Goal: Task Accomplishment & Management: Complete application form

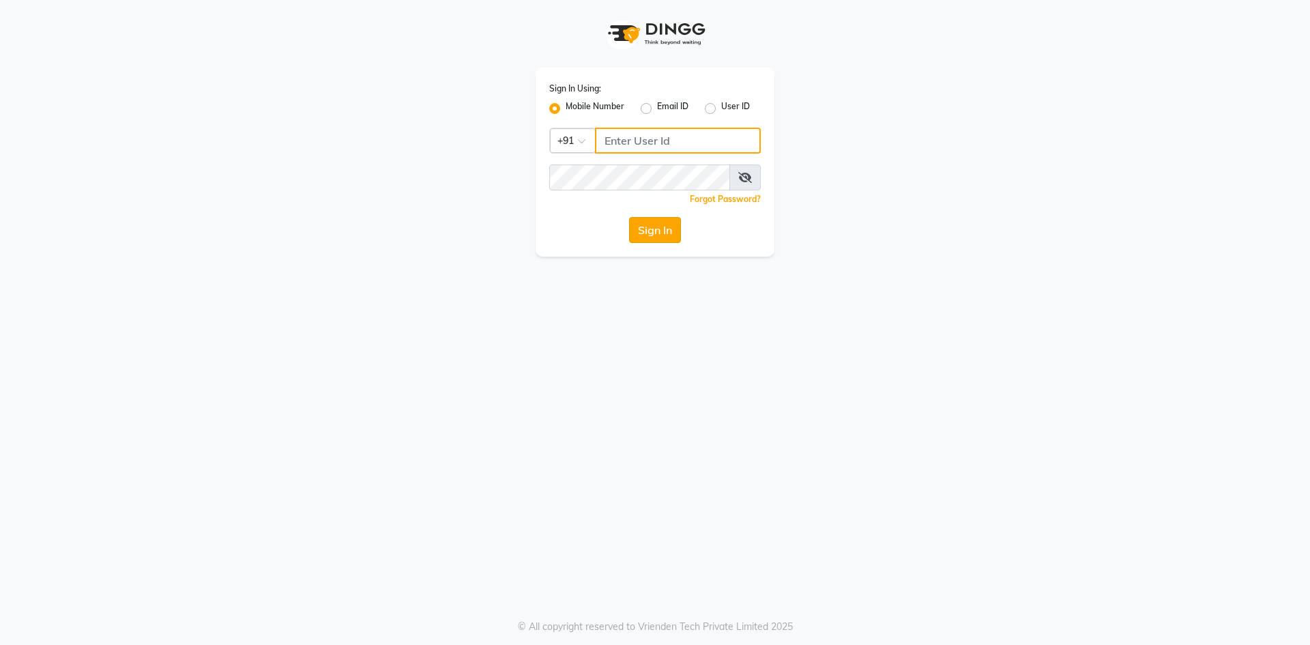
type input "9209809787"
click at [651, 235] on button "Sign In" at bounding box center [655, 230] width 52 height 26
click at [651, 235] on div "Sign In" at bounding box center [655, 230] width 212 height 26
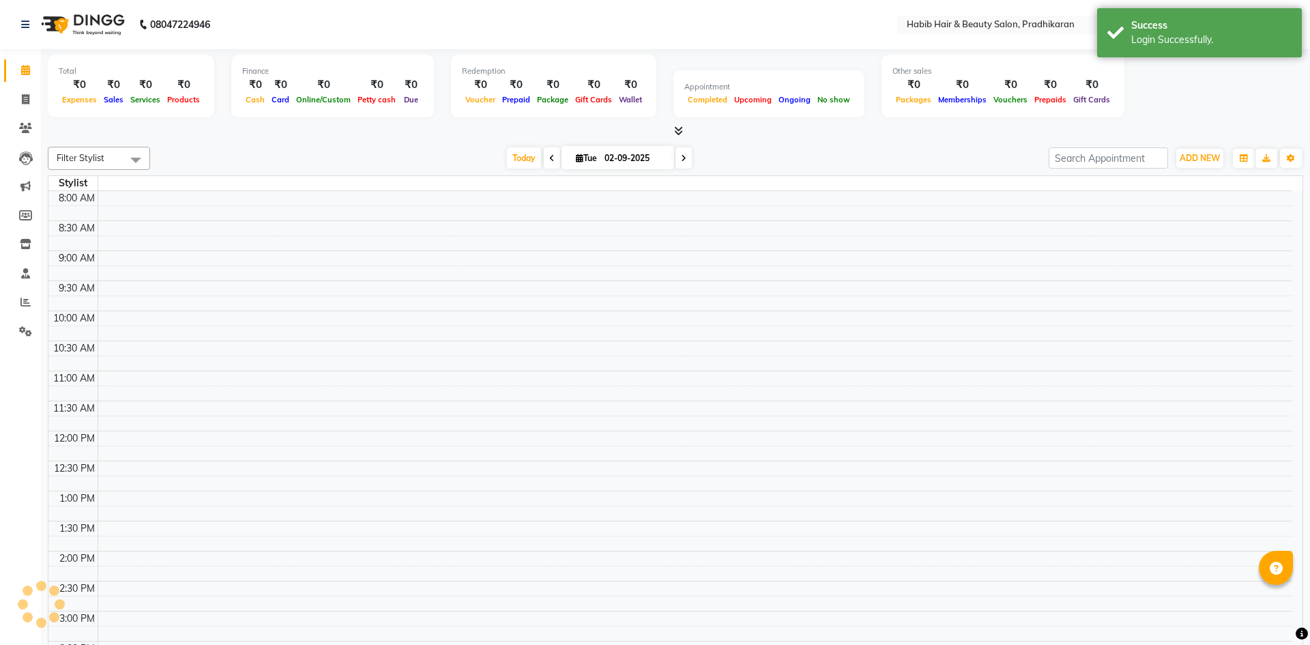
select select "en"
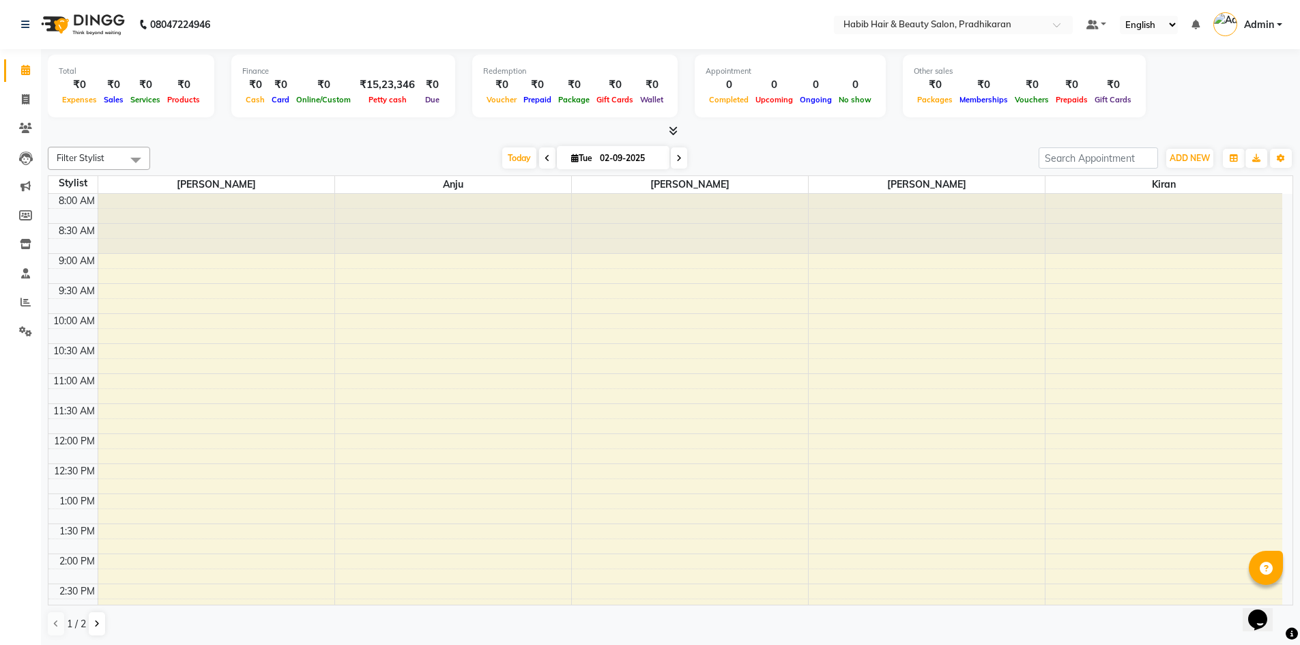
click at [1247, 83] on div "Total ₹0 Expenses ₹0 Sales ₹0 Services ₹0 Products Finance ₹0 Cash ₹0 Card ₹0 O…" at bounding box center [670, 88] width 1245 height 67
click at [26, 101] on icon at bounding box center [26, 99] width 8 height 10
select select "service"
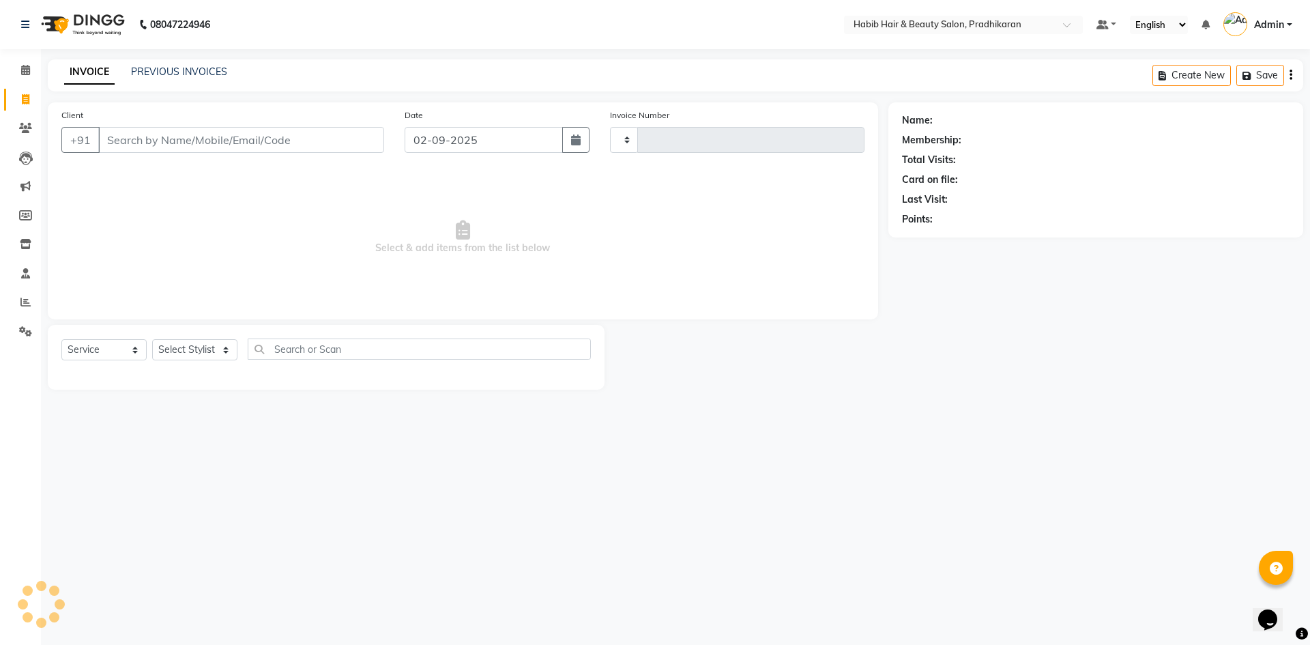
type input "4354"
select select "5583"
drag, startPoint x: 138, startPoint y: 139, endPoint x: 203, endPoint y: 132, distance: 65.9
click at [138, 139] on input "Client" at bounding box center [241, 140] width 286 height 26
click at [221, 352] on select "Select Stylist Admin Anju bhanu gouri kiran Mayur pritam SHREE" at bounding box center [194, 349] width 85 height 21
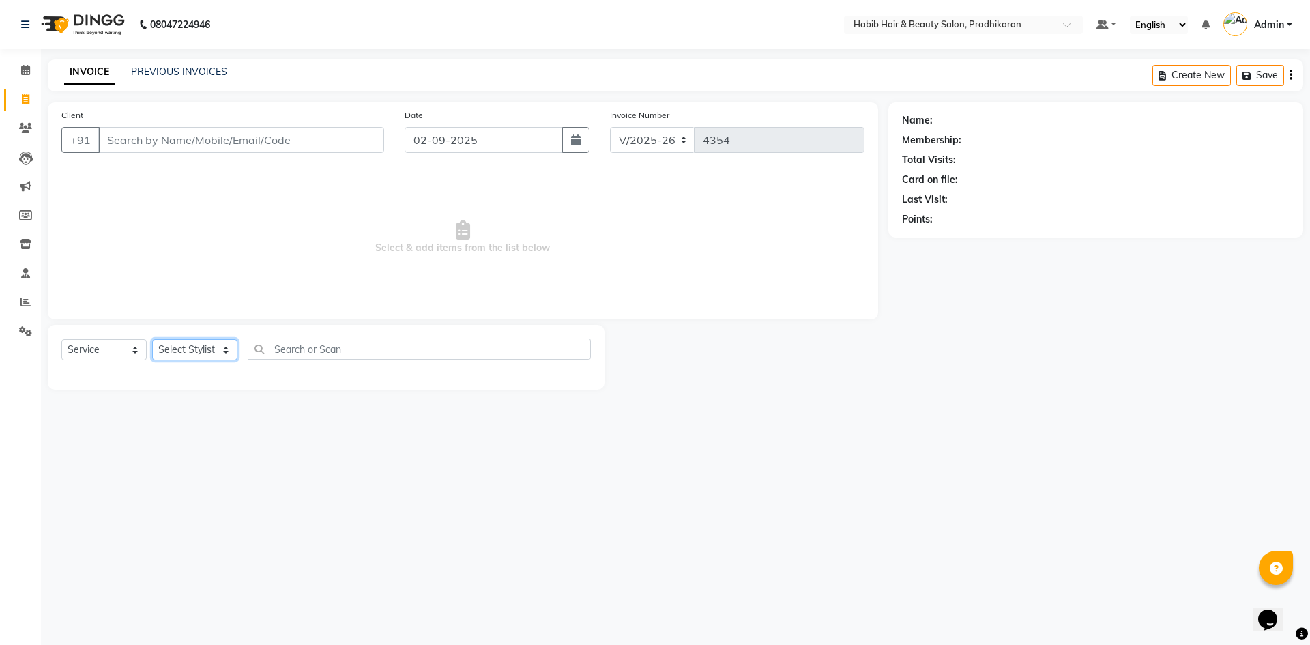
select select "38181"
click at [152, 339] on select "Select Stylist Admin Anju bhanu gouri kiran Mayur pritam SHREE" at bounding box center [194, 349] width 85 height 21
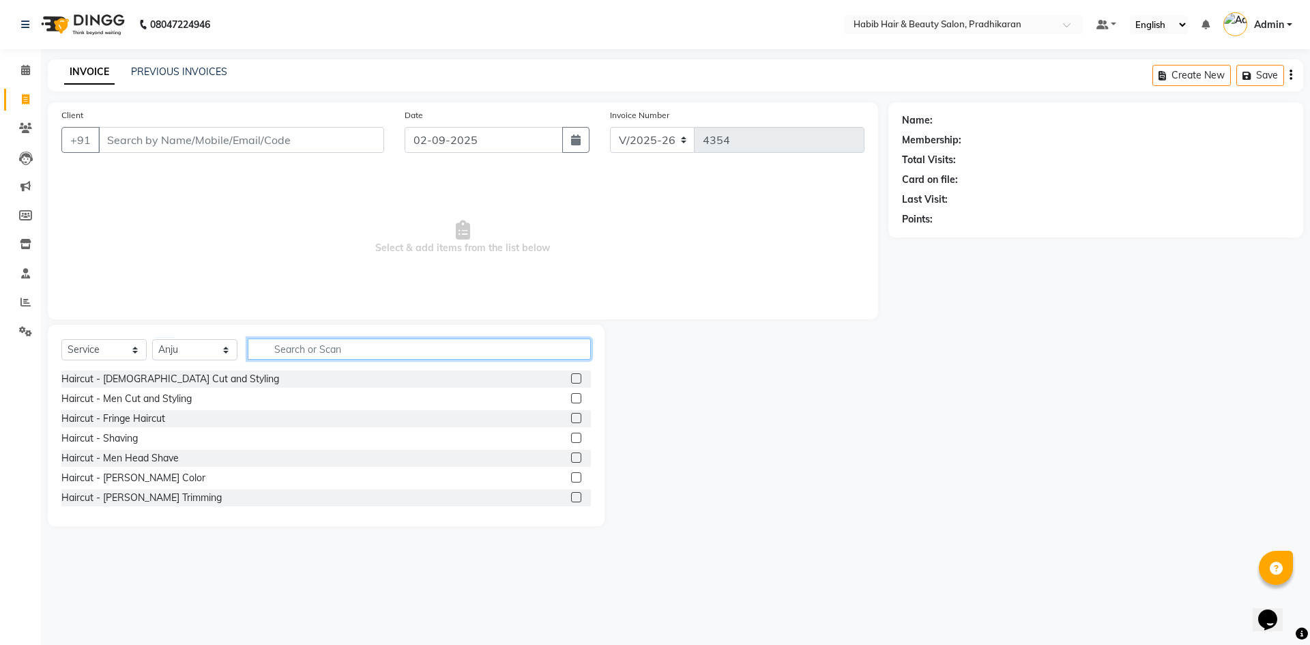
drag, startPoint x: 362, startPoint y: 351, endPoint x: 368, endPoint y: 347, distance: 7.4
click at [362, 347] on input "text" at bounding box center [419, 348] width 343 height 21
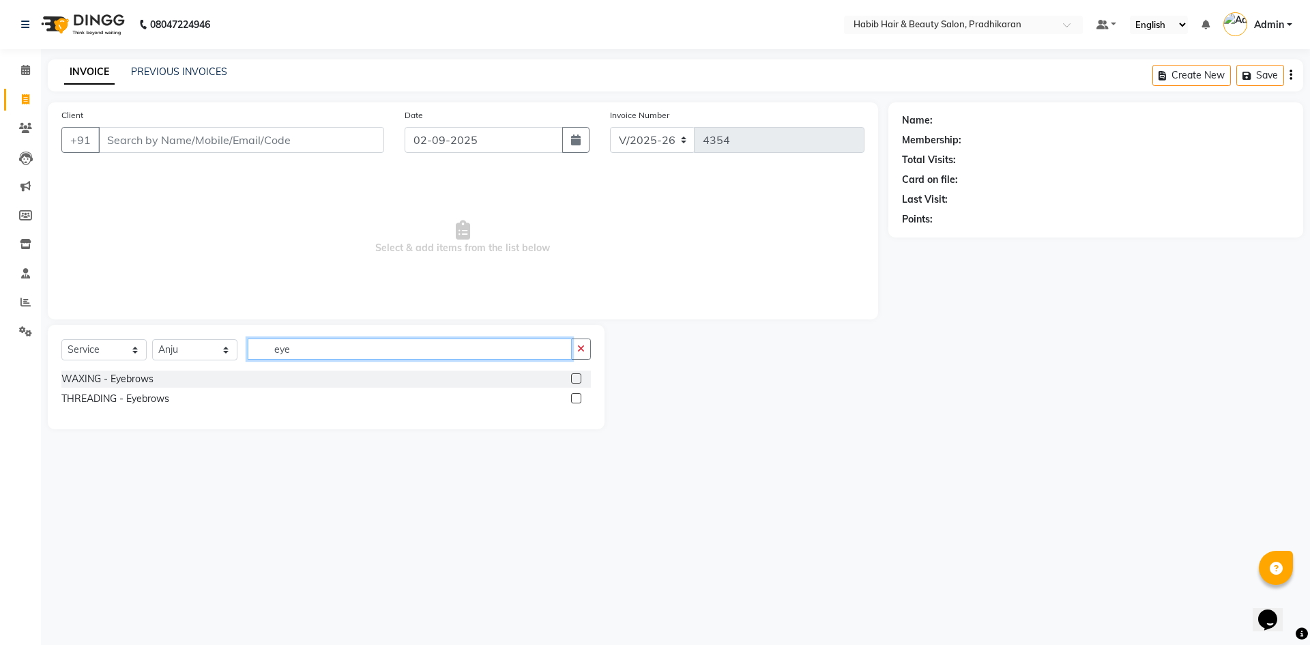
type input "eye"
click at [572, 396] on label at bounding box center [576, 398] width 10 height 10
click at [572, 396] on input "checkbox" at bounding box center [575, 398] width 9 height 9
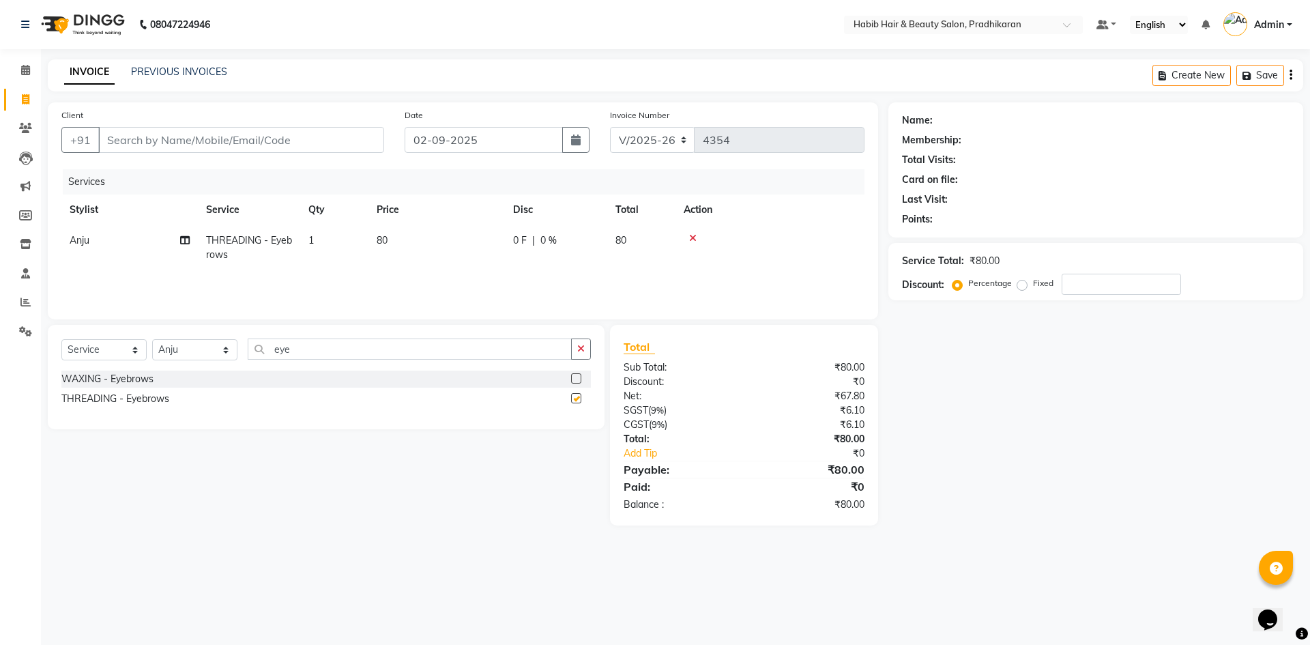
checkbox input "false"
click at [308, 134] on input "Client" at bounding box center [241, 140] width 286 height 26
type input "9"
type input "0"
click at [187, 169] on span "93981818" at bounding box center [170, 171] width 55 height 14
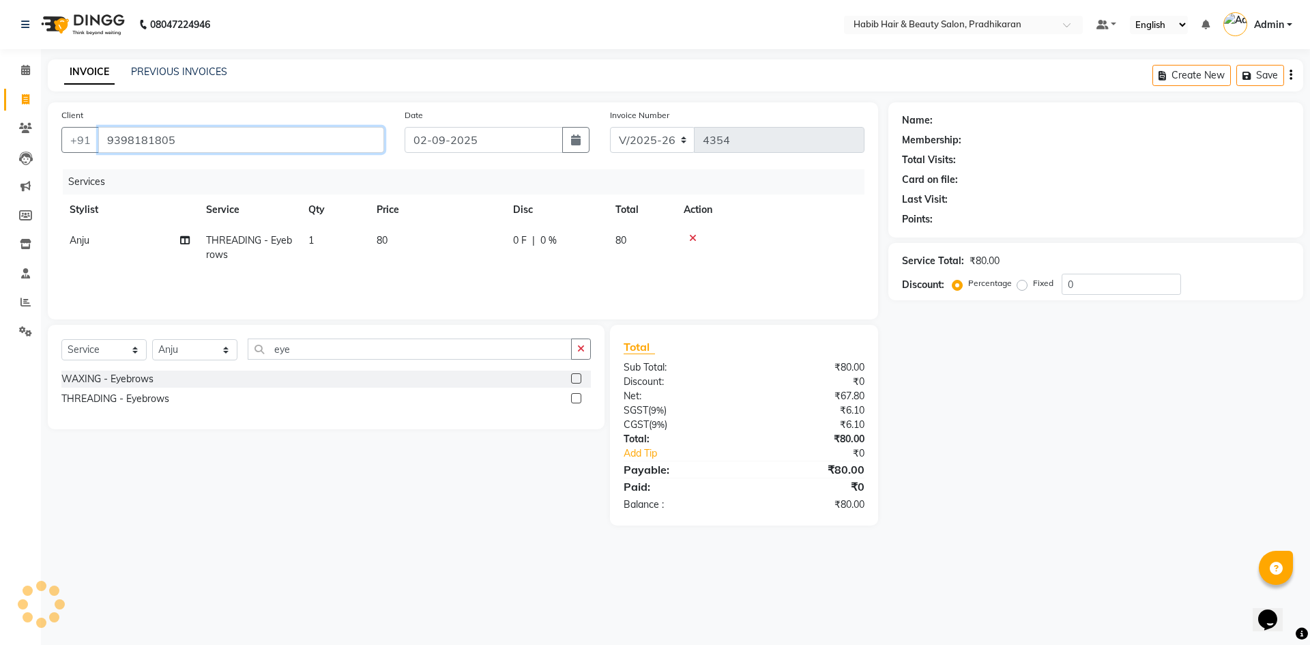
type input "9398181805"
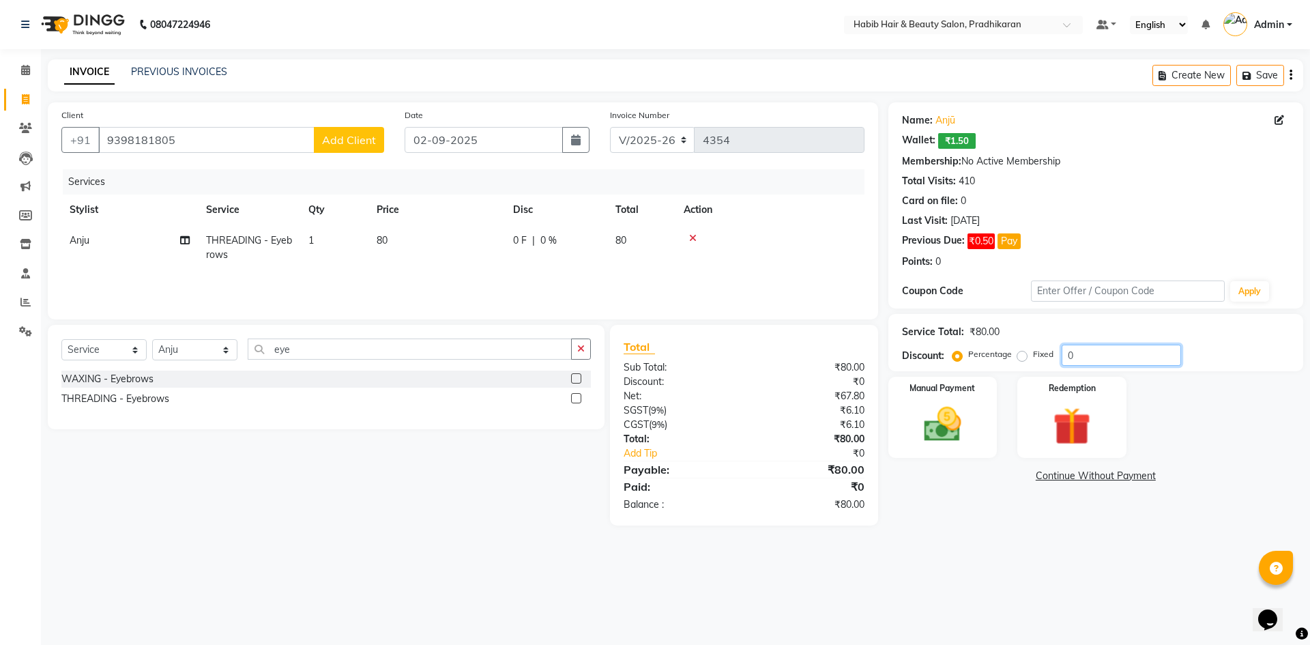
click at [1093, 356] on input "0" at bounding box center [1121, 355] width 119 height 21
type input "50"
click at [946, 434] on img at bounding box center [942, 424] width 63 height 45
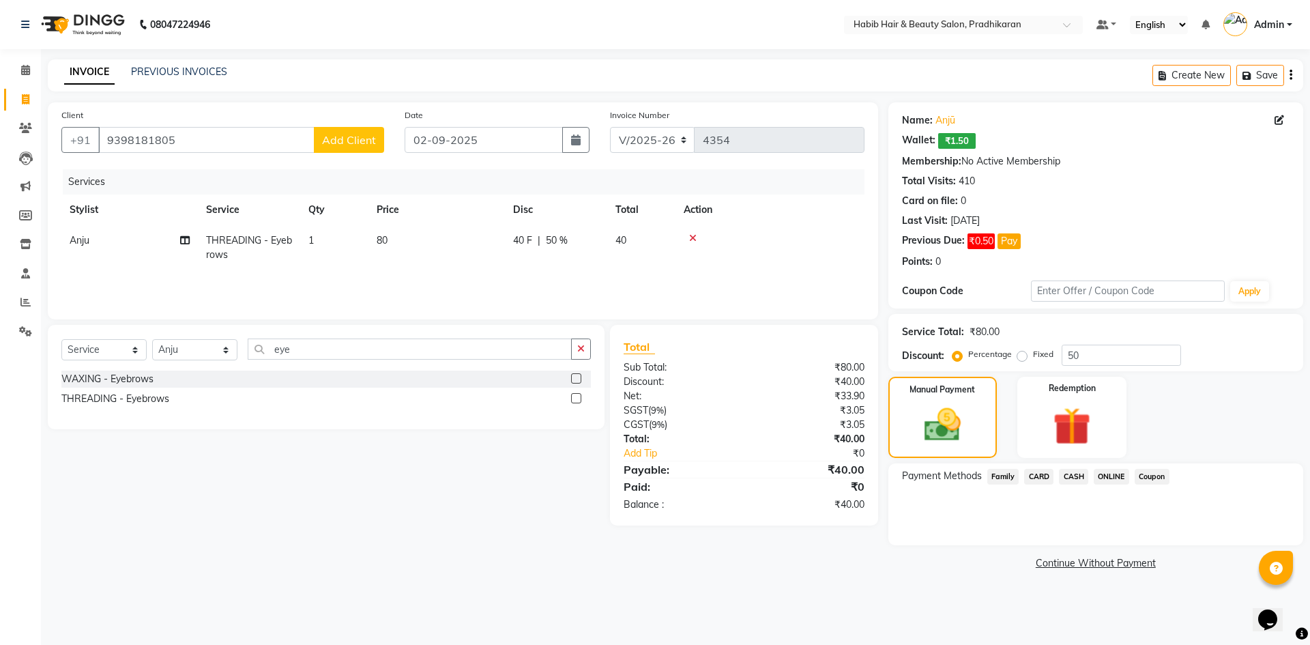
click at [1078, 478] on span "CASH" at bounding box center [1073, 477] width 29 height 16
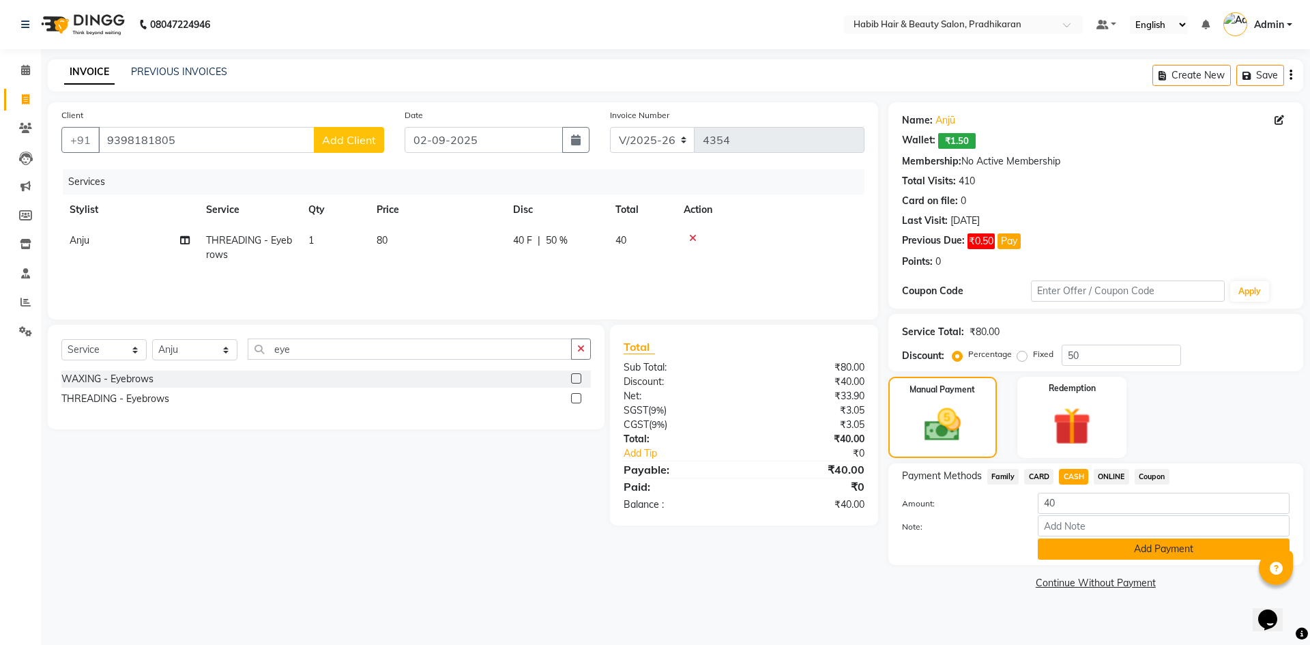
click at [1101, 558] on button "Add Payment" at bounding box center [1164, 548] width 252 height 21
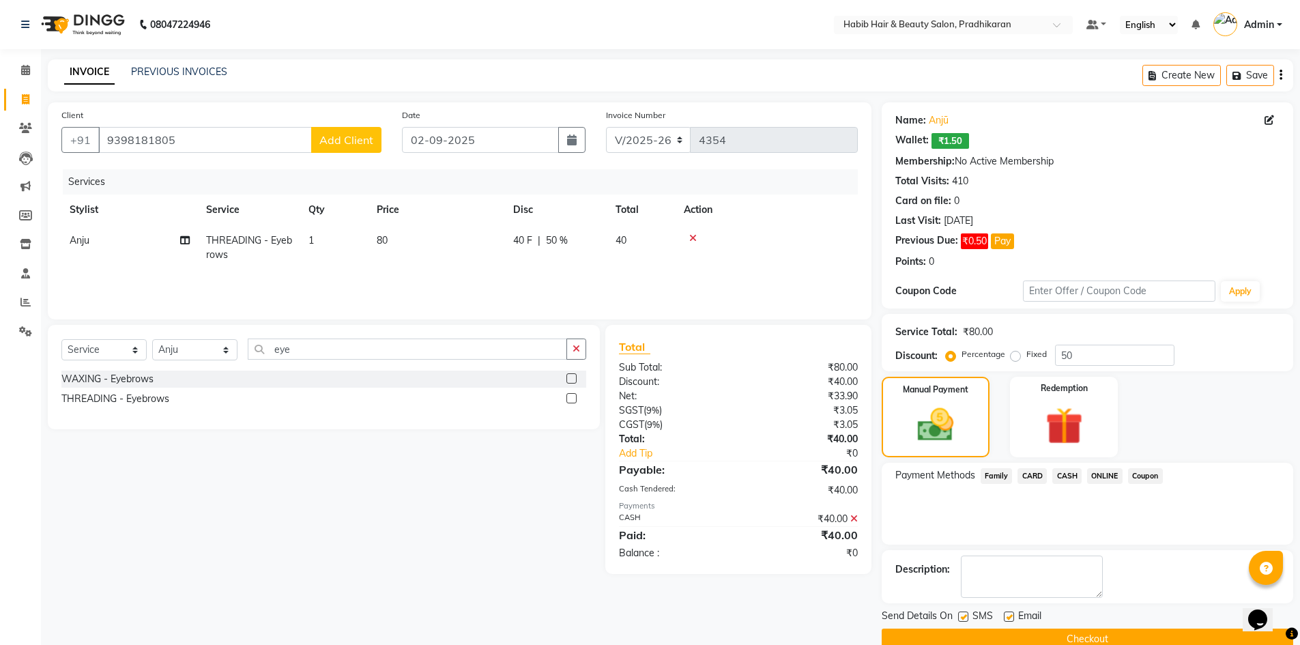
click at [1109, 643] on button "Checkout" at bounding box center [1087, 638] width 411 height 21
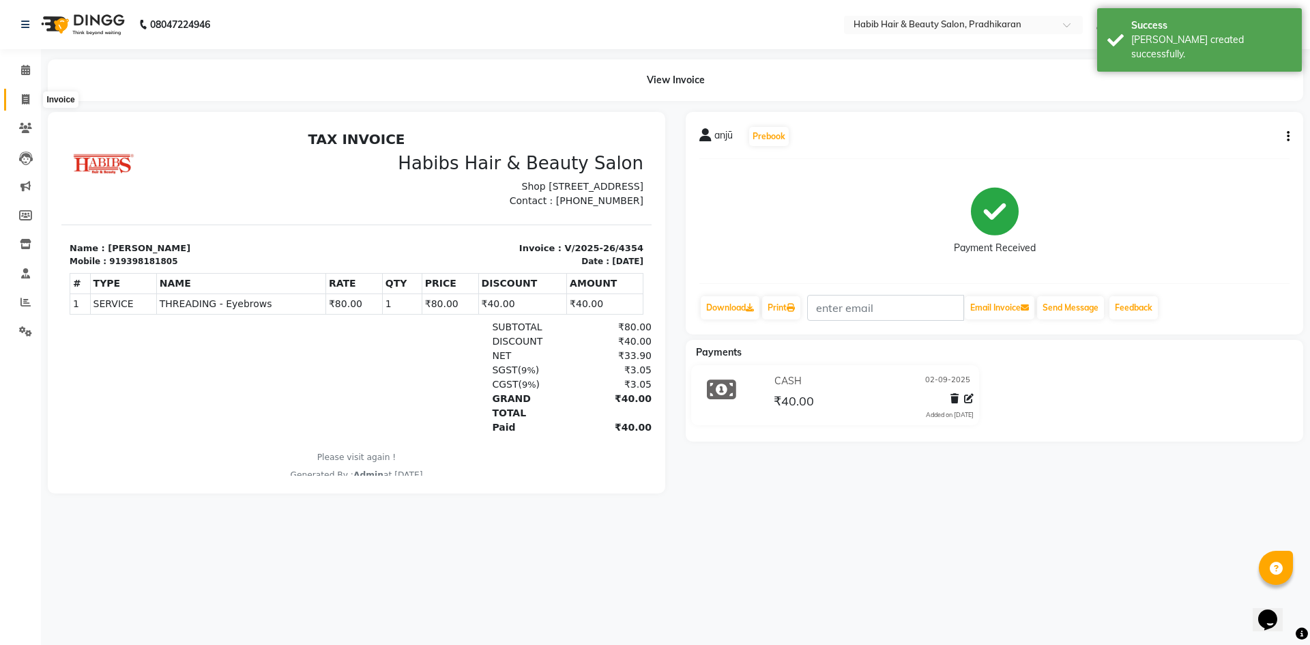
click at [25, 93] on span at bounding box center [26, 100] width 24 height 16
select select "service"
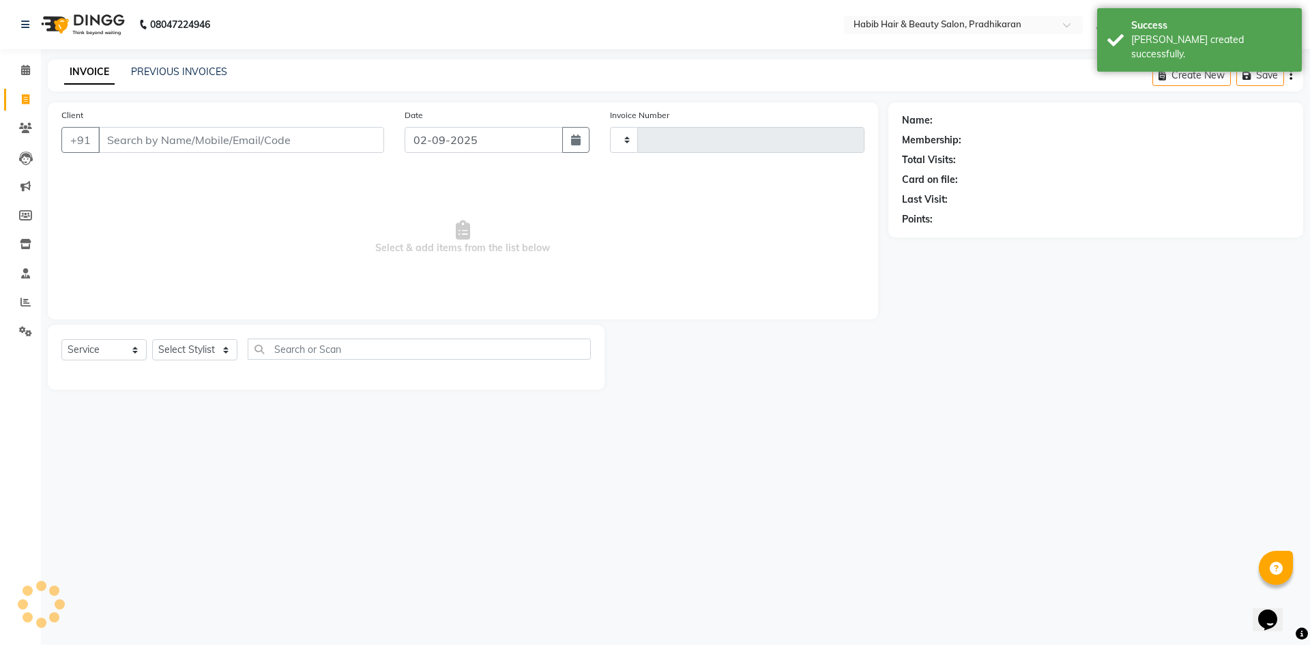
type input "4355"
select select "5583"
click at [231, 343] on select "Select Stylist" at bounding box center [194, 349] width 85 height 21
select select "38181"
click at [152, 339] on select "Select Stylist Admin Anju bhanu gouri kiran Mayur pritam SHREE" at bounding box center [194, 349] width 85 height 21
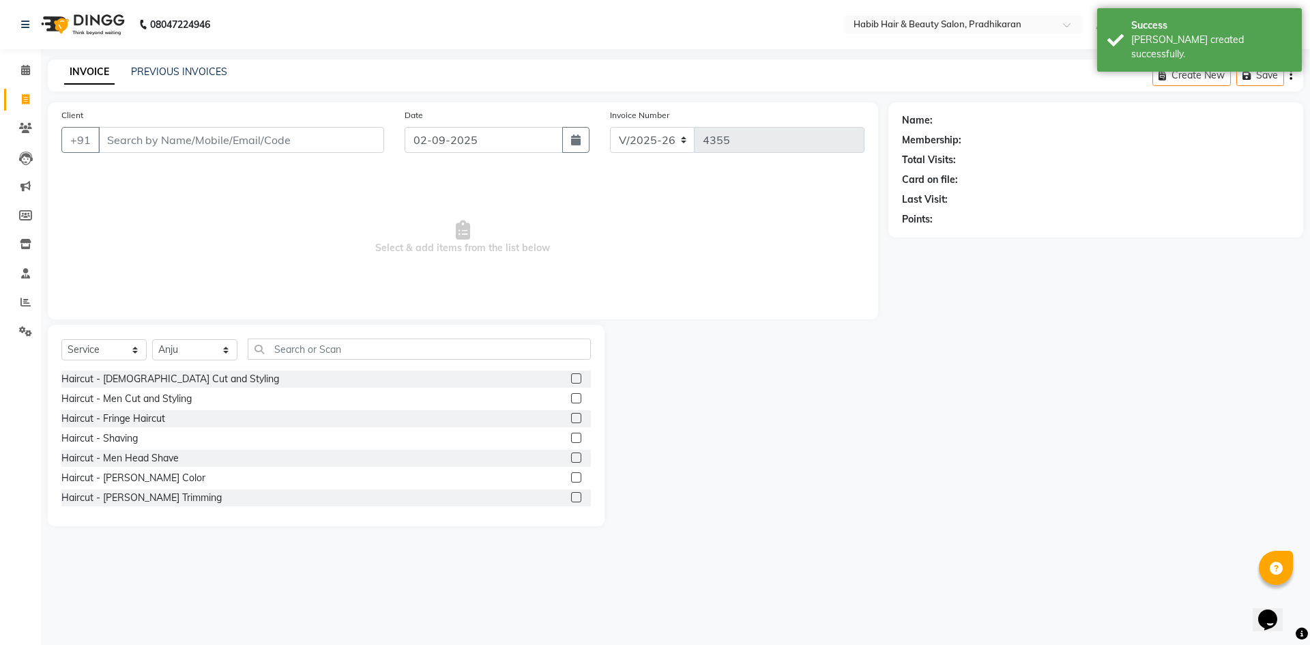
click at [306, 338] on div "Select Service Product Membership Package Voucher Prepaid Gift Card Select Styl…" at bounding box center [326, 425] width 557 height 201
click at [306, 345] on input "text" at bounding box center [419, 348] width 343 height 21
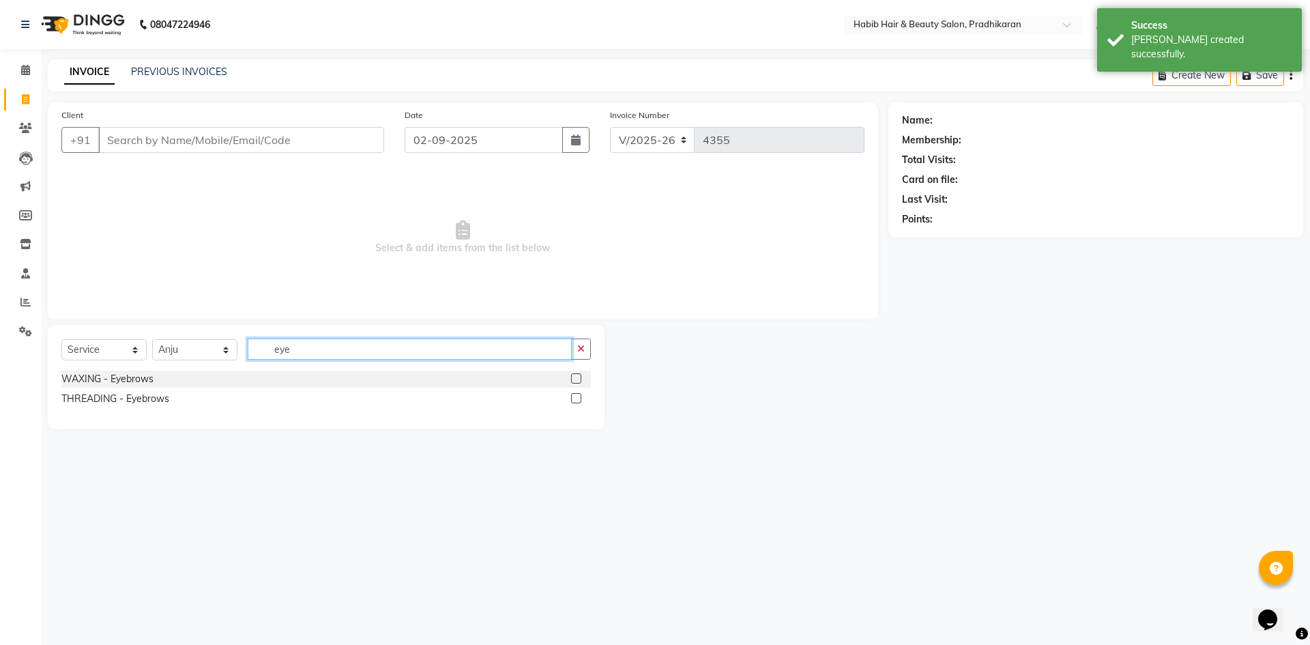
type input "eye"
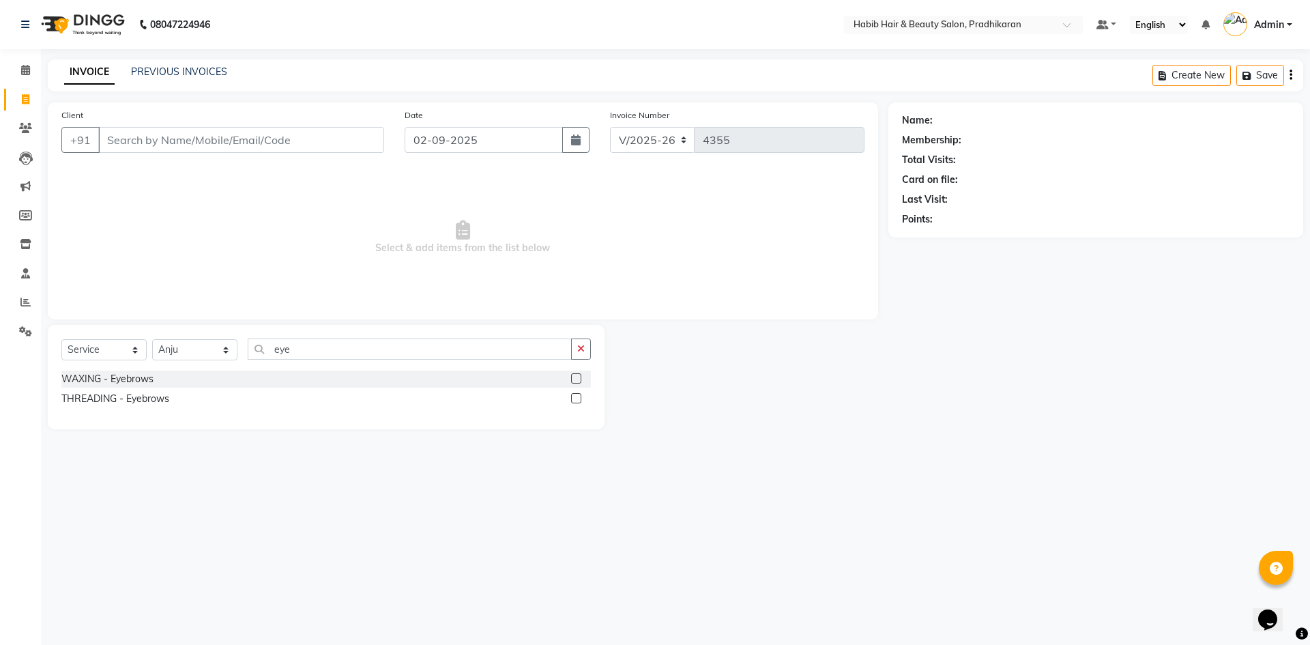
click at [578, 396] on label at bounding box center [576, 398] width 10 height 10
click at [578, 396] on input "checkbox" at bounding box center [575, 398] width 9 height 9
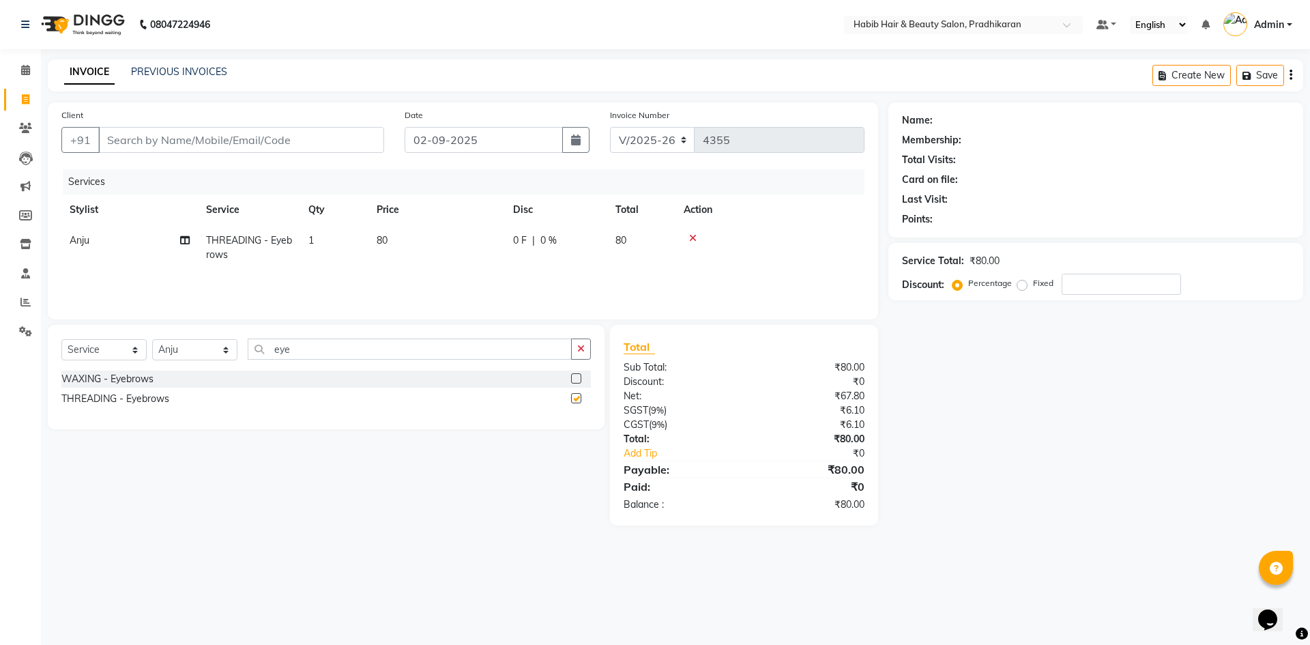
checkbox input "false"
click at [431, 350] on input "eye" at bounding box center [410, 348] width 324 height 21
type input "e"
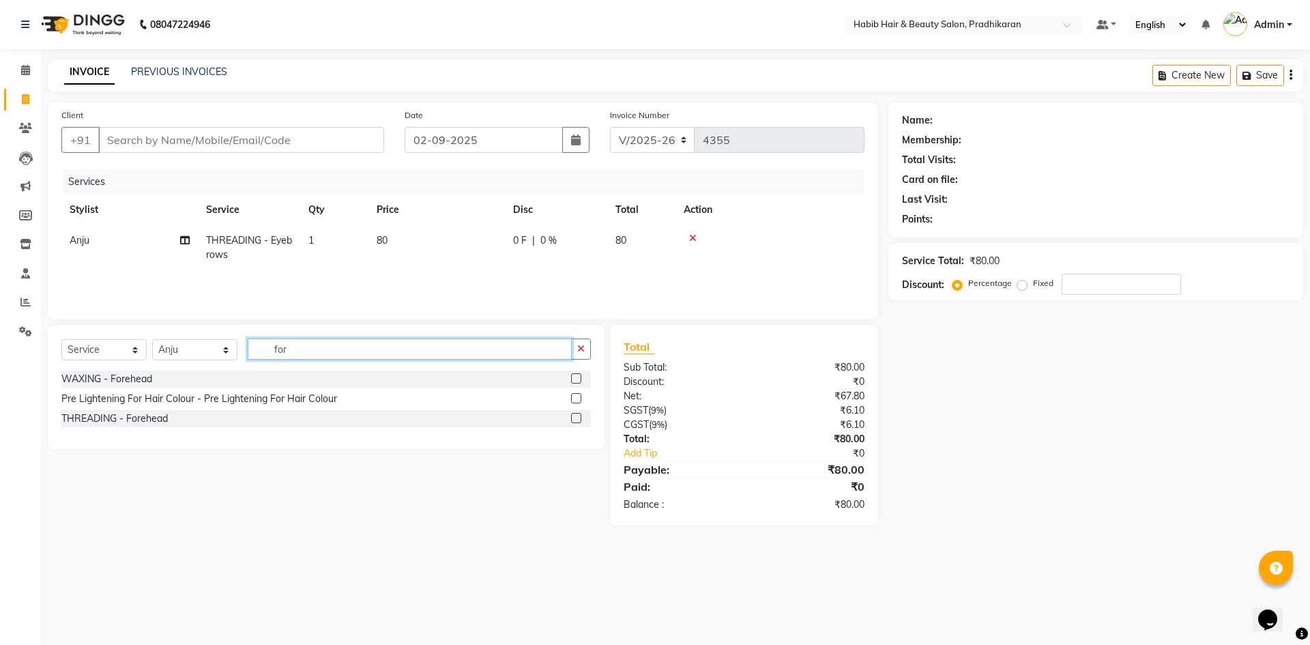
type input "for"
click at [581, 413] on label at bounding box center [576, 418] width 10 height 10
click at [580, 414] on input "checkbox" at bounding box center [575, 418] width 9 height 9
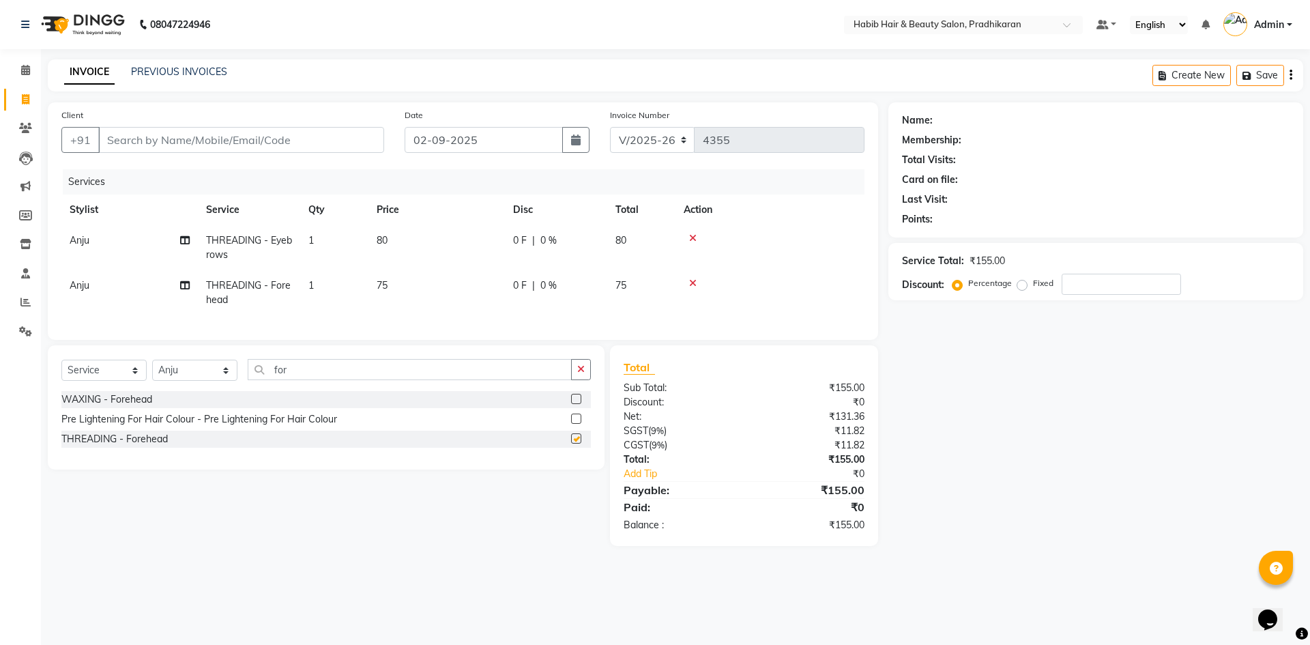
checkbox input "false"
click at [453, 380] on input "for" at bounding box center [410, 369] width 324 height 21
type input "f"
type input "upp"
click at [575, 424] on label at bounding box center [576, 418] width 10 height 10
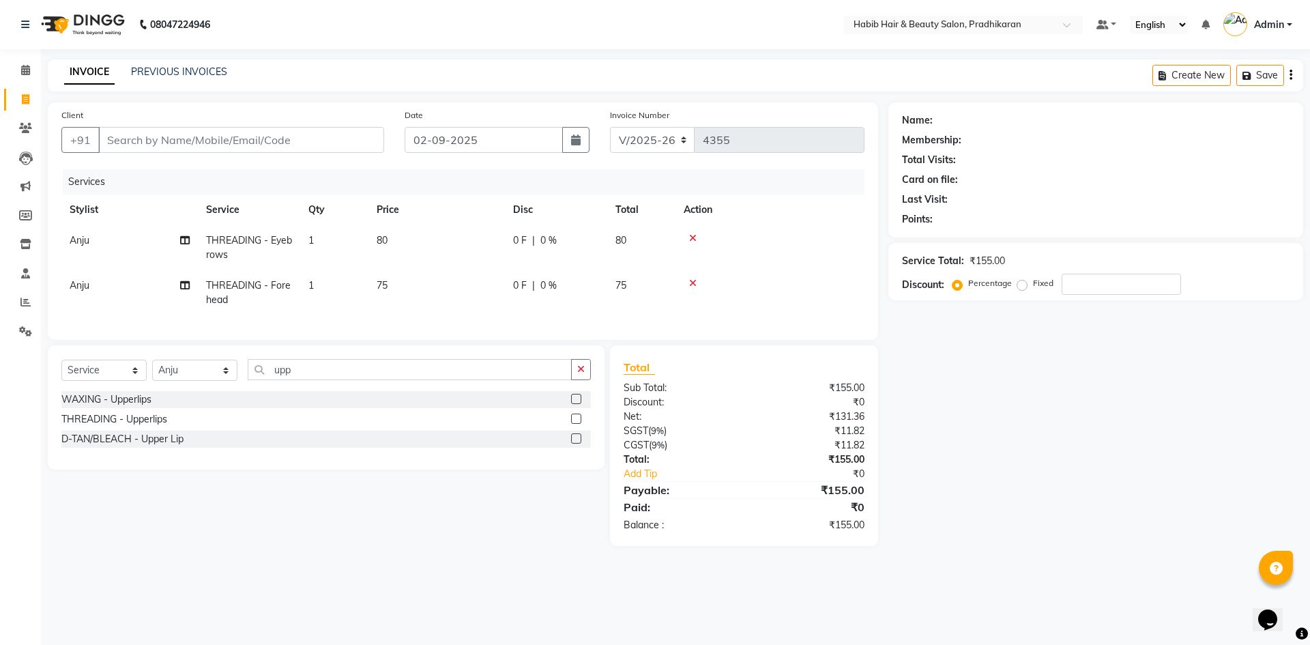
click at [575, 424] on input "checkbox" at bounding box center [575, 419] width 9 height 9
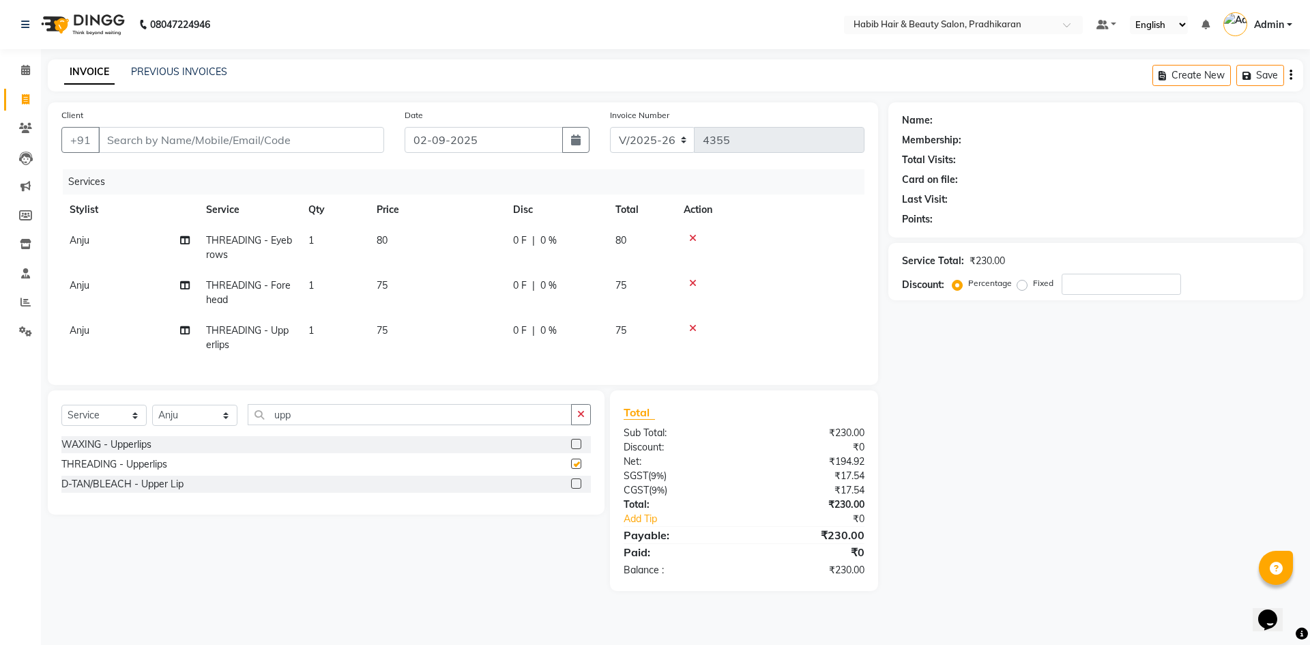
checkbox input "false"
click at [462, 285] on td "75" at bounding box center [436, 292] width 136 height 45
select select "38181"
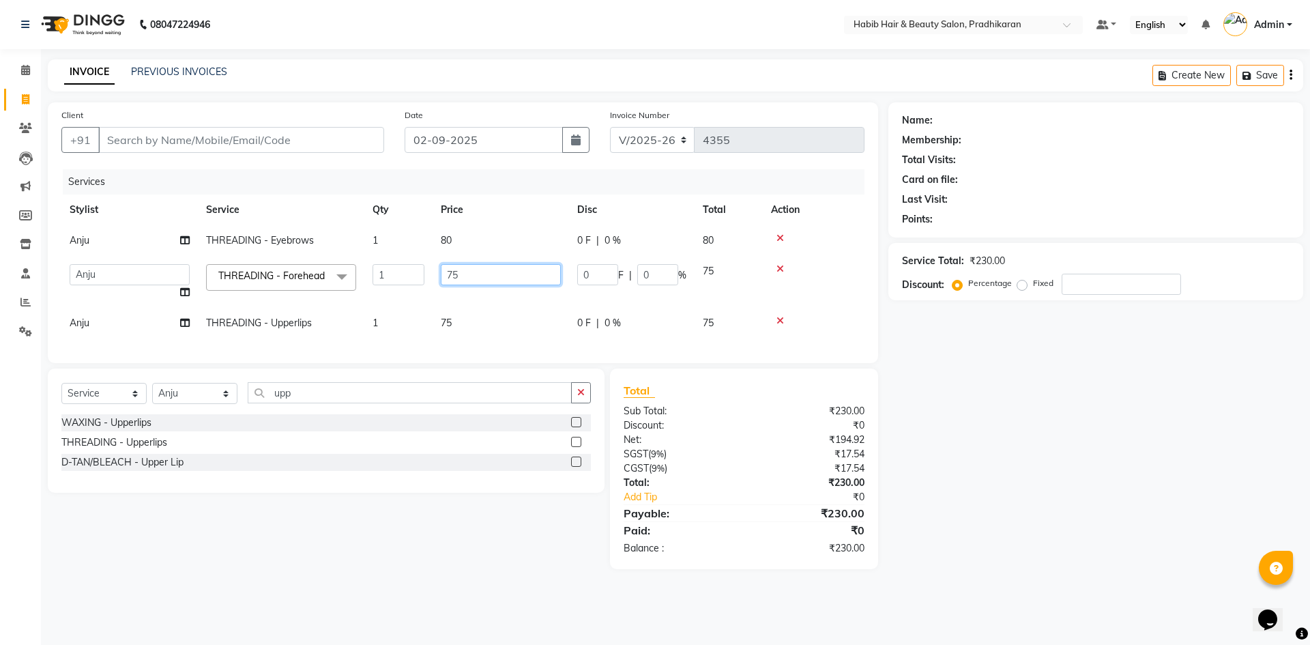
click at [489, 274] on input "75" at bounding box center [501, 274] width 120 height 21
type input "7"
type input "80"
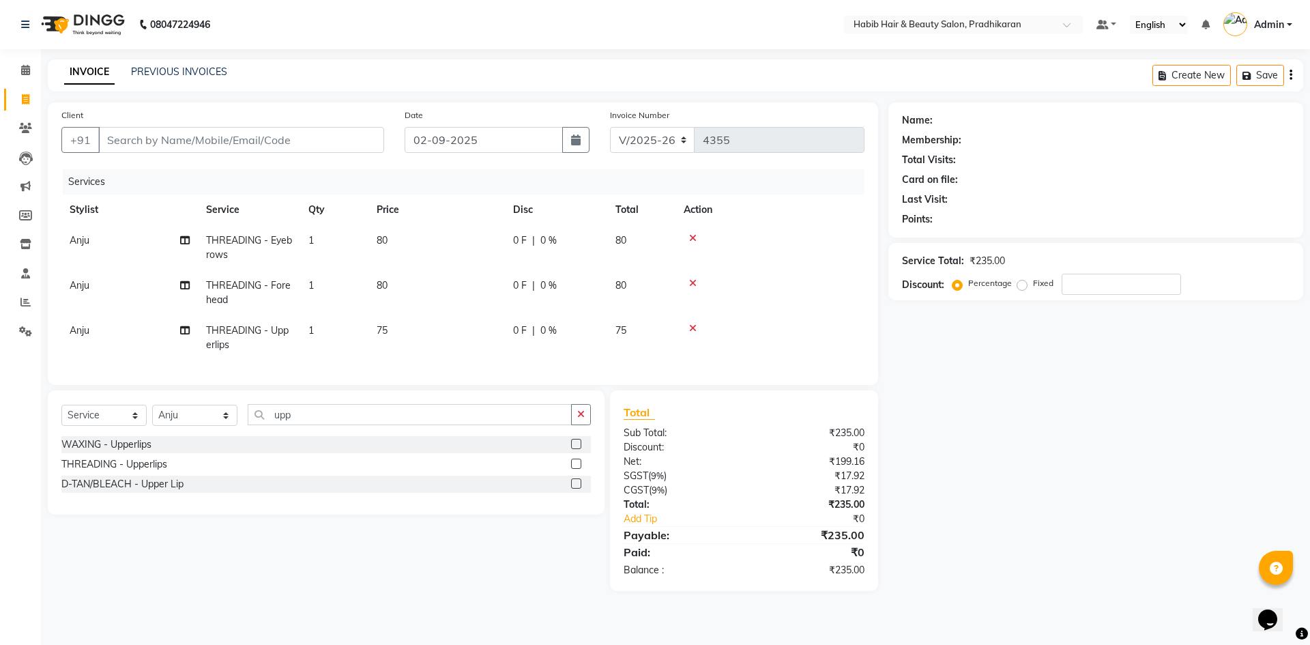
click at [524, 323] on tr "Anju THREADING - Upperlips 1 75 0 F | 0 % 75" at bounding box center [462, 337] width 803 height 45
click at [494, 349] on td "75" at bounding box center [436, 337] width 136 height 45
select select "38181"
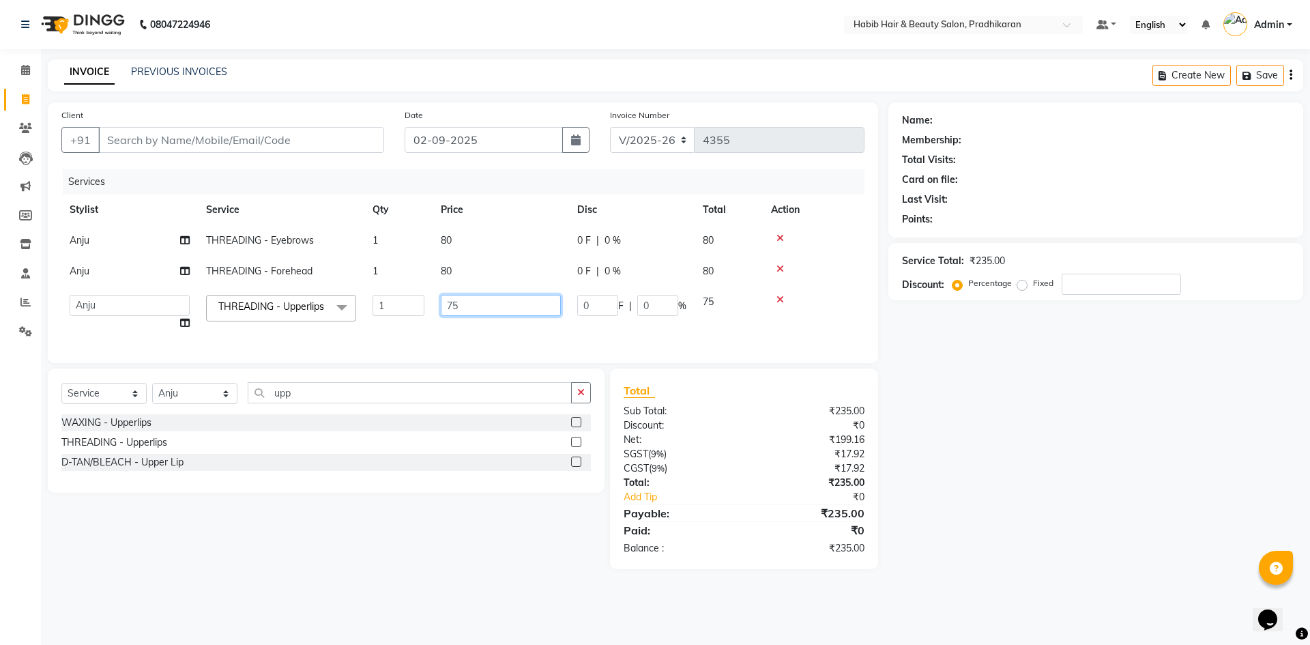
click at [522, 310] on input "75" at bounding box center [501, 305] width 120 height 21
type input "7"
type input "80"
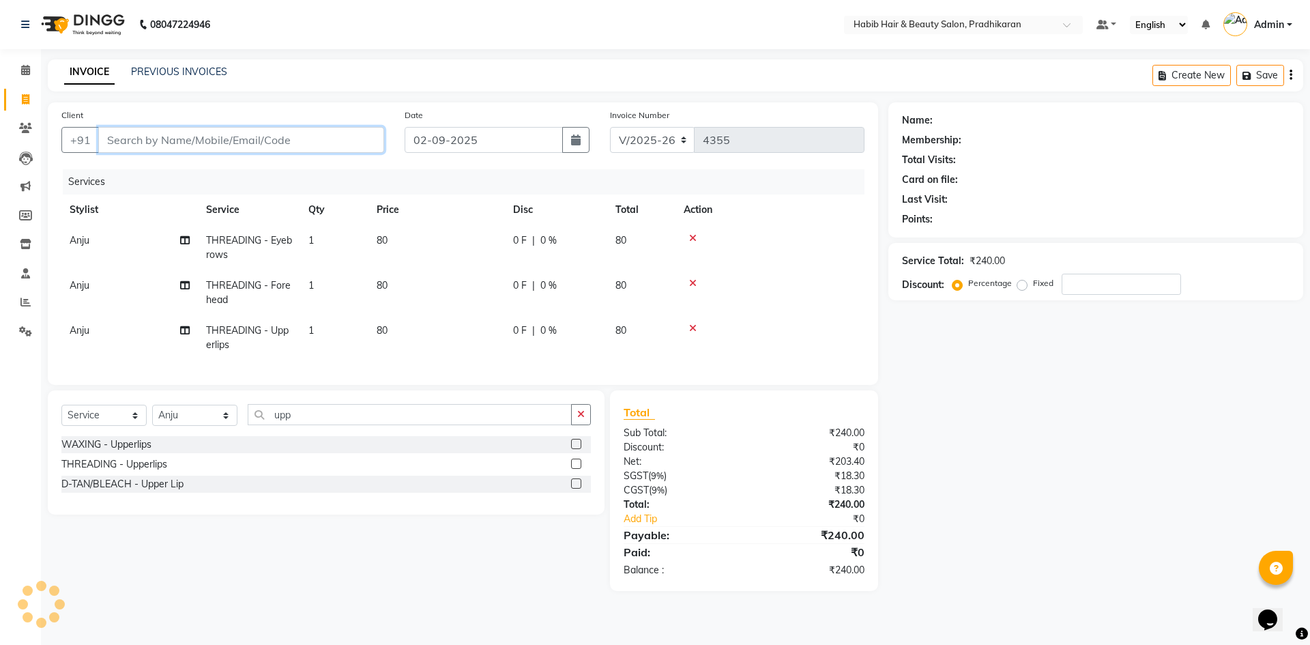
click at [117, 139] on input "Client" at bounding box center [241, 140] width 286 height 26
type input "8"
type input "0"
type input "8007650478"
click at [353, 141] on span "Add Client" at bounding box center [349, 140] width 54 height 14
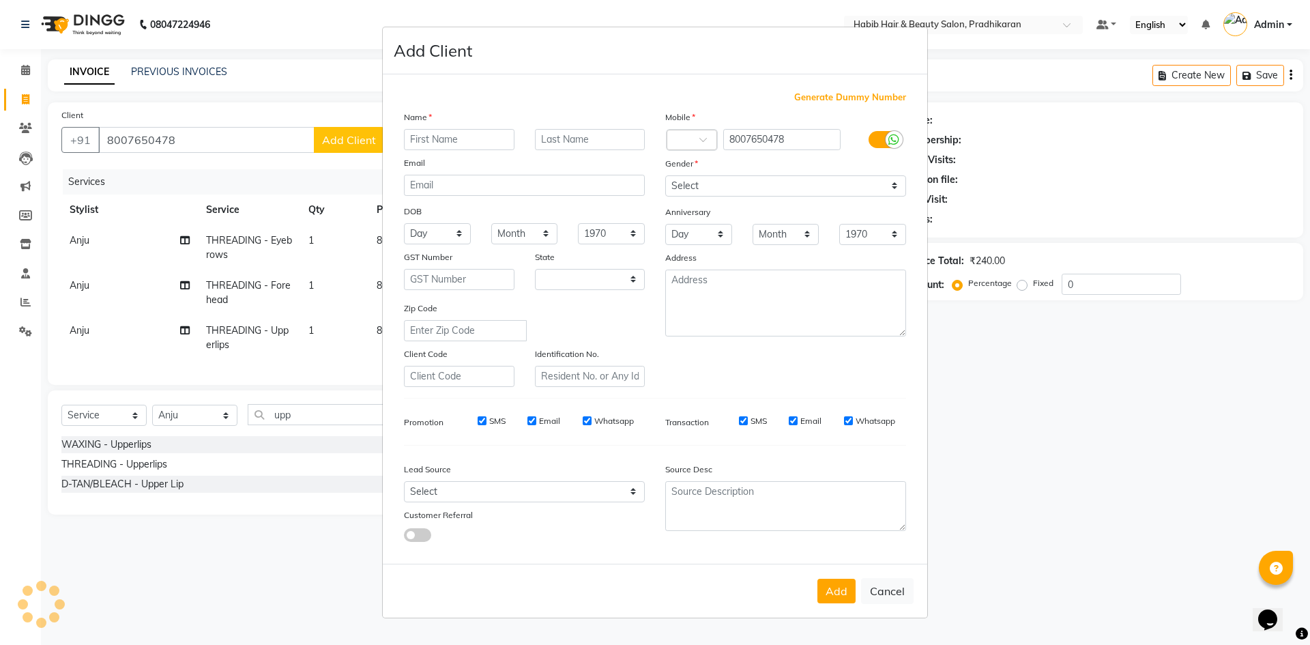
select select "22"
click at [447, 140] on input "text" at bounding box center [459, 139] width 111 height 21
type input "sandhaya"
click at [885, 184] on select "Select Male Female Other Prefer Not To Say" at bounding box center [785, 185] width 241 height 21
select select "female"
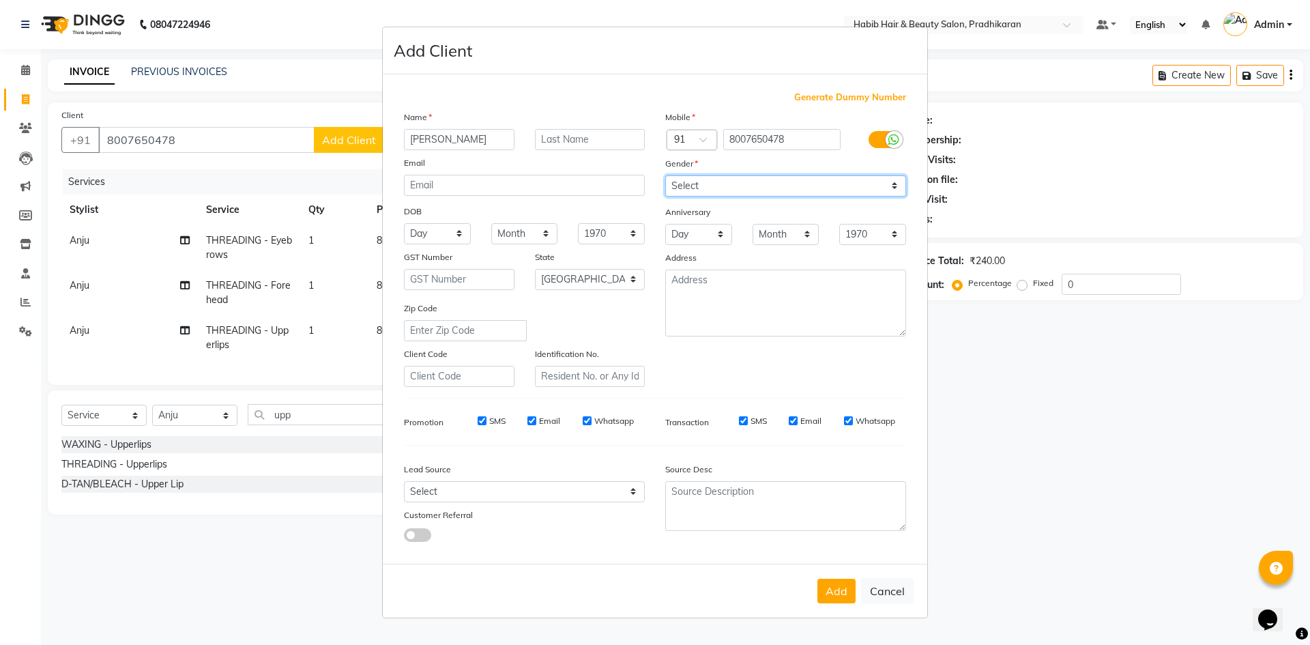
click at [665, 175] on select "Select Male Female Other Prefer Not To Say" at bounding box center [785, 185] width 241 height 21
click at [830, 598] on button "Add" at bounding box center [836, 591] width 38 height 25
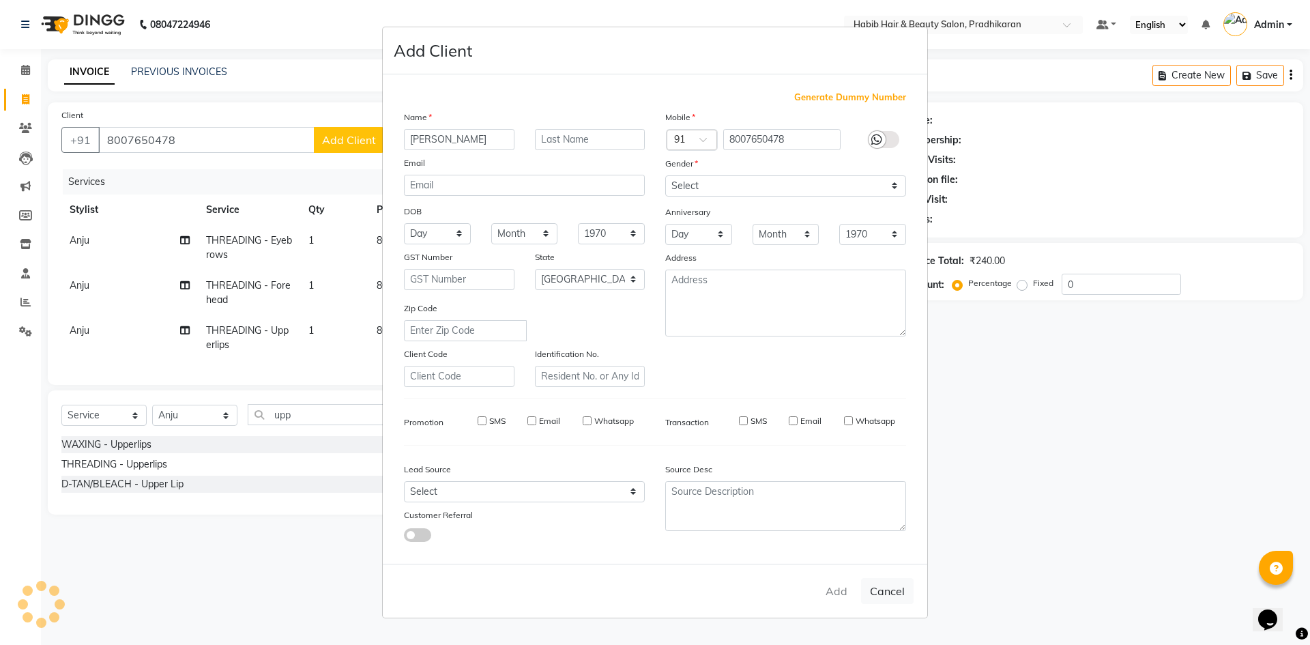
select select
select select "null"
select select
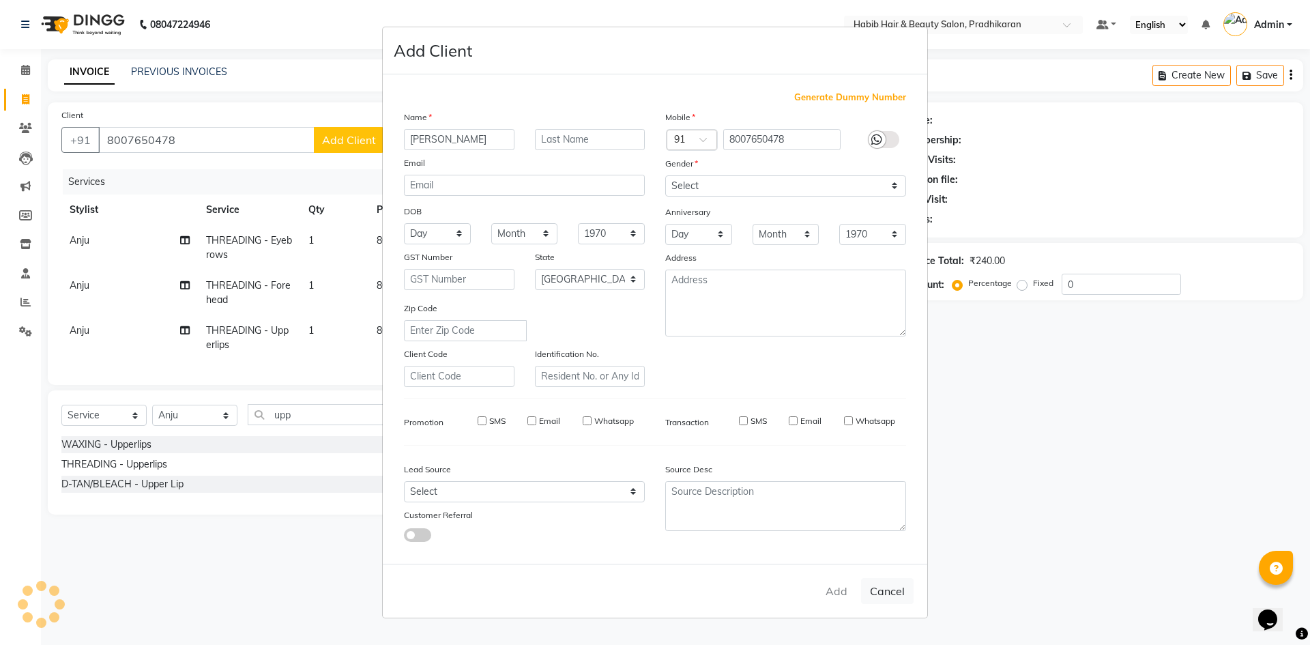
select select
checkbox input "false"
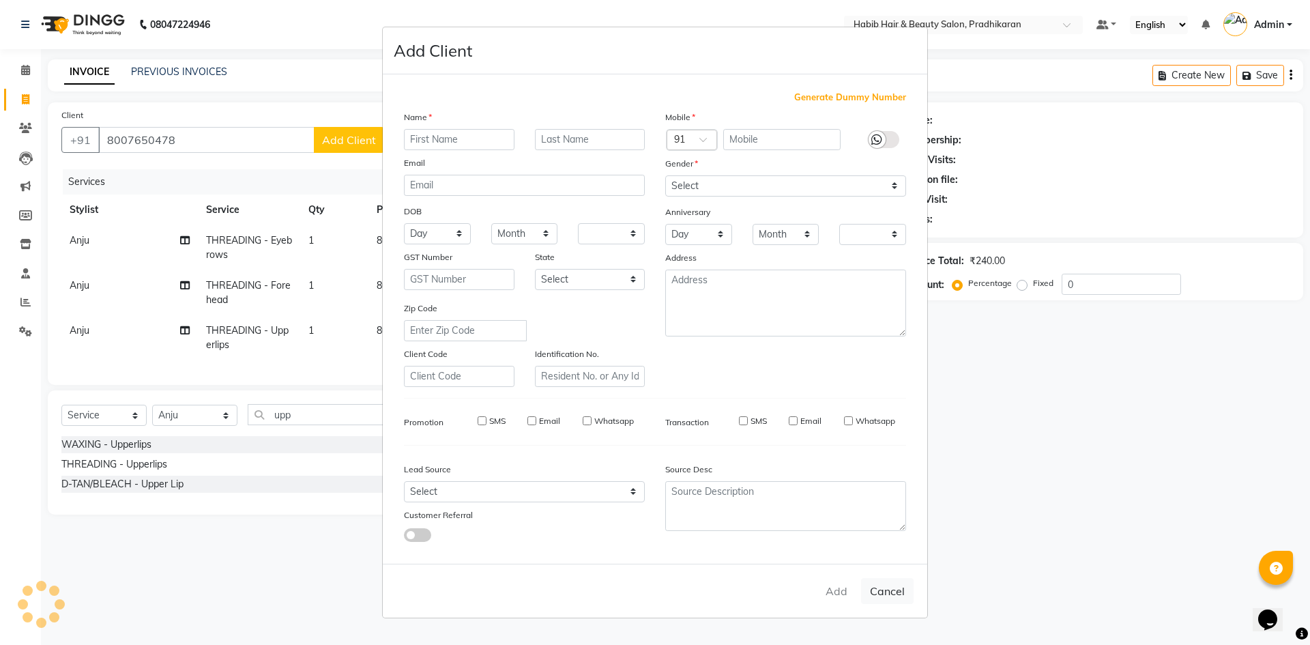
checkbox input "false"
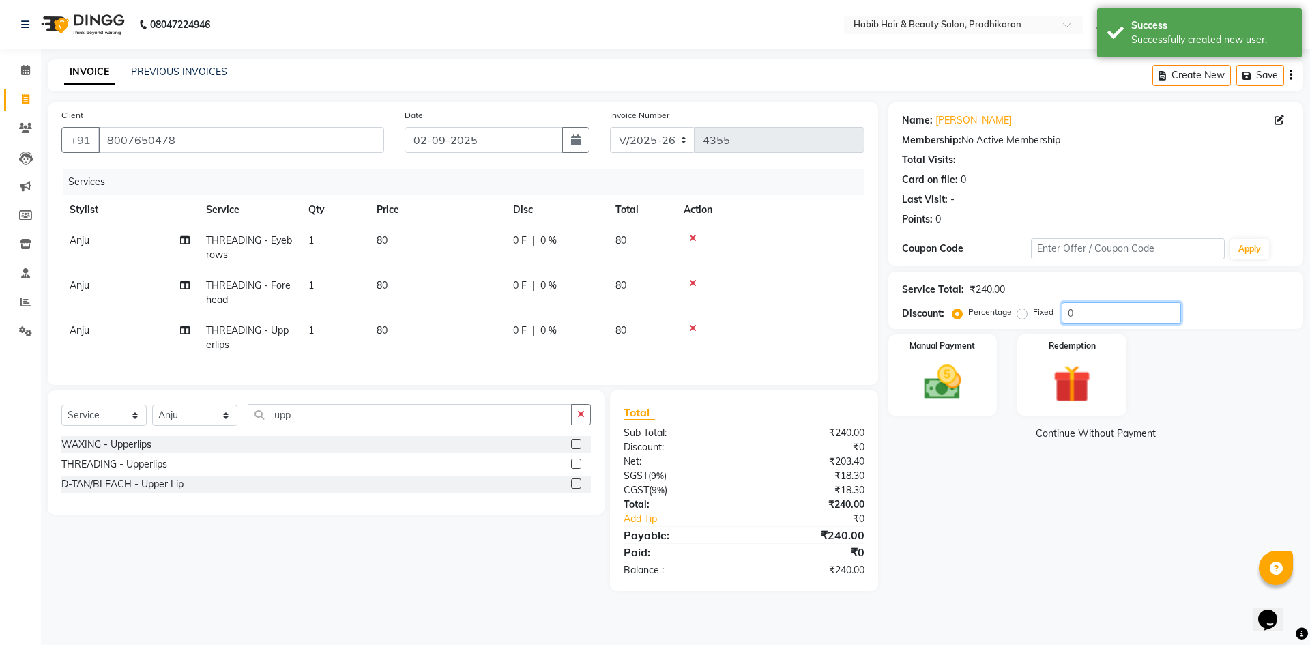
click at [1137, 312] on input "0" at bounding box center [1121, 312] width 119 height 21
type input "50"
click at [917, 358] on div "Manual Payment" at bounding box center [942, 375] width 113 height 84
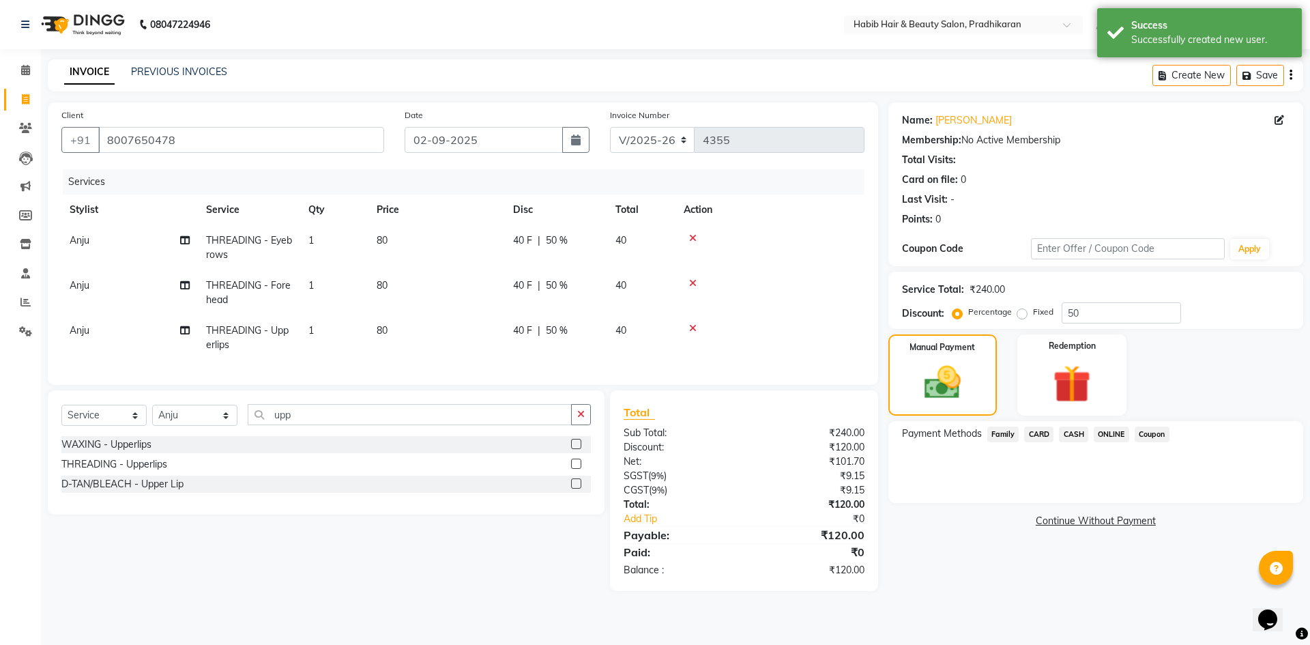
click at [1116, 432] on span "ONLINE" at bounding box center [1111, 434] width 35 height 16
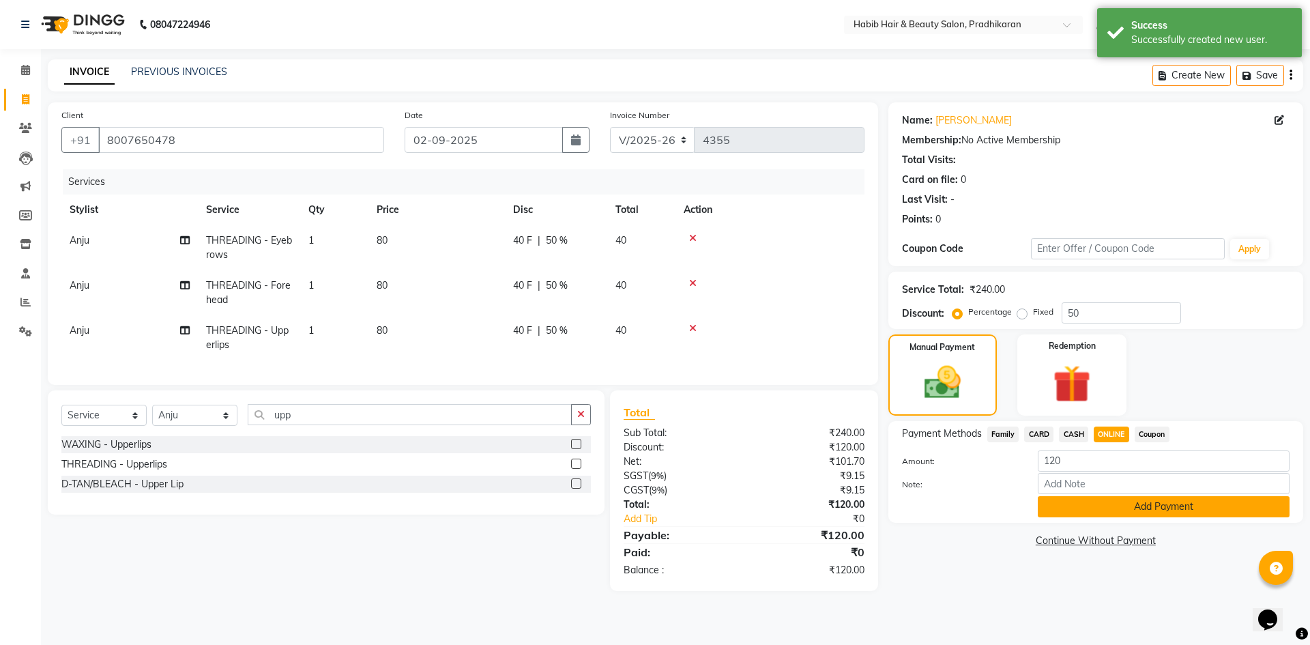
click at [1119, 510] on button "Add Payment" at bounding box center [1164, 506] width 252 height 21
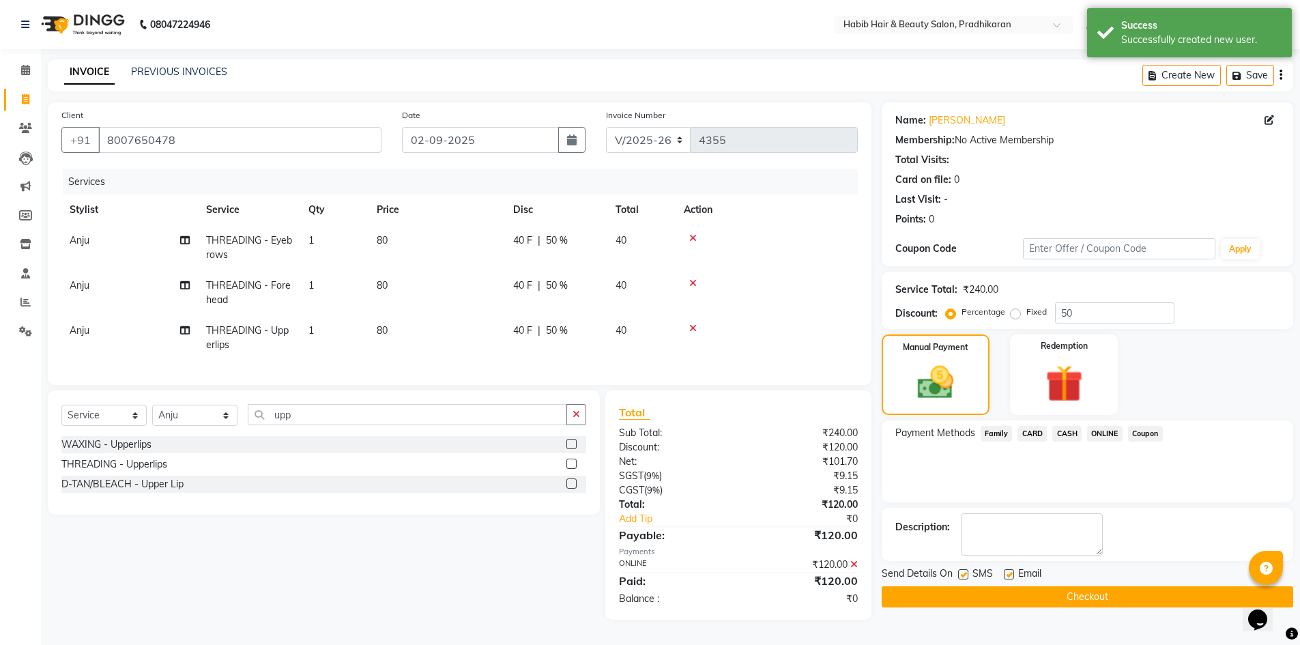
click at [1089, 601] on button "Checkout" at bounding box center [1087, 596] width 411 height 21
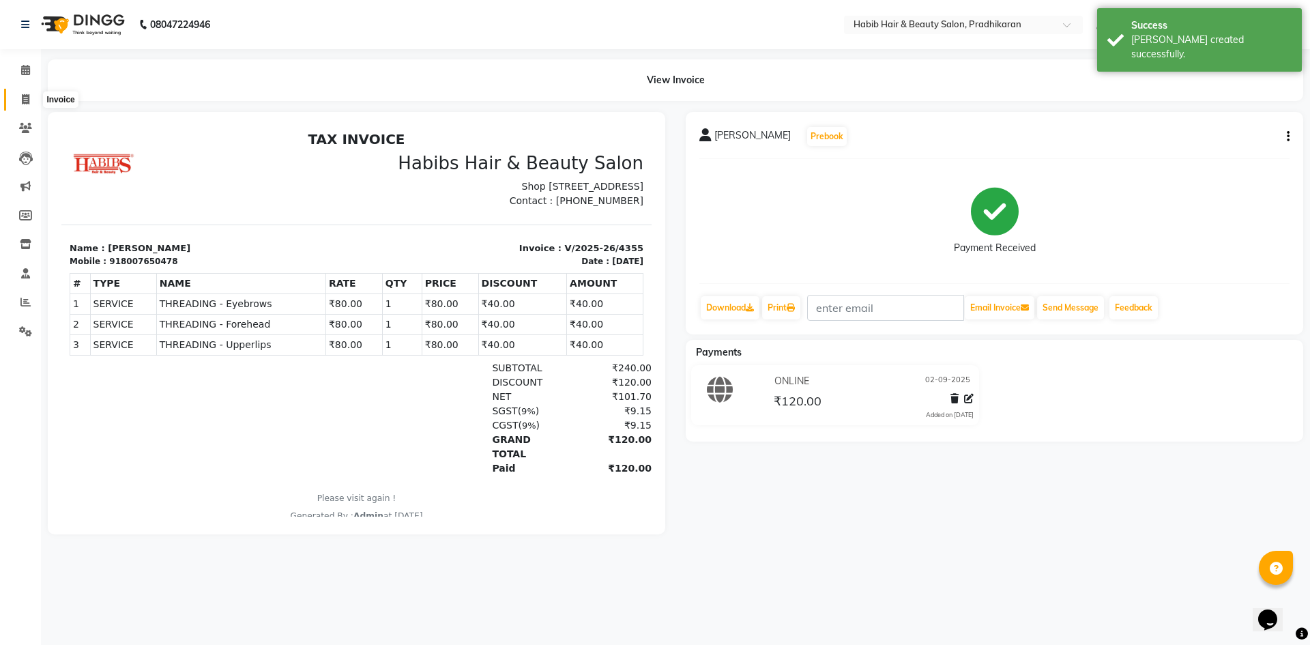
click at [27, 102] on icon at bounding box center [26, 99] width 8 height 10
select select "service"
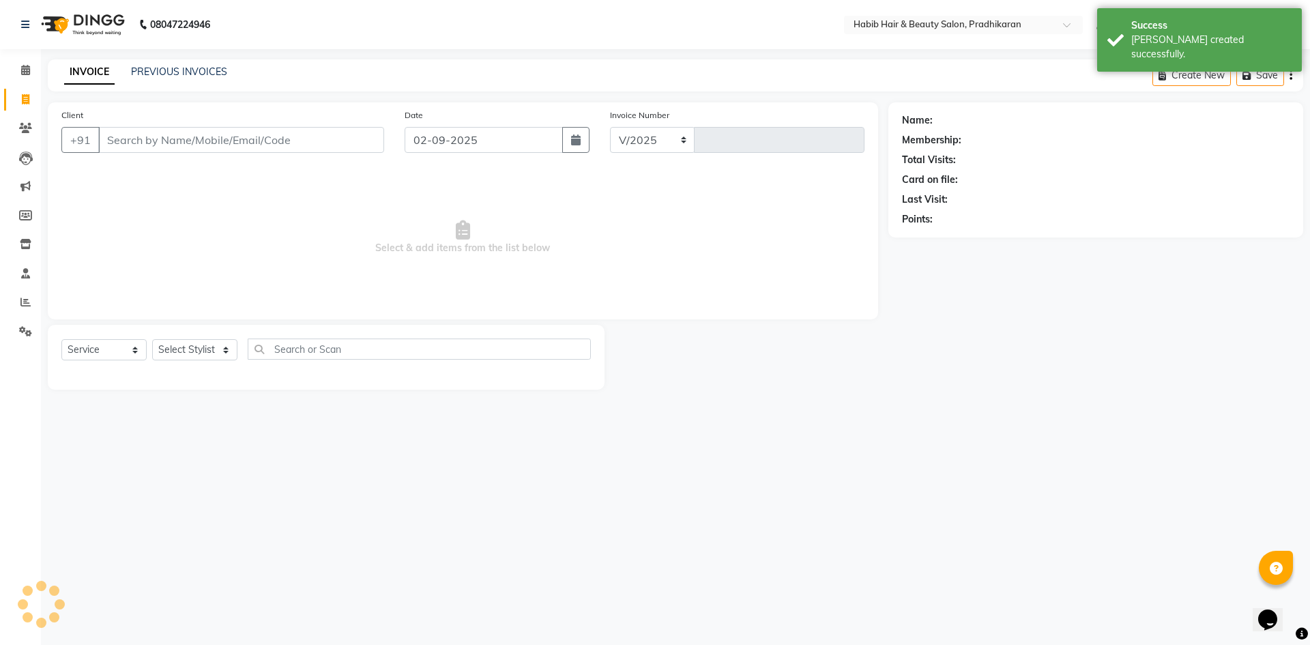
select select "5583"
type input "4356"
click at [186, 143] on input "Client" at bounding box center [241, 140] width 286 height 26
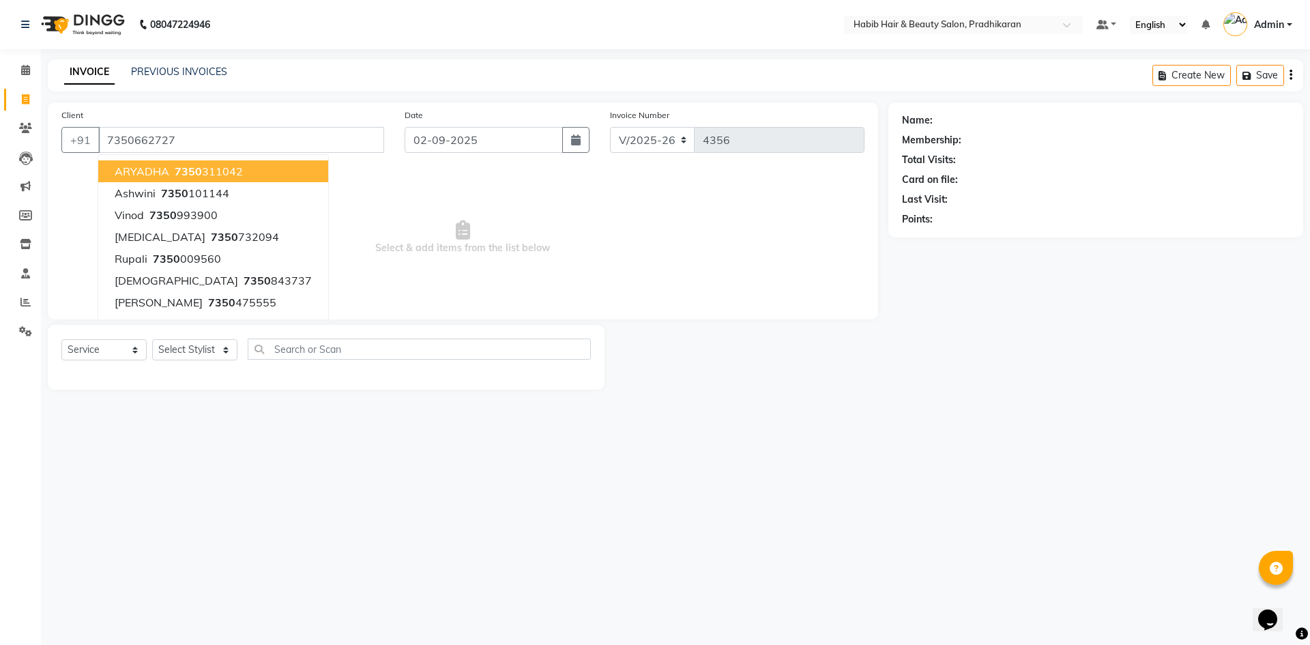
type input "7350662727"
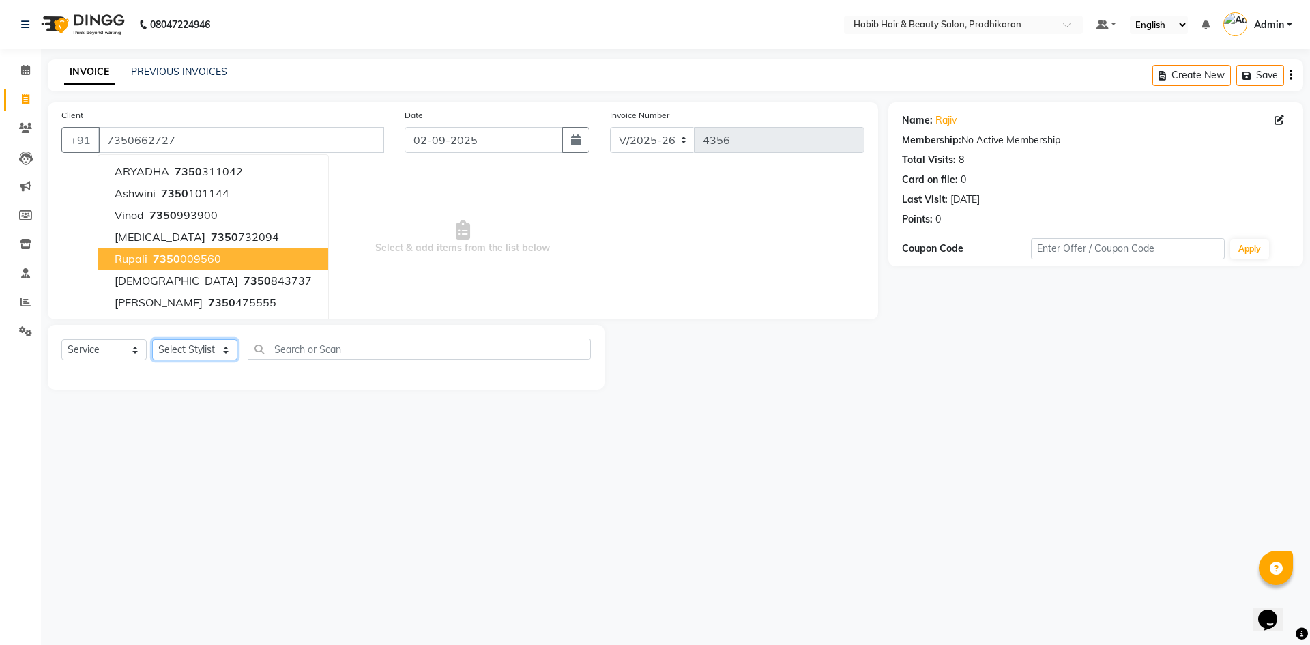
click at [228, 351] on select "Select Stylist Admin Anju bhanu gouri kiran Mayur pritam SHREE" at bounding box center [194, 349] width 85 height 21
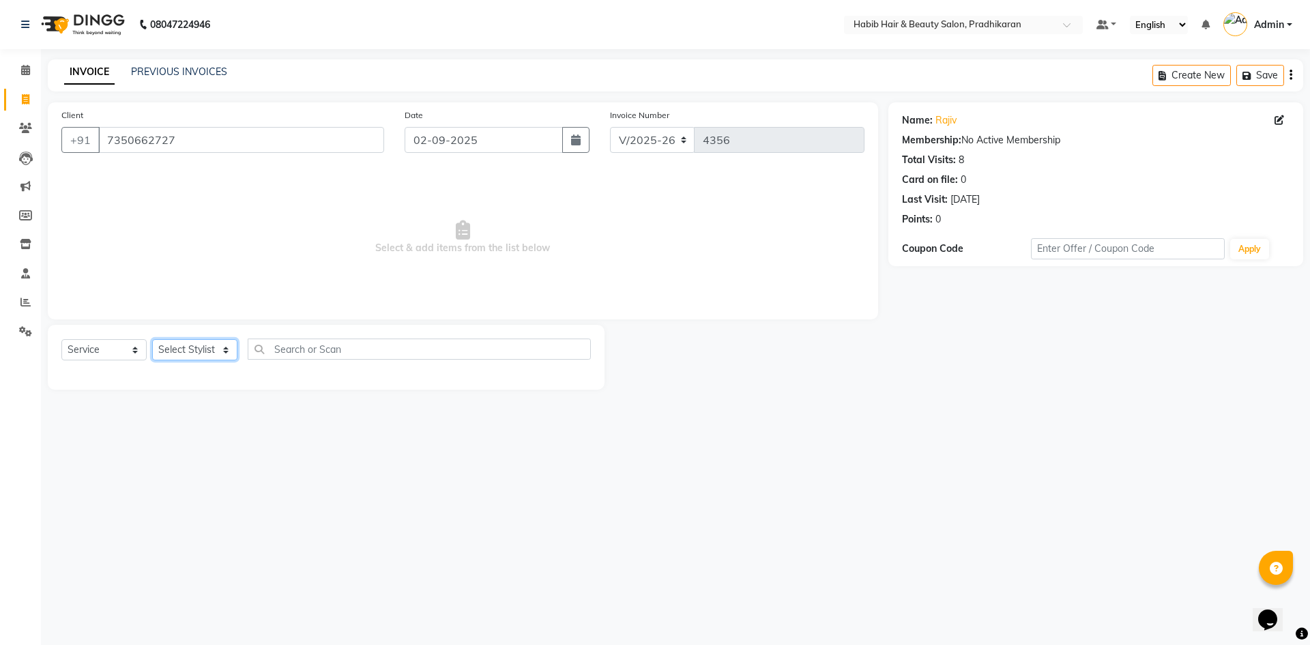
select select "54660"
click at [152, 339] on select "Select Stylist Admin Anju bhanu gouri kiran Mayur pritam SHREE" at bounding box center [194, 349] width 85 height 21
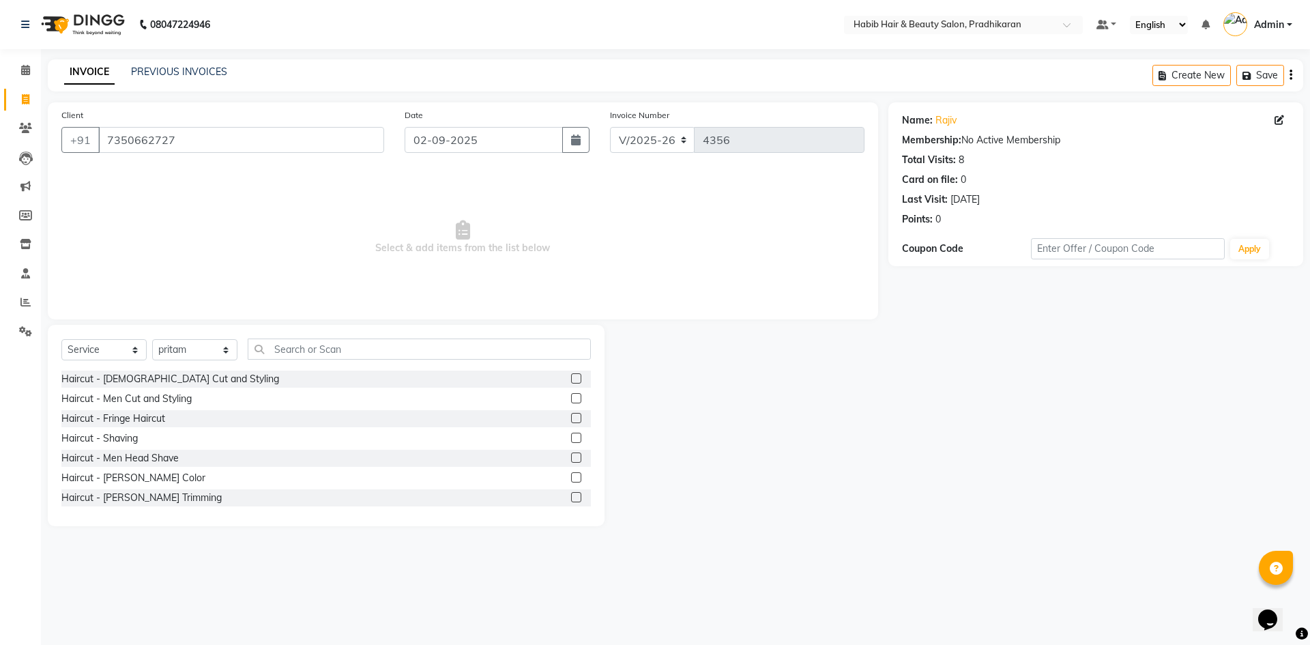
click at [571, 399] on label at bounding box center [576, 398] width 10 height 10
click at [571, 399] on input "checkbox" at bounding box center [575, 398] width 9 height 9
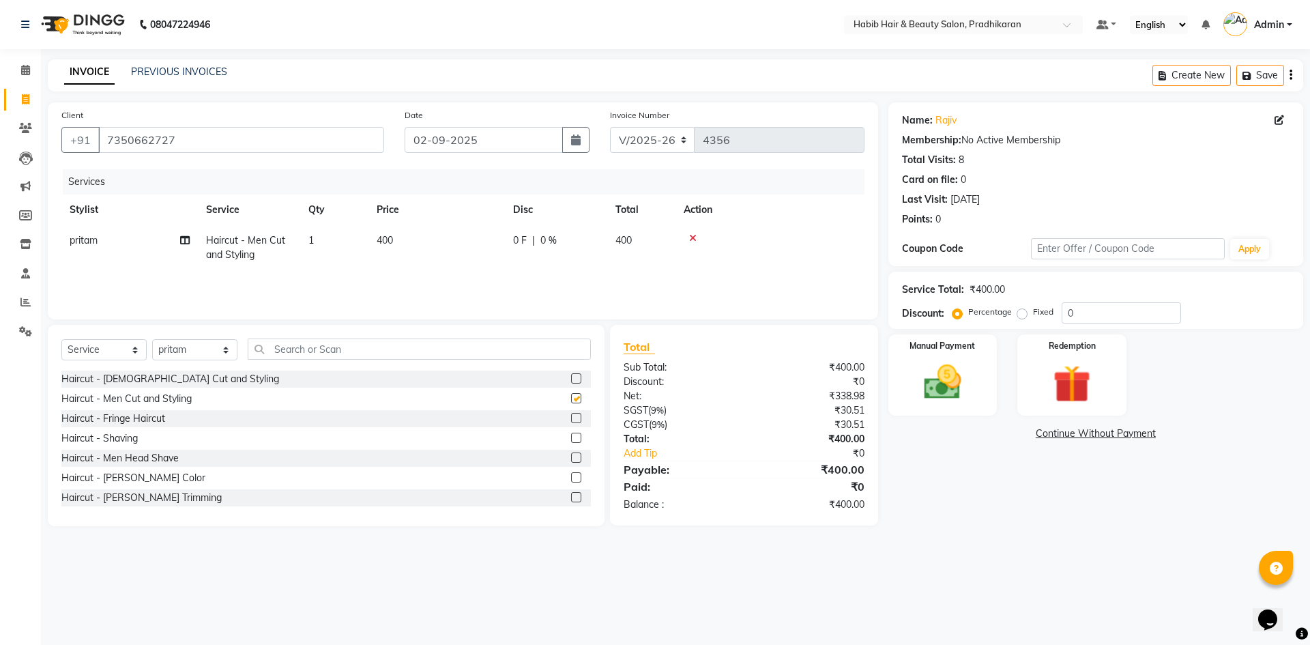
checkbox input "false"
click at [571, 495] on label at bounding box center [576, 497] width 10 height 10
click at [571, 495] on input "checkbox" at bounding box center [575, 497] width 9 height 9
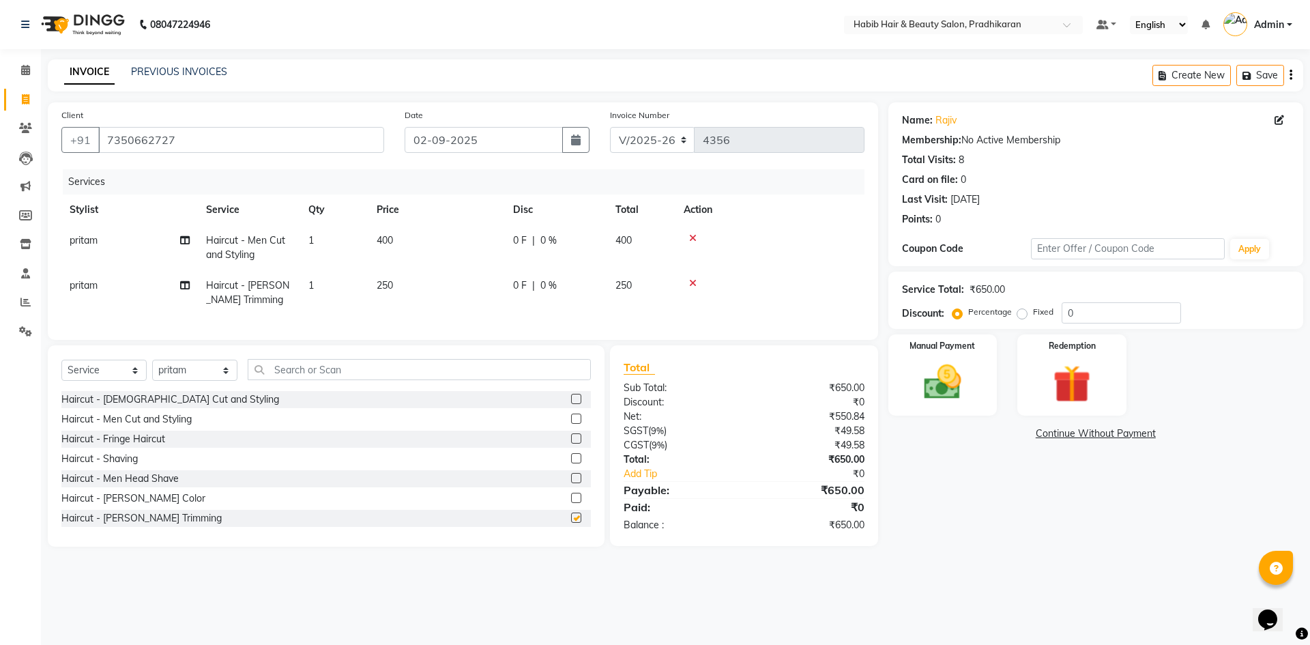
checkbox input "false"
click at [458, 236] on td "400" at bounding box center [436, 247] width 136 height 45
select select "54660"
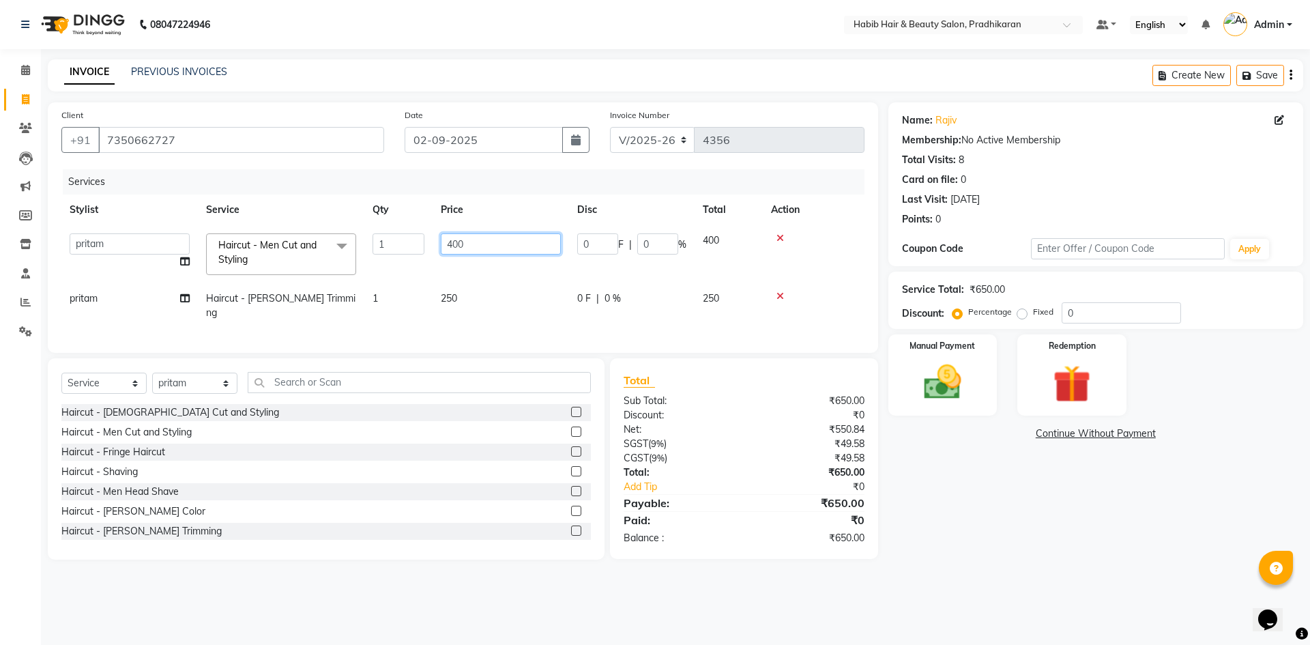
drag, startPoint x: 504, startPoint y: 242, endPoint x: 570, endPoint y: 241, distance: 66.2
click at [520, 242] on input "400" at bounding box center [501, 243] width 120 height 21
type input "450"
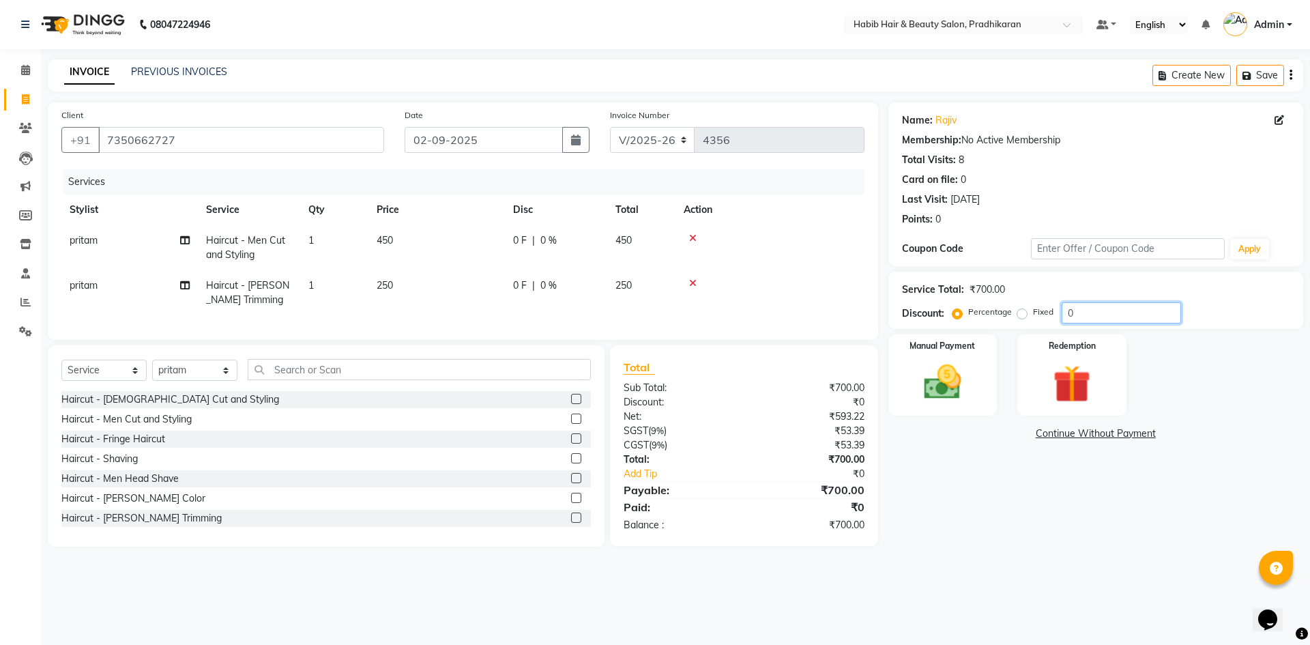
click at [1148, 317] on input "0" at bounding box center [1121, 312] width 119 height 21
type input "50"
click at [950, 366] on img at bounding box center [942, 382] width 63 height 45
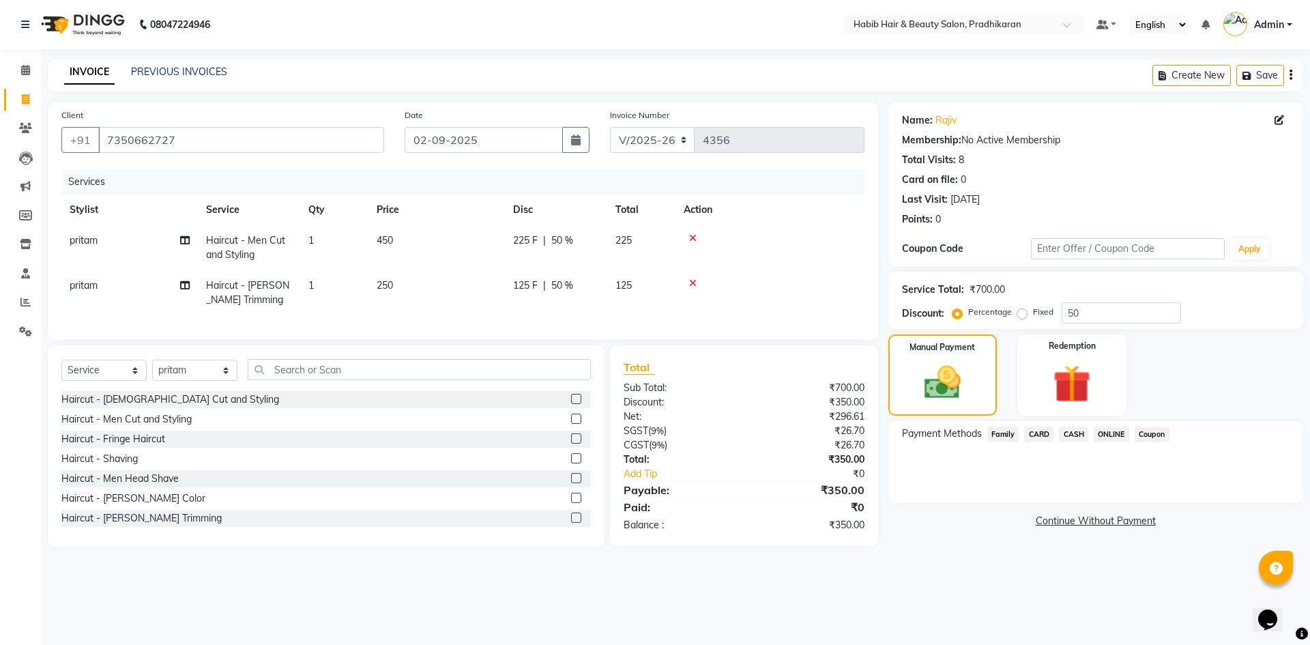
click at [1110, 427] on span "ONLINE" at bounding box center [1111, 434] width 35 height 16
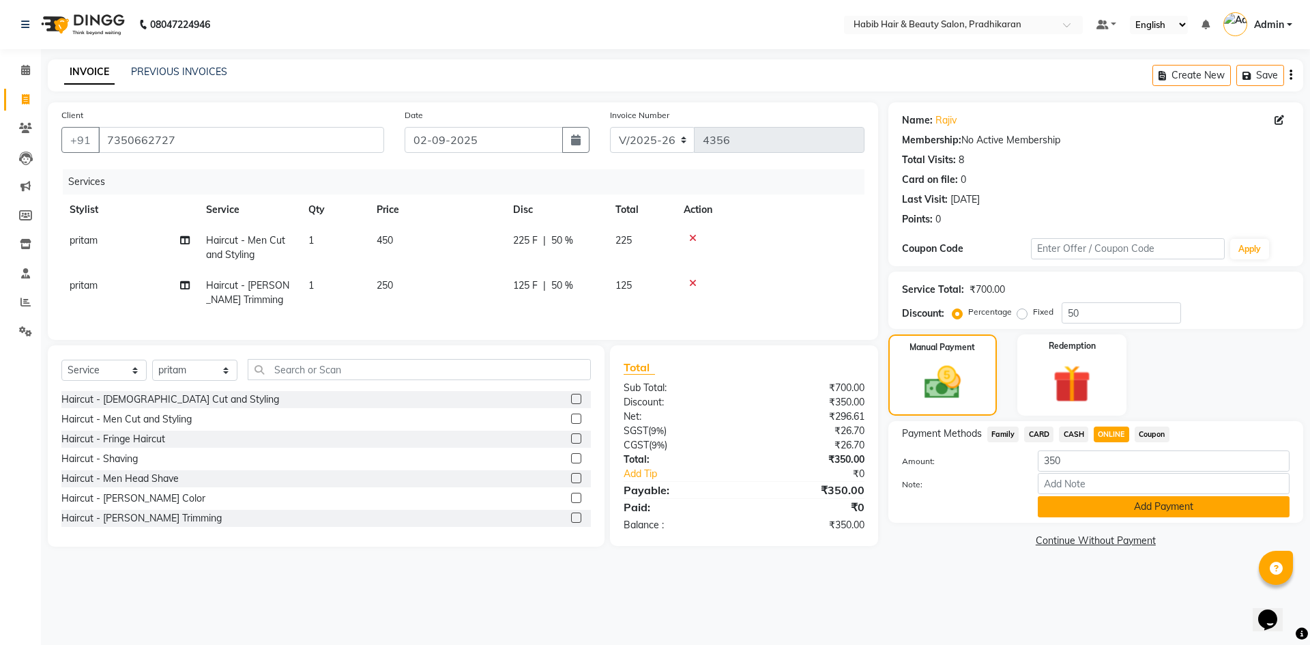
click at [1121, 501] on button "Add Payment" at bounding box center [1164, 506] width 252 height 21
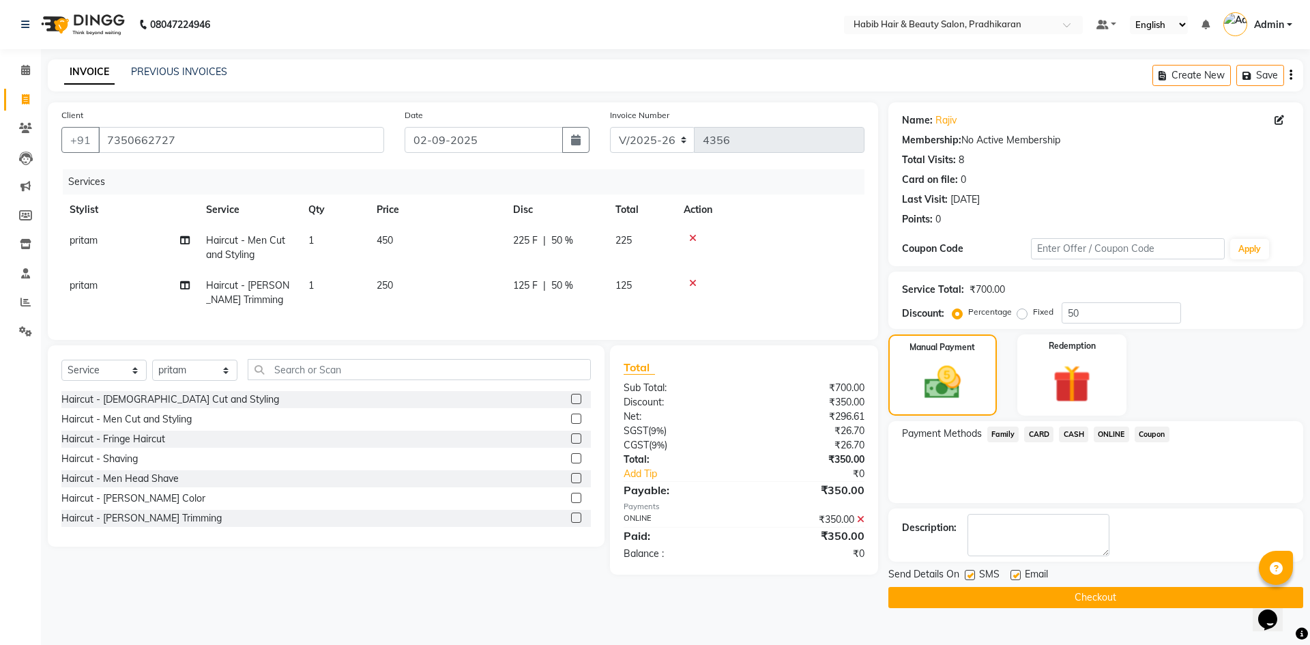
click at [1129, 600] on button "Checkout" at bounding box center [1095, 597] width 415 height 21
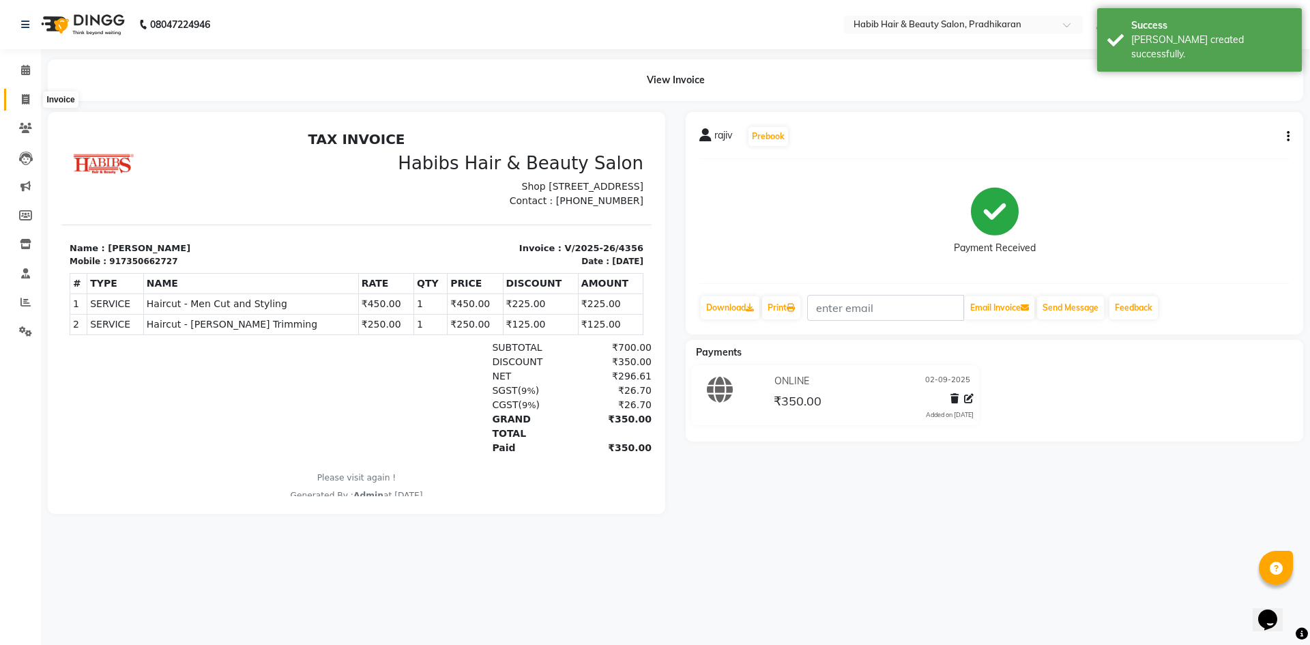
click at [29, 101] on icon at bounding box center [26, 99] width 8 height 10
select select "service"
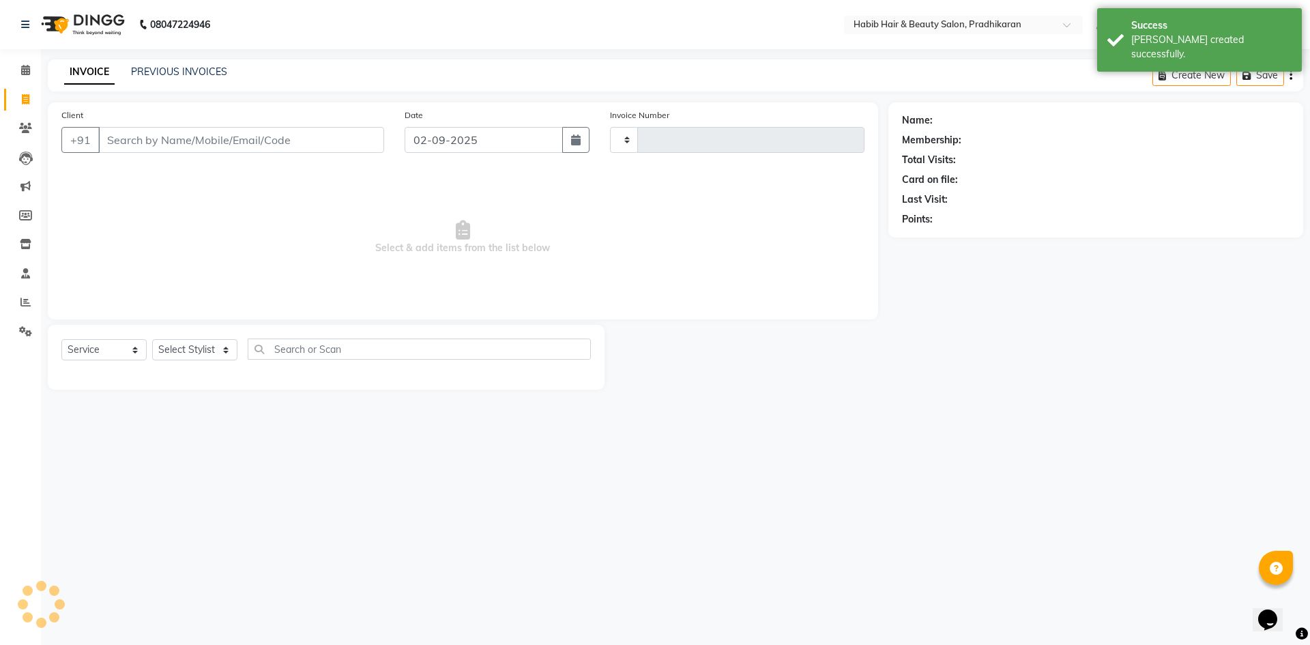
type input "4357"
select select "5583"
click at [149, 139] on input "Client" at bounding box center [241, 140] width 286 height 26
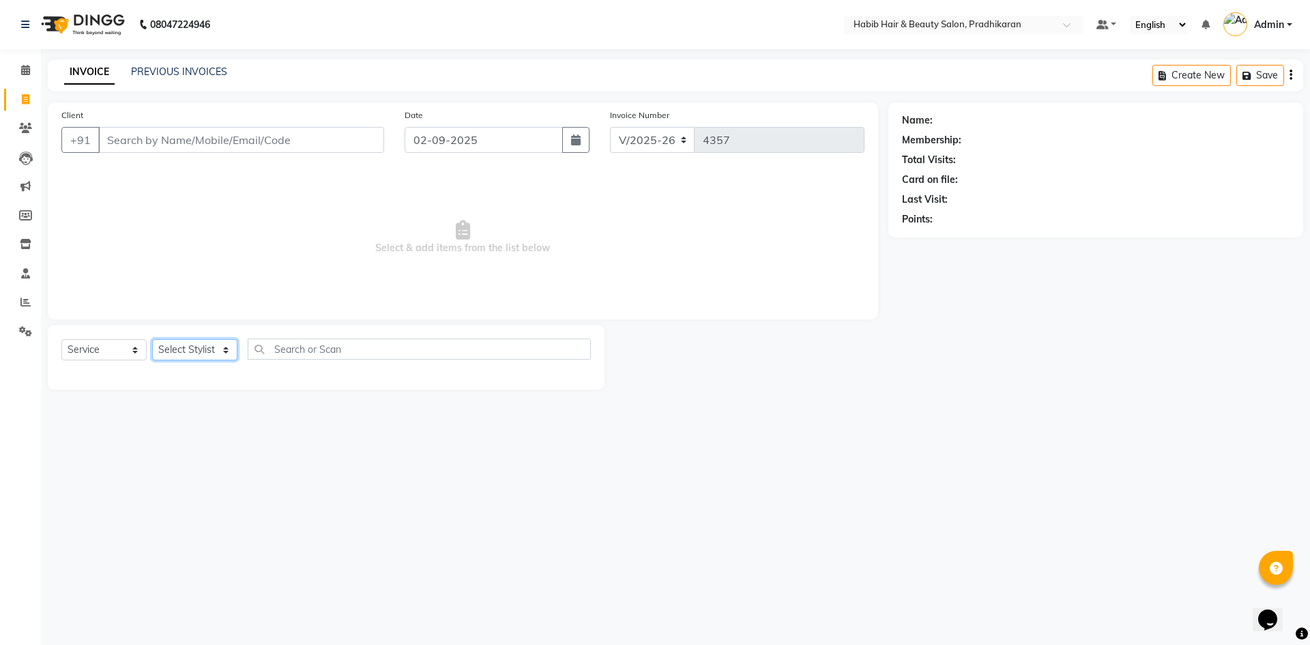
click at [221, 354] on select "Select Stylist Admin Anju bhanu gouri kiran Mayur pritam SHREE" at bounding box center [194, 349] width 85 height 21
select select "89528"
click at [152, 339] on select "Select Stylist Admin Anju bhanu gouri kiran Mayur pritam SHREE" at bounding box center [194, 349] width 85 height 21
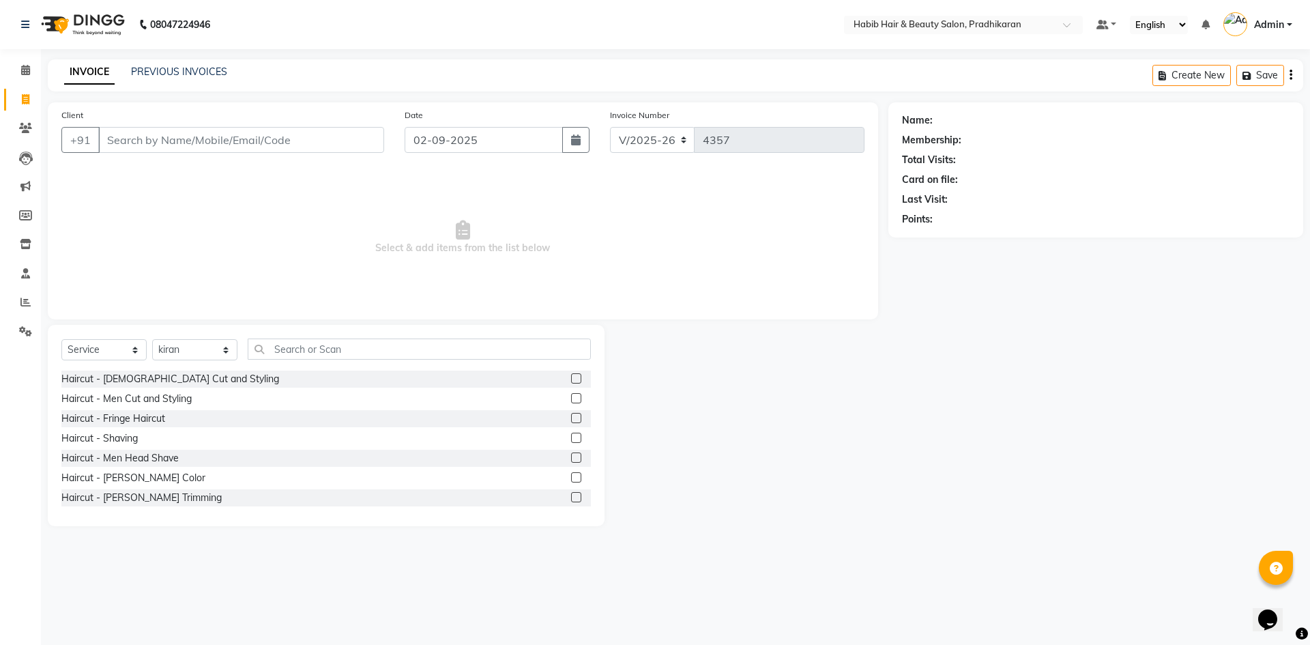
click at [571, 397] on label at bounding box center [576, 398] width 10 height 10
click at [571, 397] on input "checkbox" at bounding box center [575, 398] width 9 height 9
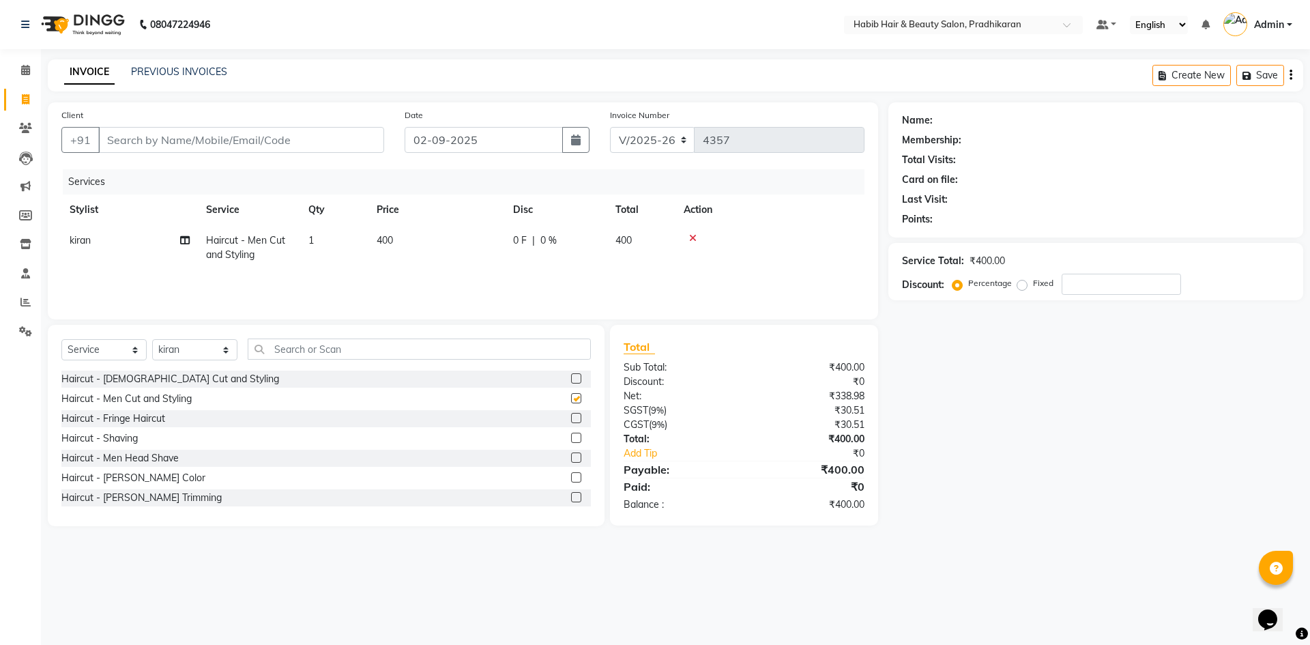
checkbox input "false"
click at [294, 136] on input "Client" at bounding box center [241, 140] width 286 height 26
type input "9"
type input "0"
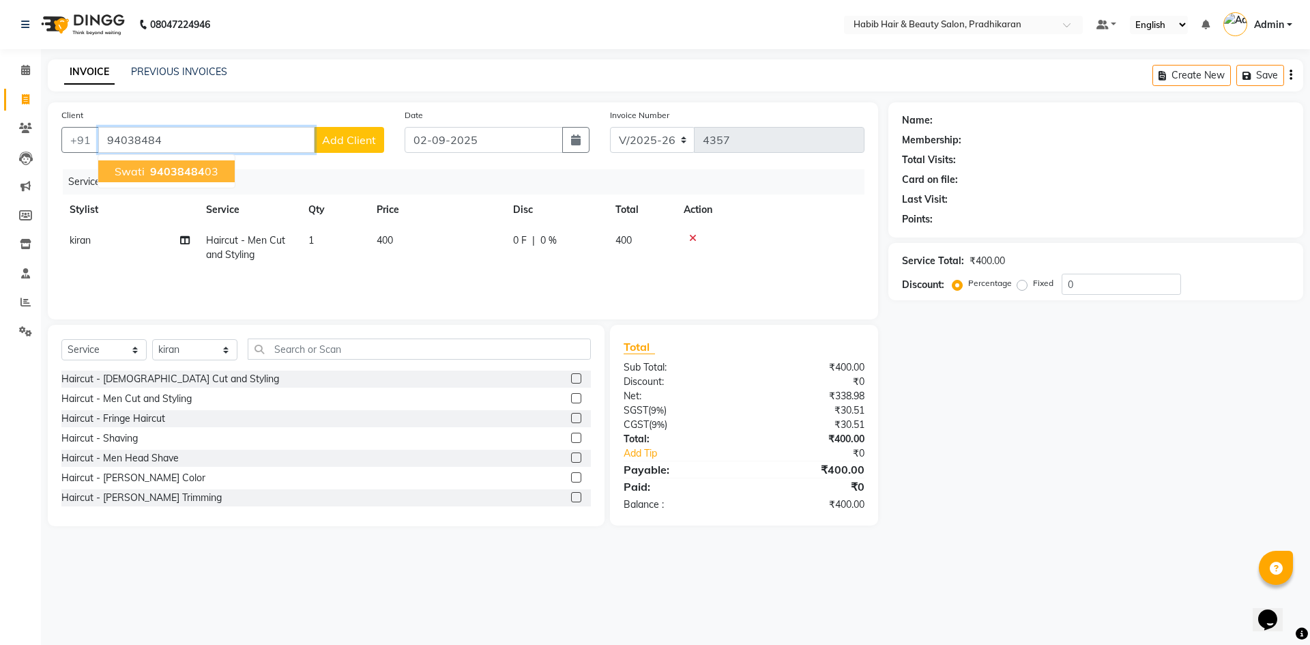
click at [181, 179] on button "swati 94038484 03" at bounding box center [166, 171] width 136 height 22
type input "9403848403"
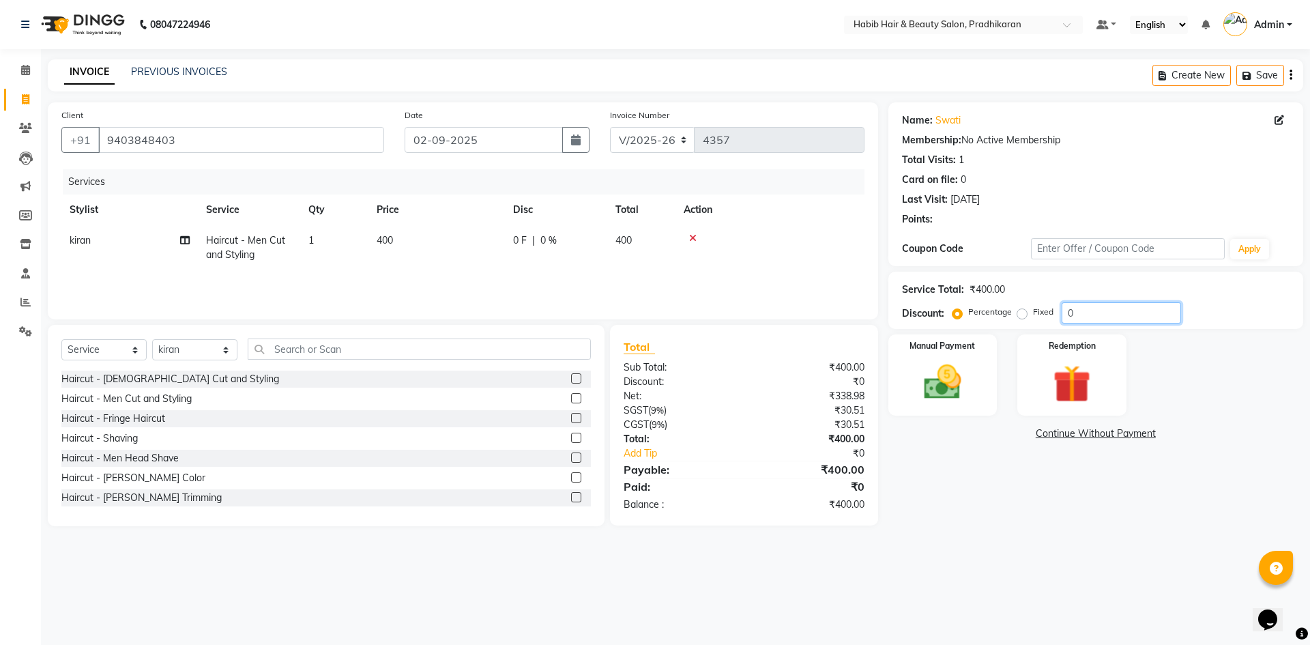
click at [1129, 321] on input "0" at bounding box center [1121, 312] width 119 height 21
type input "50"
click at [966, 366] on img at bounding box center [942, 382] width 63 height 45
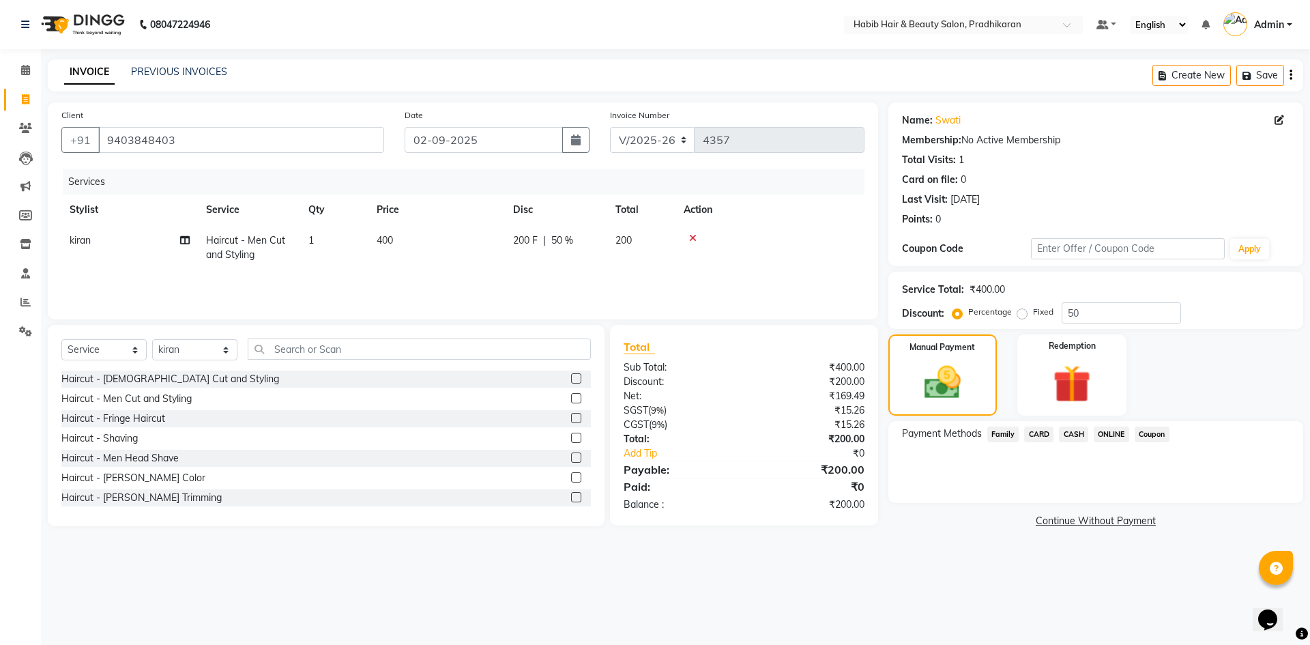
click at [1111, 437] on span "ONLINE" at bounding box center [1111, 434] width 35 height 16
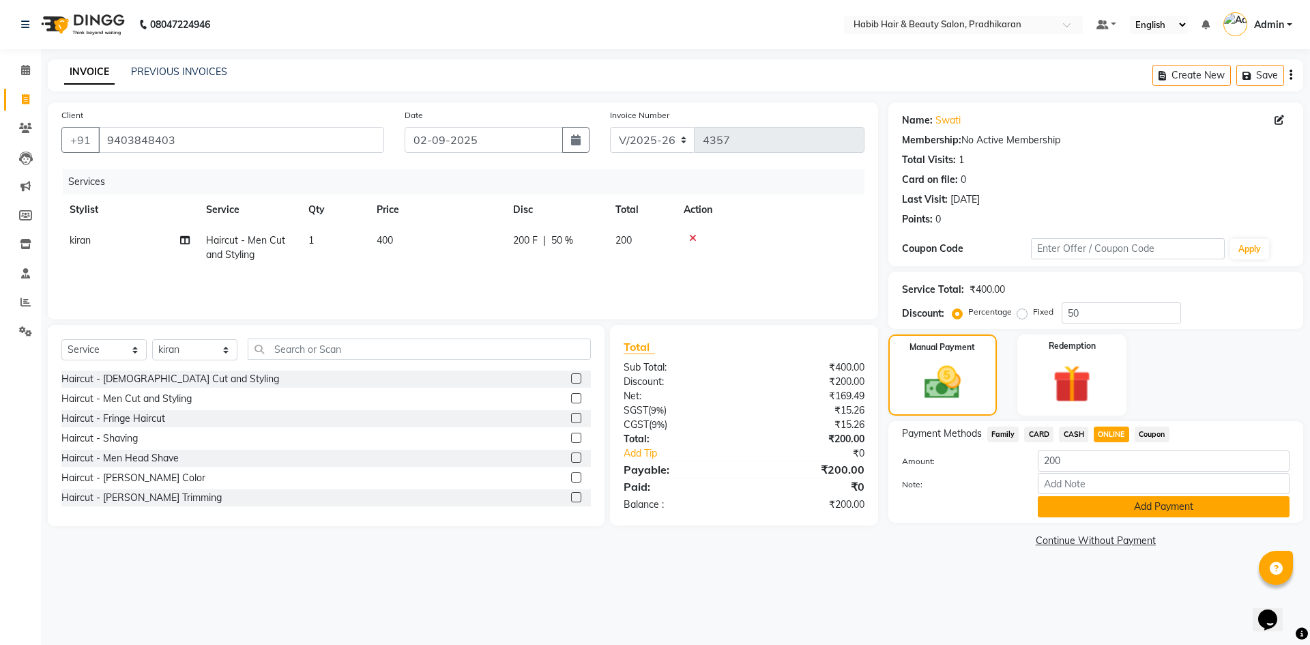
click at [1109, 501] on button "Add Payment" at bounding box center [1164, 506] width 252 height 21
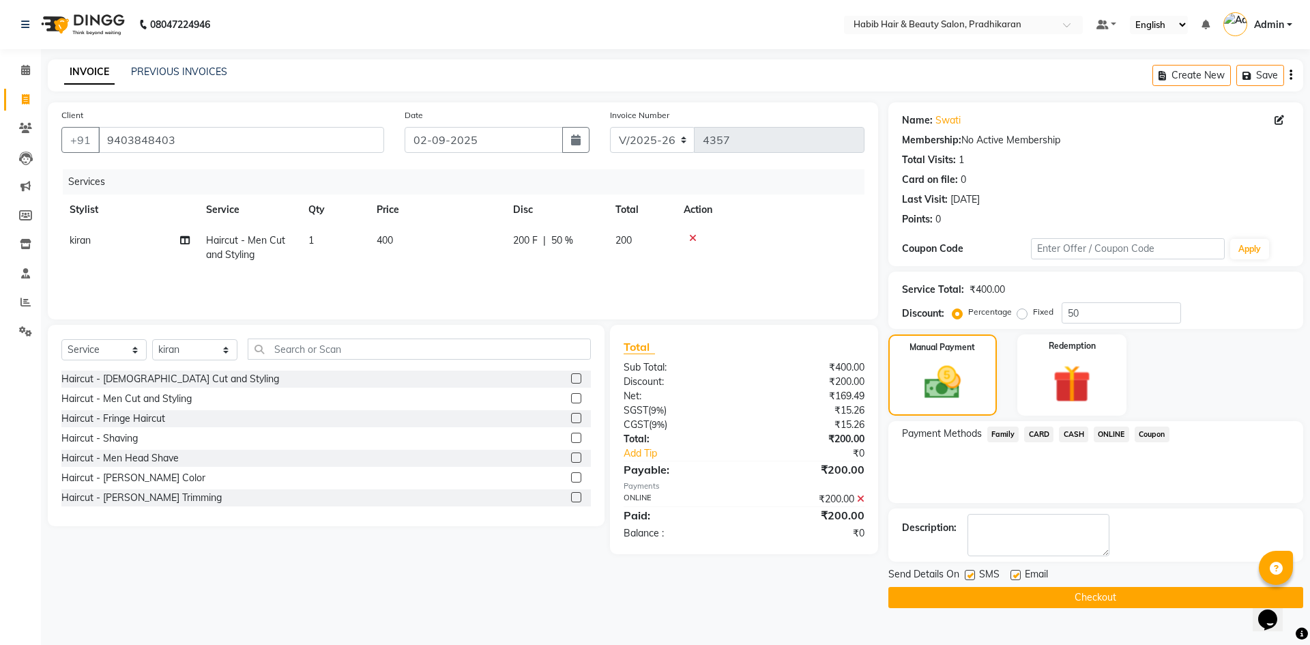
click at [1111, 597] on button "Checkout" at bounding box center [1095, 597] width 415 height 21
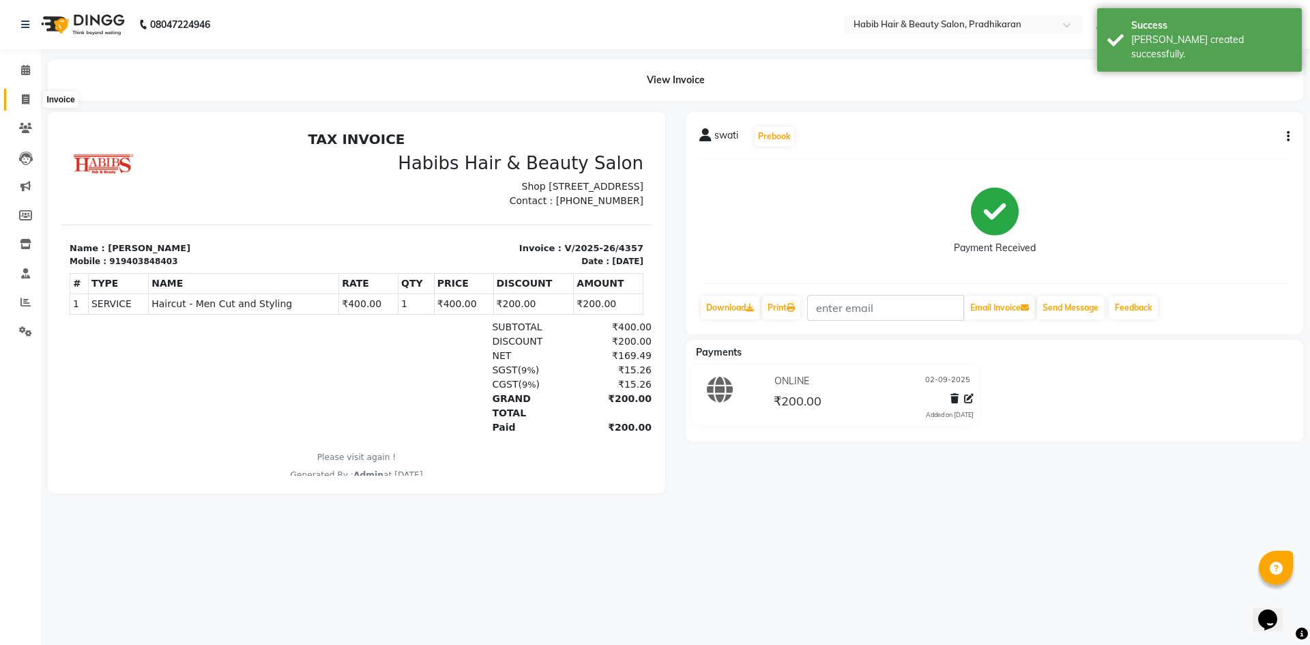
click at [31, 98] on span at bounding box center [26, 100] width 24 height 16
select select "service"
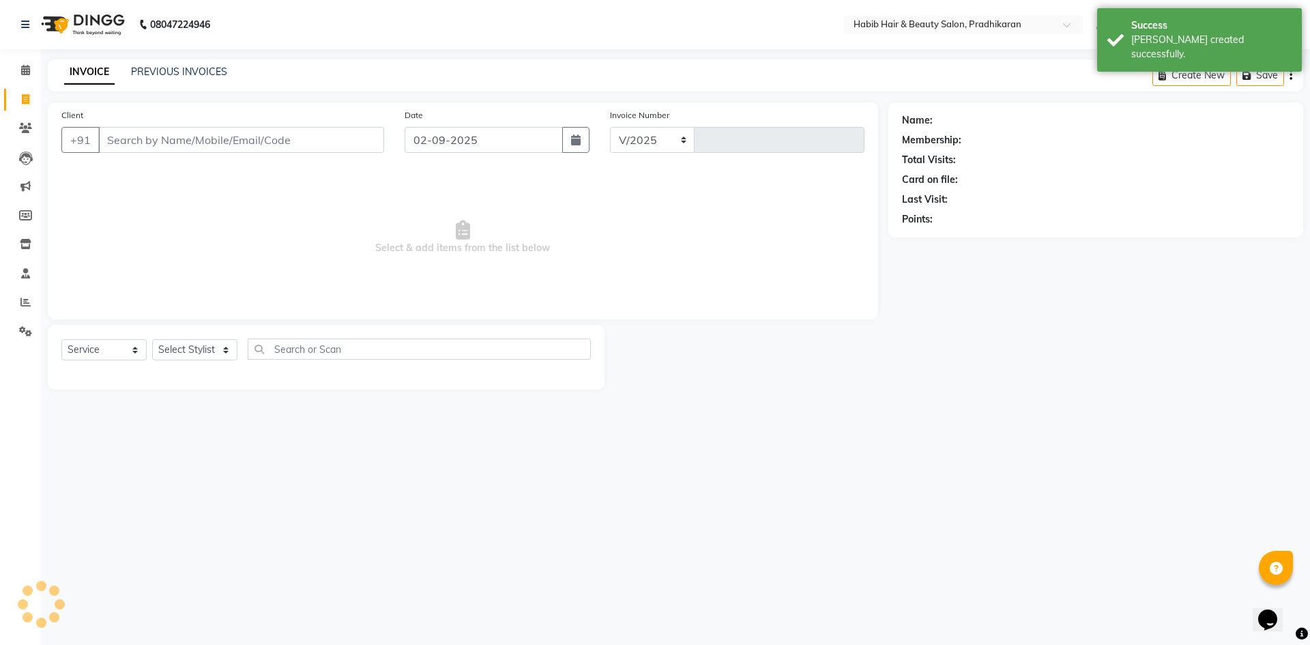
select select "5583"
type input "4358"
click at [289, 149] on input "Client" at bounding box center [241, 140] width 286 height 26
click at [218, 344] on select "Select Stylist Admin Anju bhanu gouri kiran Mayur pritam SHREE" at bounding box center [194, 349] width 85 height 21
select select "50171"
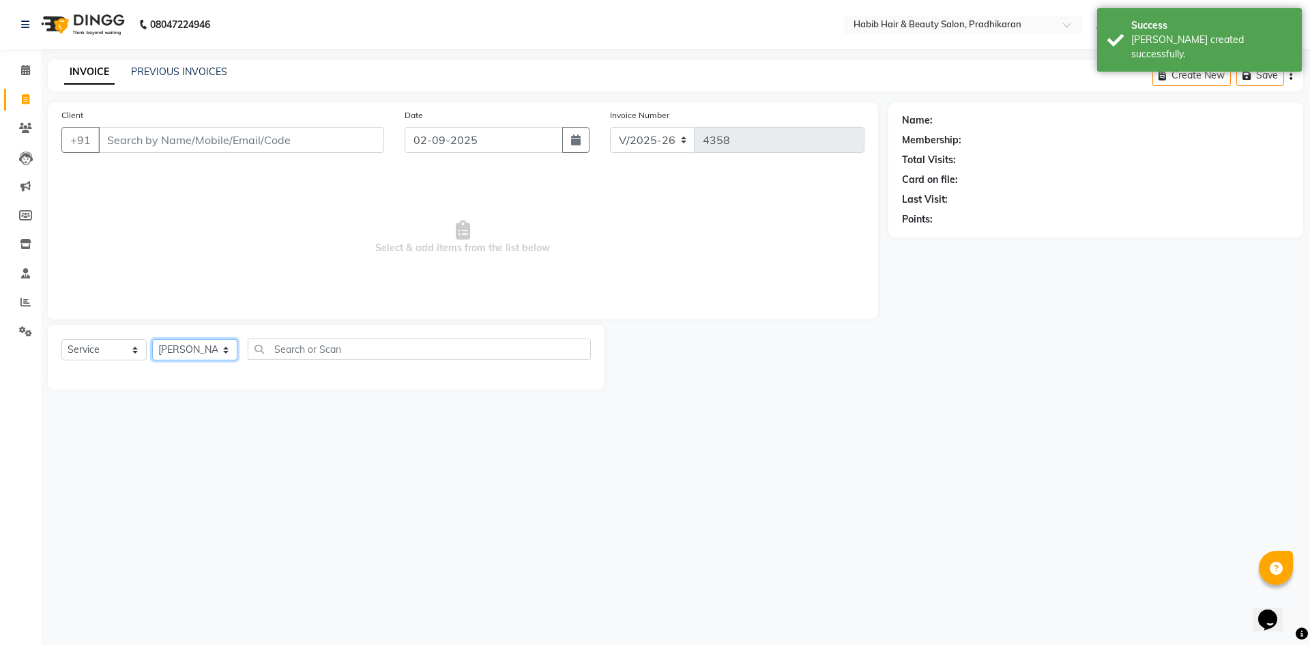
click at [152, 339] on select "Select Stylist Admin Anju bhanu gouri kiran Mayur pritam SHREE" at bounding box center [194, 349] width 85 height 21
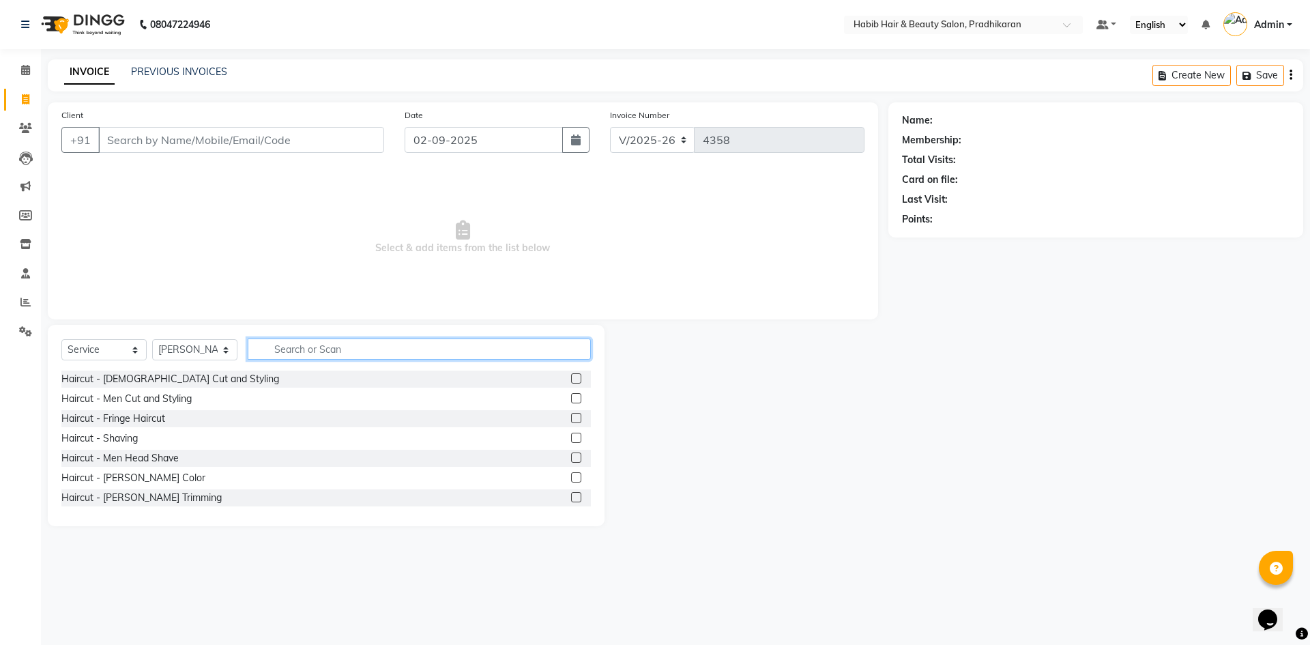
click at [330, 351] on input "text" at bounding box center [419, 348] width 343 height 21
type input "spa"
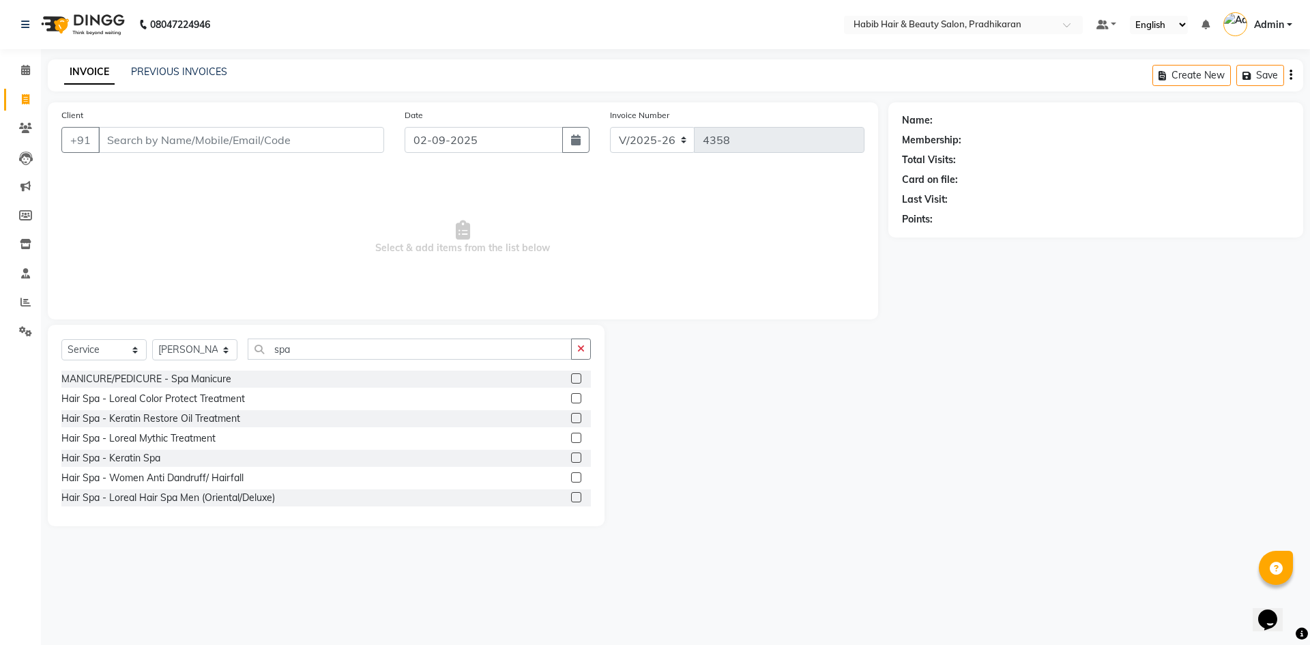
click at [571, 456] on label at bounding box center [576, 457] width 10 height 10
click at [571, 456] on input "checkbox" at bounding box center [575, 458] width 9 height 9
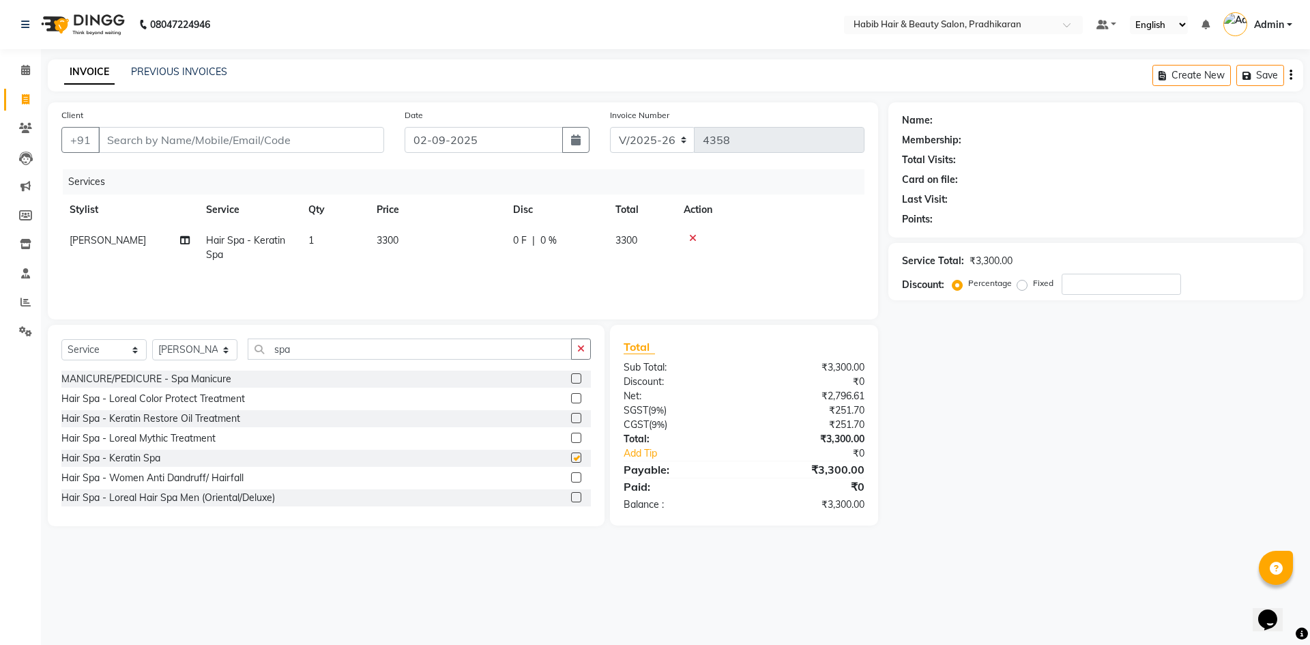
checkbox input "false"
click at [456, 236] on td "3300" at bounding box center [436, 247] width 136 height 45
select select "50171"
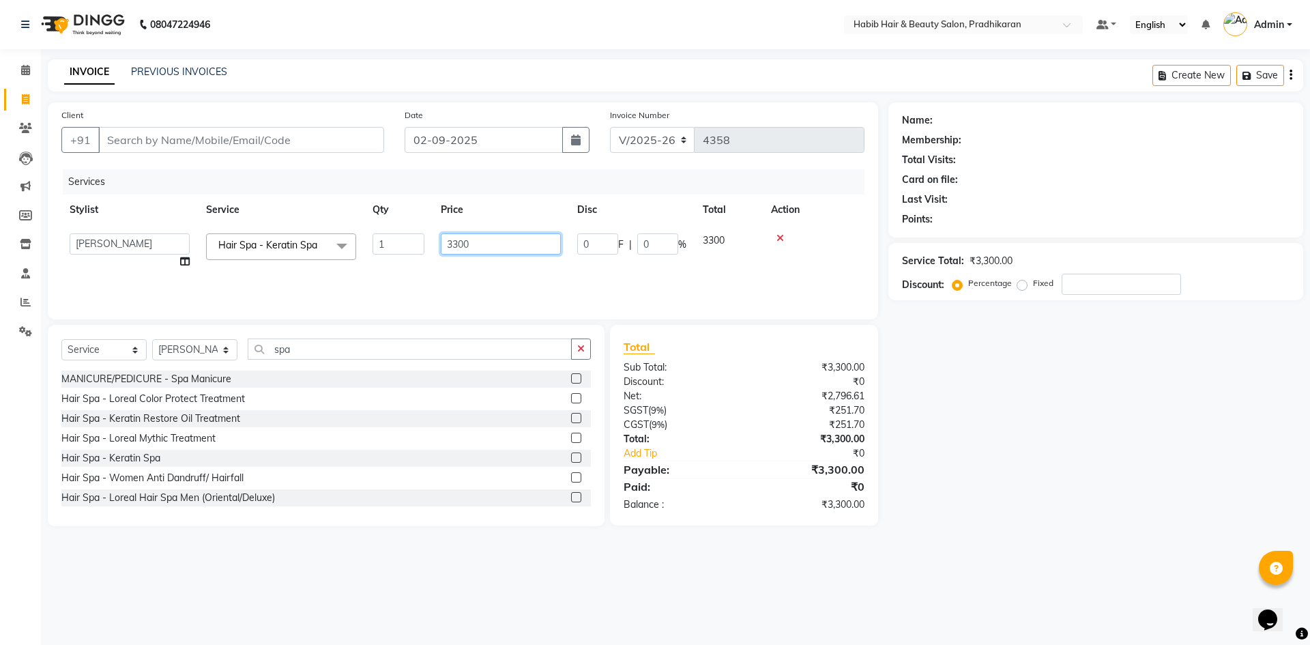
click at [493, 241] on input "3300" at bounding box center [501, 243] width 120 height 21
type input "3"
type input "4000"
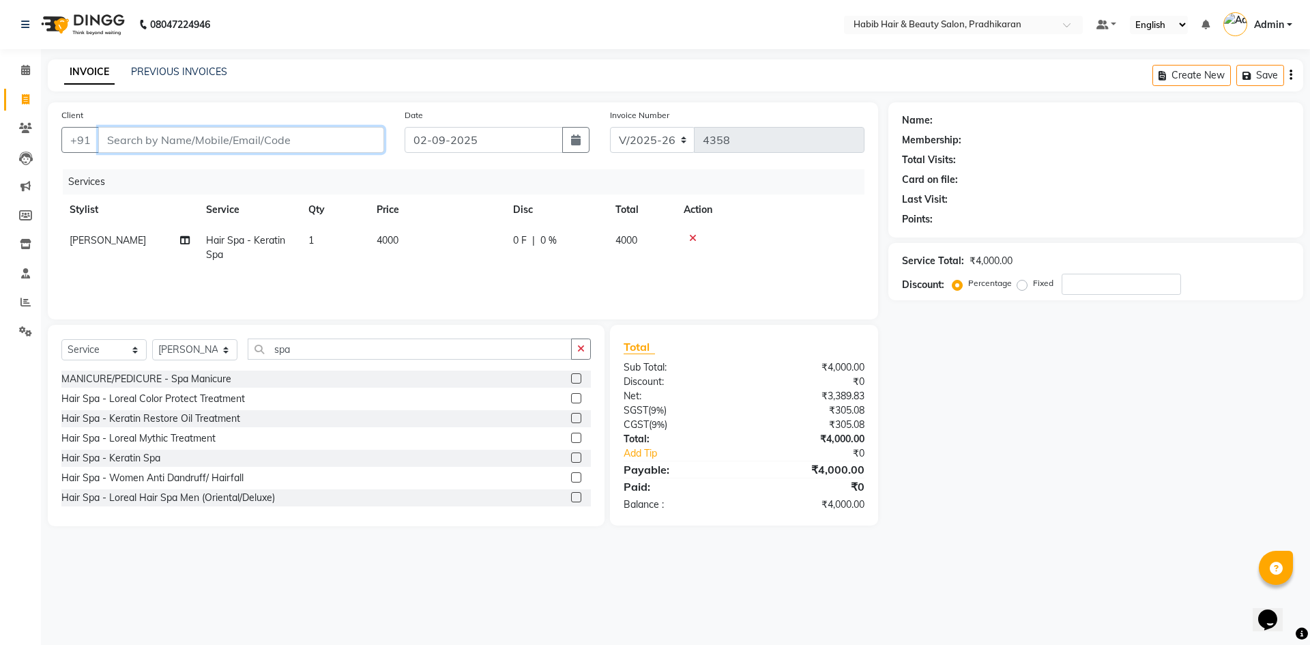
click at [266, 142] on input "Client" at bounding box center [241, 140] width 286 height 26
type input "9"
type input "0"
type input "9011557600"
click at [343, 145] on span "Add Client" at bounding box center [349, 140] width 54 height 14
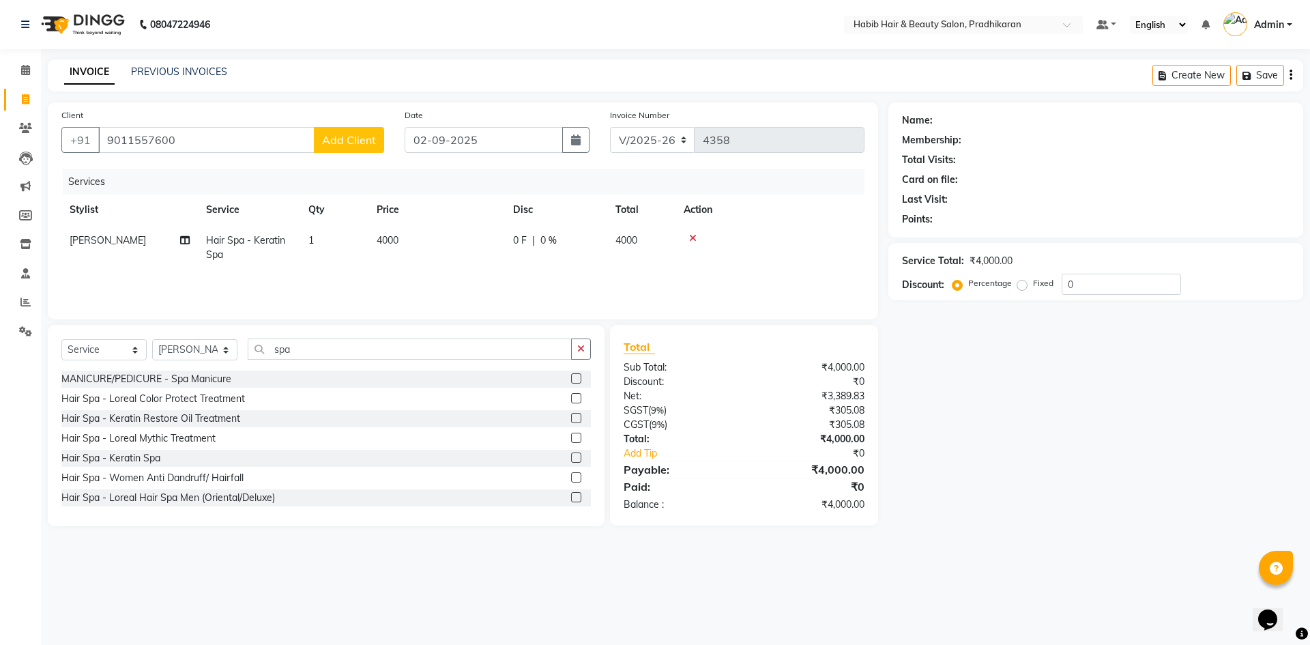
select select "22"
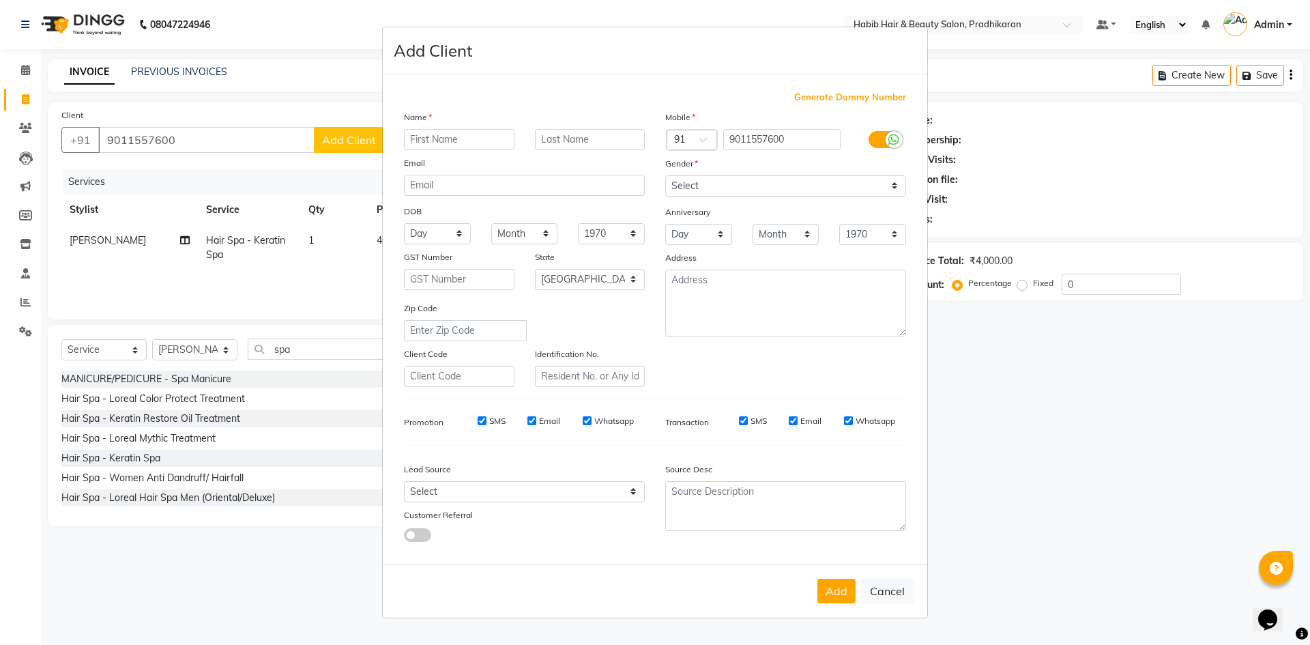
drag, startPoint x: 441, startPoint y: 141, endPoint x: 570, endPoint y: 133, distance: 129.2
click at [442, 141] on input "text" at bounding box center [459, 139] width 111 height 21
type input "kavita"
click at [901, 188] on select "Select Male Female Other Prefer Not To Say" at bounding box center [785, 185] width 241 height 21
select select "female"
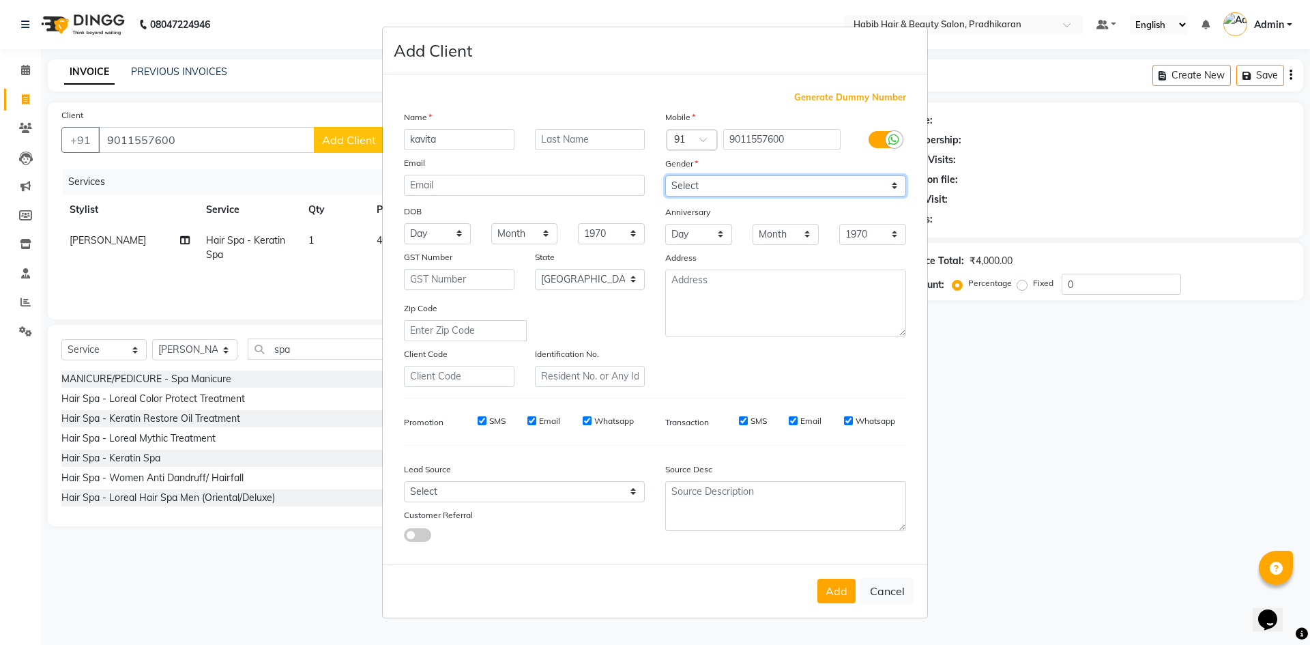
click at [665, 175] on select "Select Male Female Other Prefer Not To Say" at bounding box center [785, 185] width 241 height 21
click at [832, 593] on button "Add" at bounding box center [836, 591] width 38 height 25
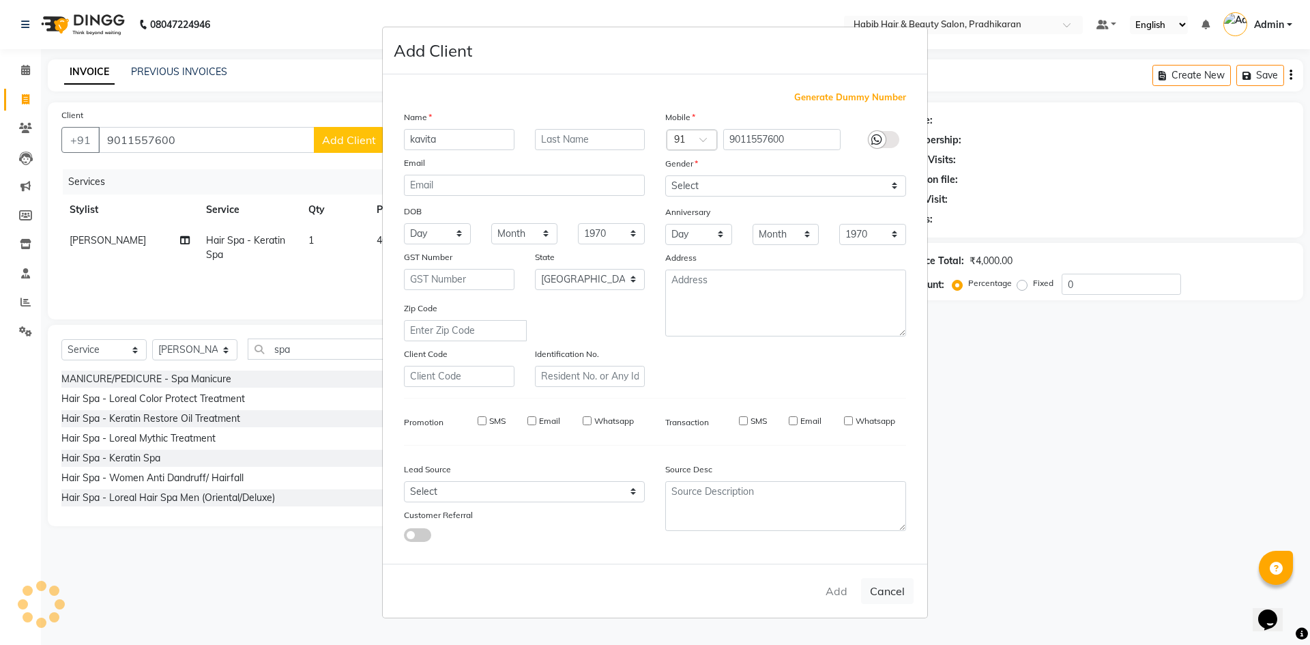
select select
select select "null"
select select
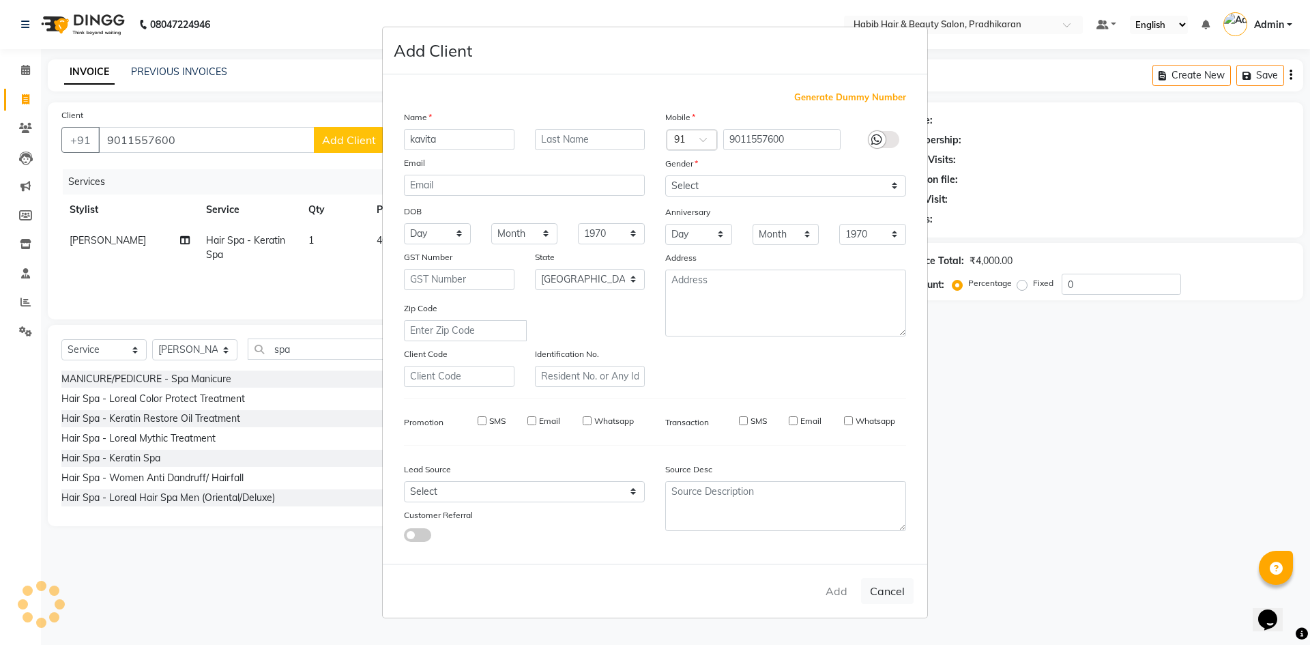
select select
checkbox input "false"
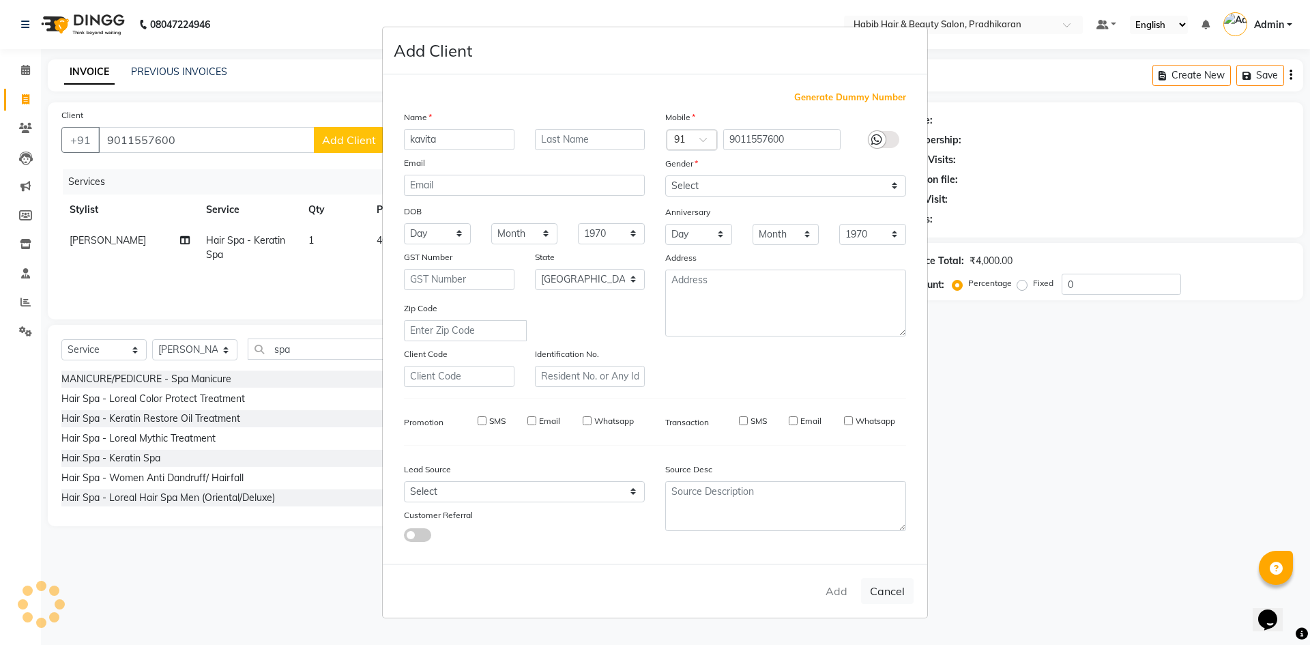
checkbox input "false"
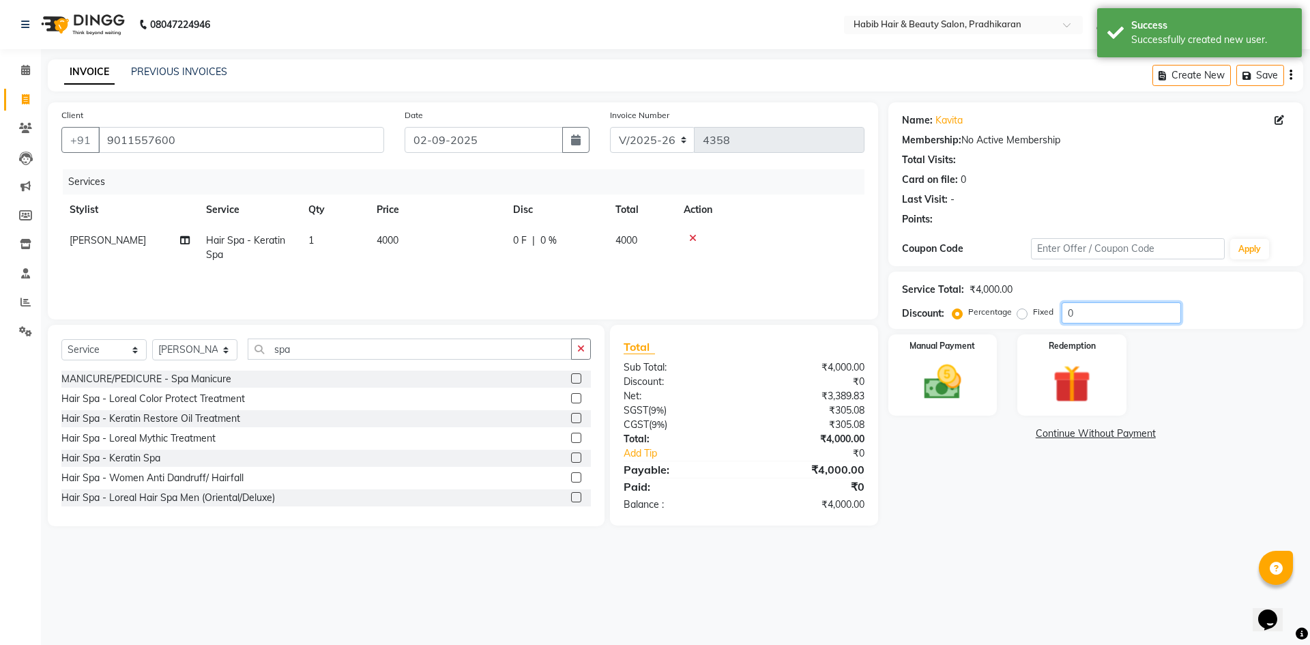
click at [1086, 306] on input "0" at bounding box center [1121, 312] width 119 height 21
type input "50"
click at [915, 391] on img at bounding box center [942, 382] width 63 height 45
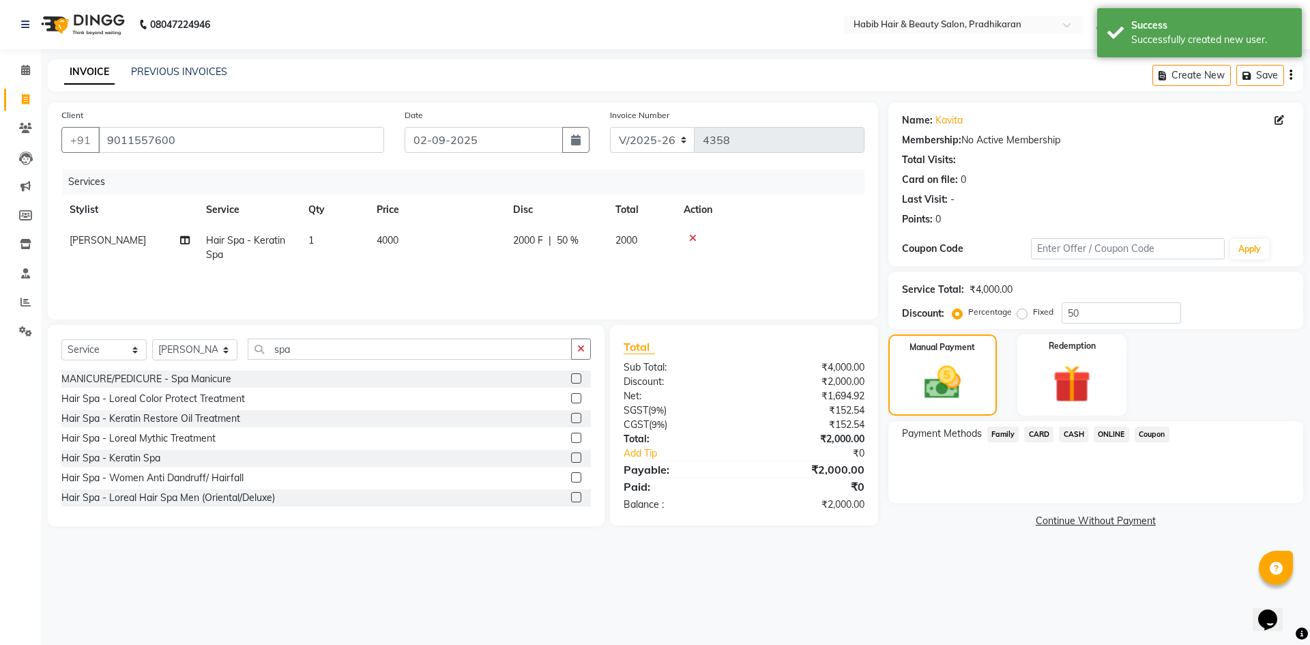
click at [1109, 432] on span "ONLINE" at bounding box center [1111, 434] width 35 height 16
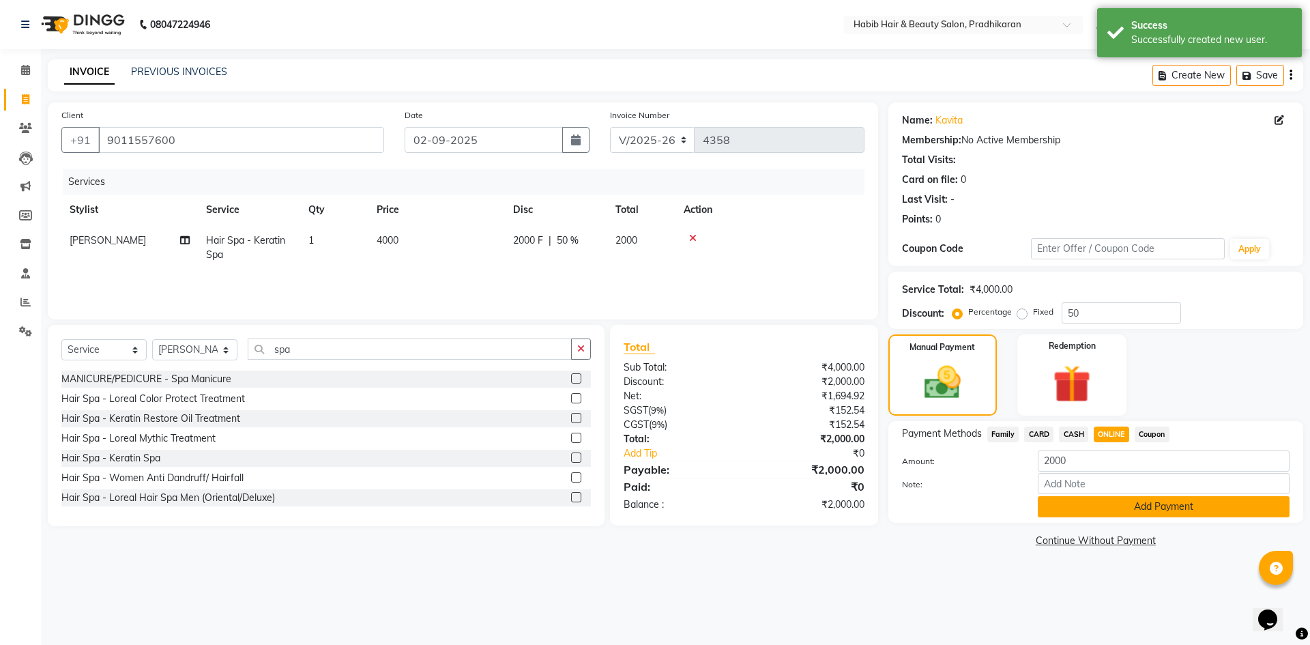
click at [1130, 501] on button "Add Payment" at bounding box center [1164, 506] width 252 height 21
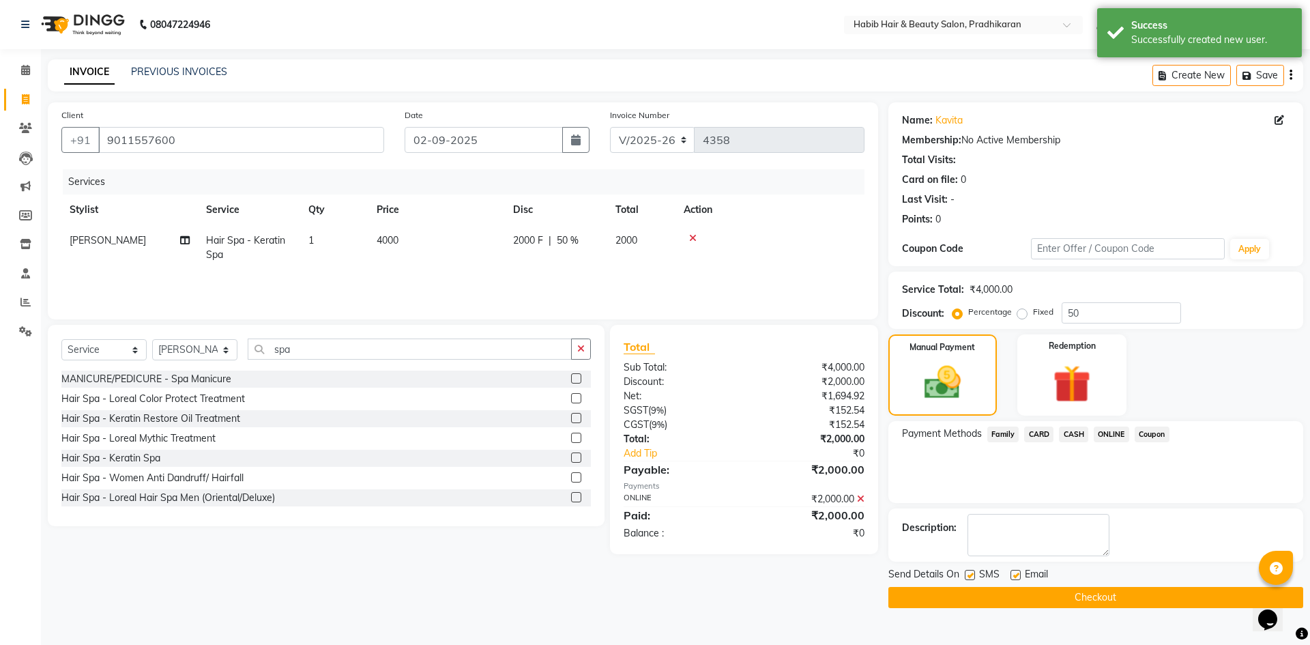
click at [1132, 605] on button "Checkout" at bounding box center [1095, 597] width 415 height 21
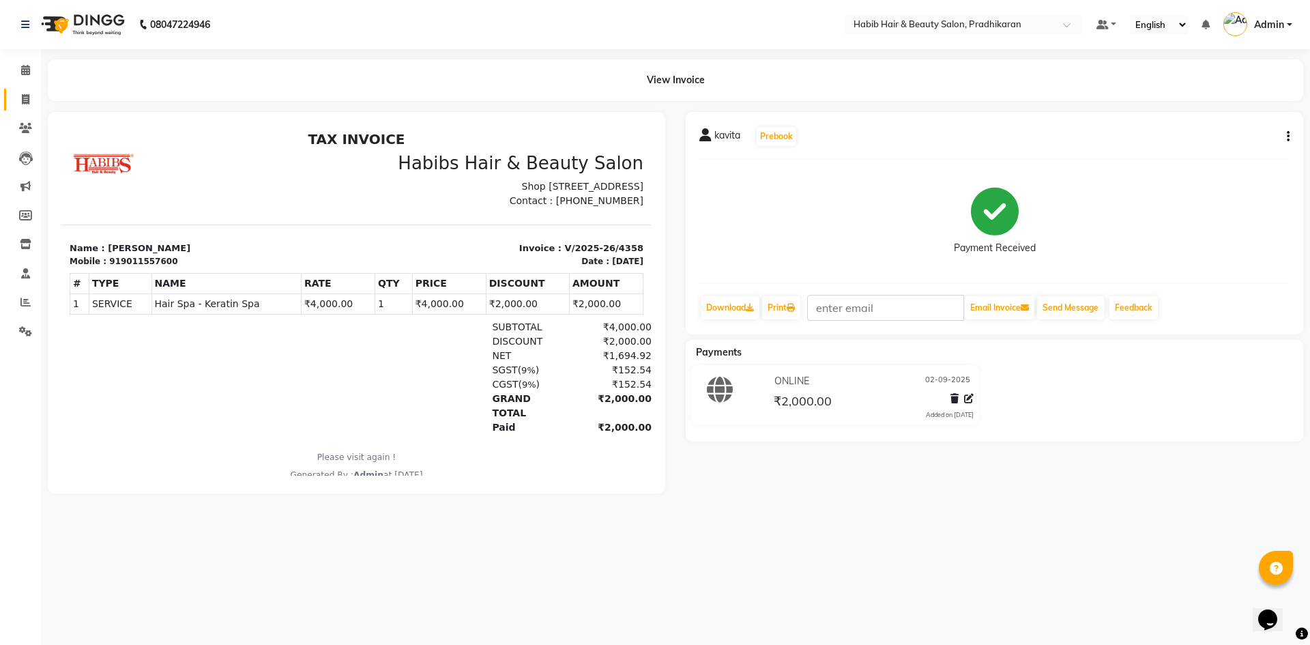
click at [25, 107] on link "Invoice" at bounding box center [20, 100] width 33 height 23
select select "service"
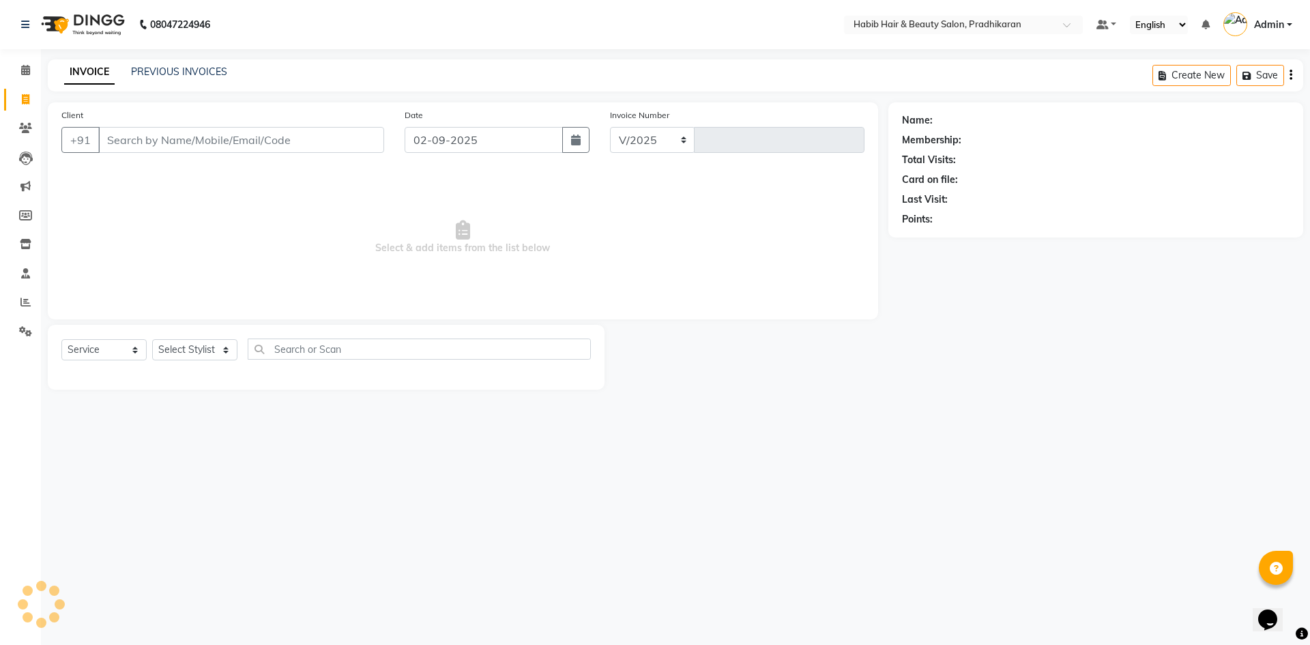
select select "5583"
type input "4359"
click at [160, 145] on input "Client" at bounding box center [241, 140] width 286 height 26
click at [215, 346] on select "Select Stylist Admin Anju bhanu gouri kiran Mayur pritam SHREE" at bounding box center [194, 349] width 85 height 21
select select "54660"
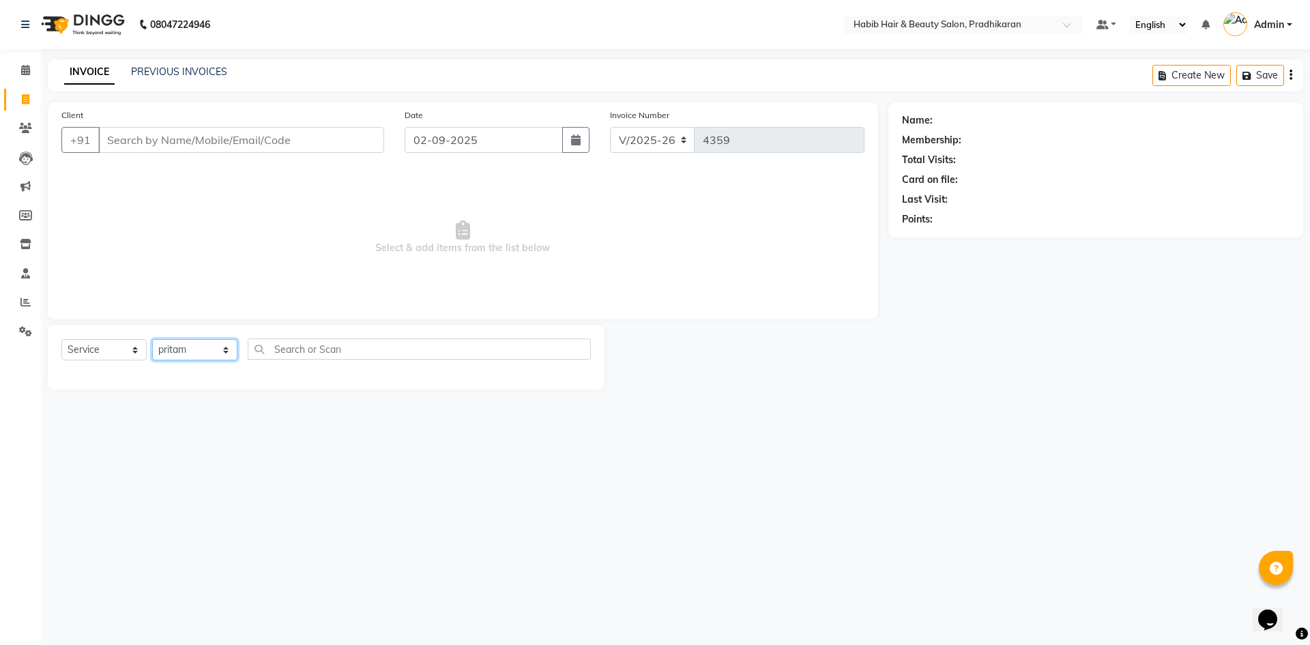
click at [152, 339] on select "Select Stylist Admin Anju bhanu gouri kiran Mayur pritam SHREE" at bounding box center [194, 349] width 85 height 21
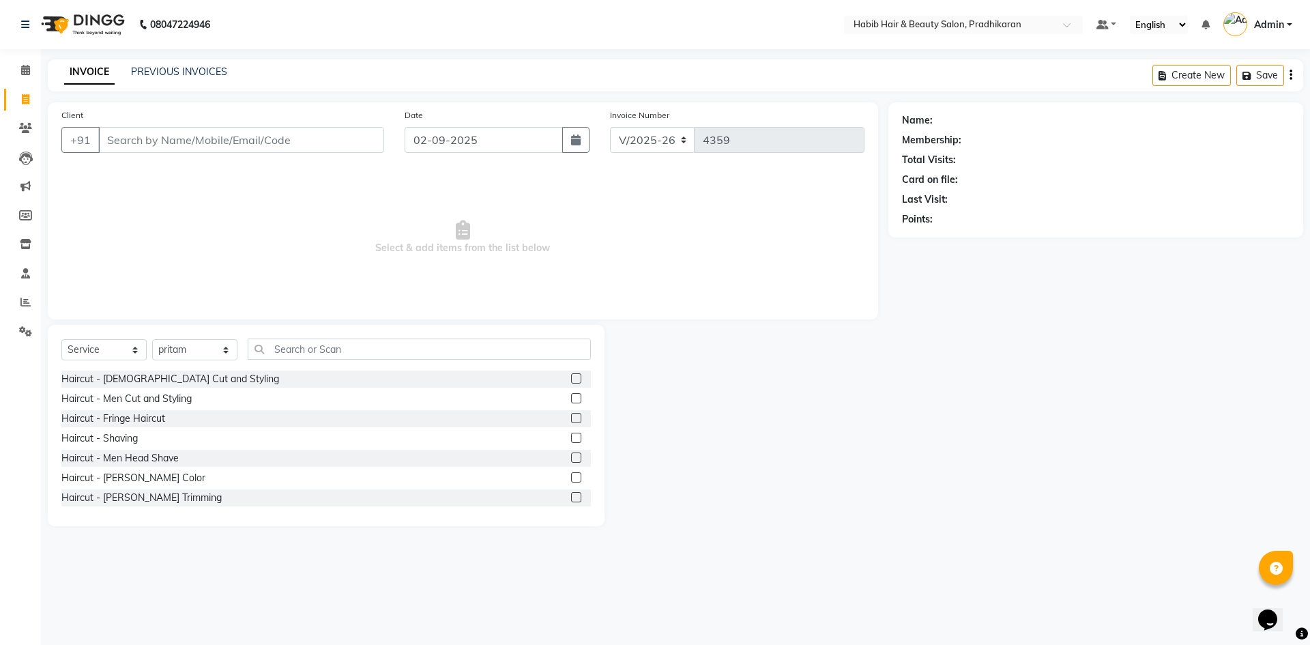
click at [571, 397] on label at bounding box center [576, 398] width 10 height 10
click at [571, 397] on input "checkbox" at bounding box center [575, 398] width 9 height 9
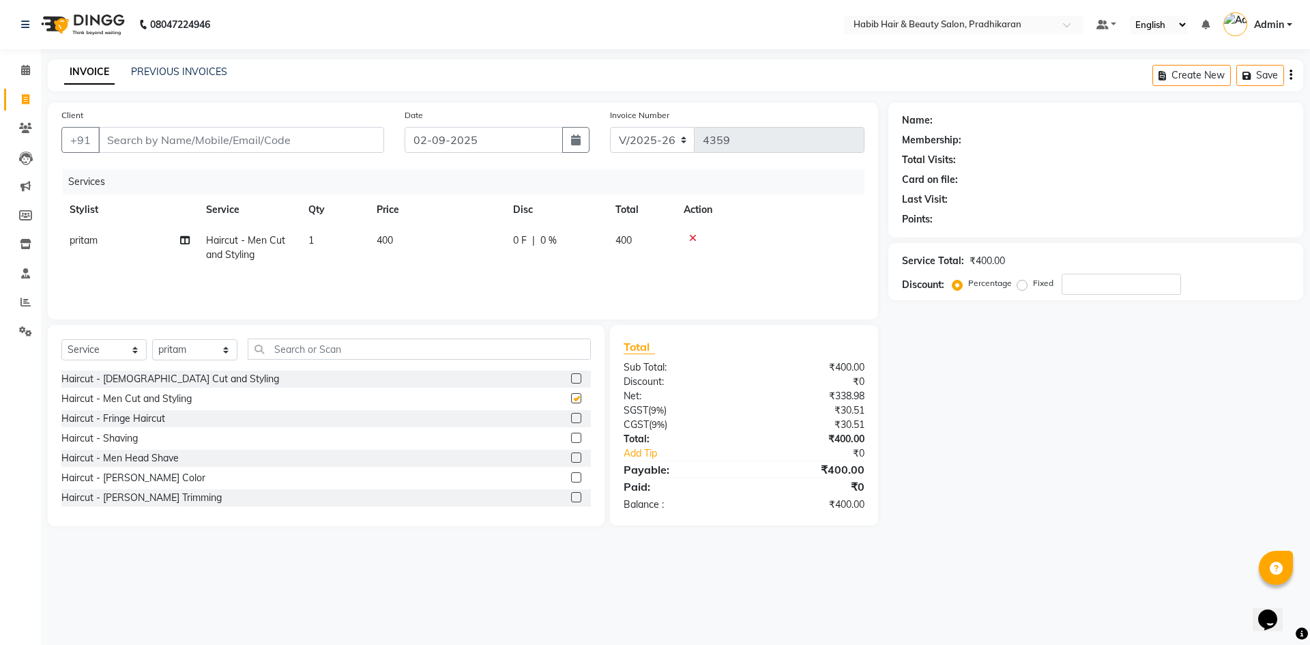
checkbox input "false"
drag, startPoint x: 289, startPoint y: 130, endPoint x: 288, endPoint y: 143, distance: 13.0
click at [288, 142] on input "Client" at bounding box center [241, 140] width 286 height 26
click at [692, 238] on icon at bounding box center [693, 238] width 8 height 10
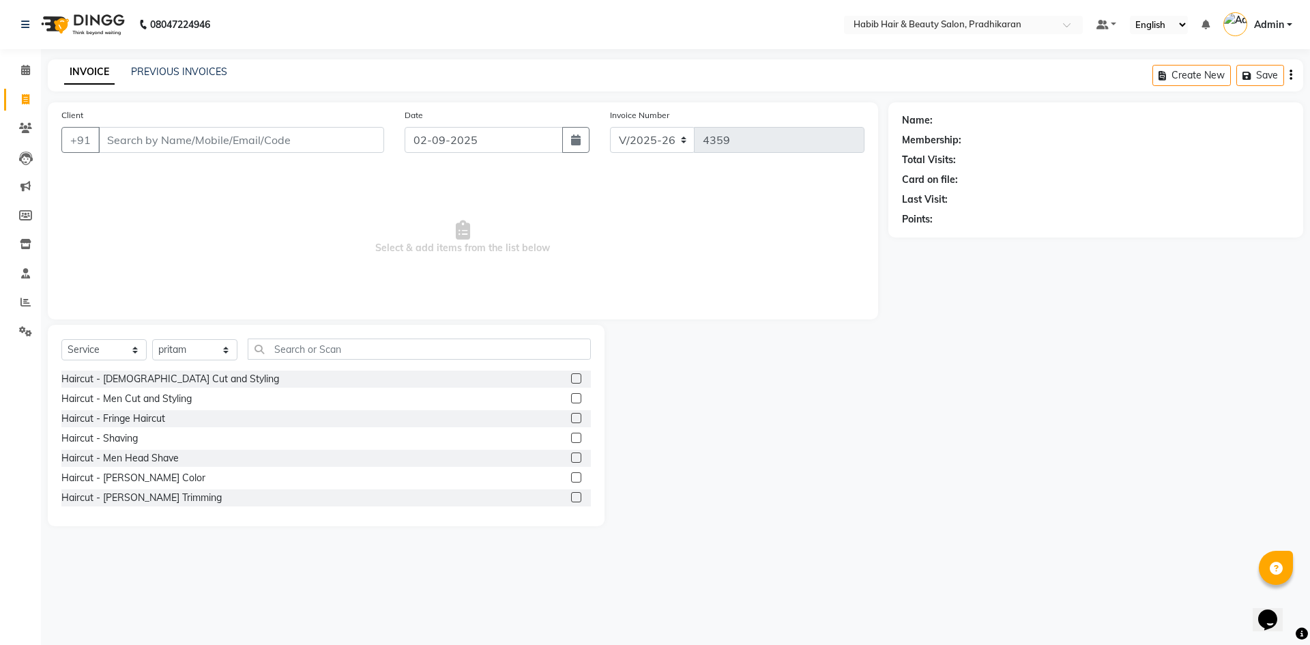
click at [571, 379] on label at bounding box center [576, 378] width 10 height 10
click at [571, 379] on input "checkbox" at bounding box center [575, 379] width 9 height 9
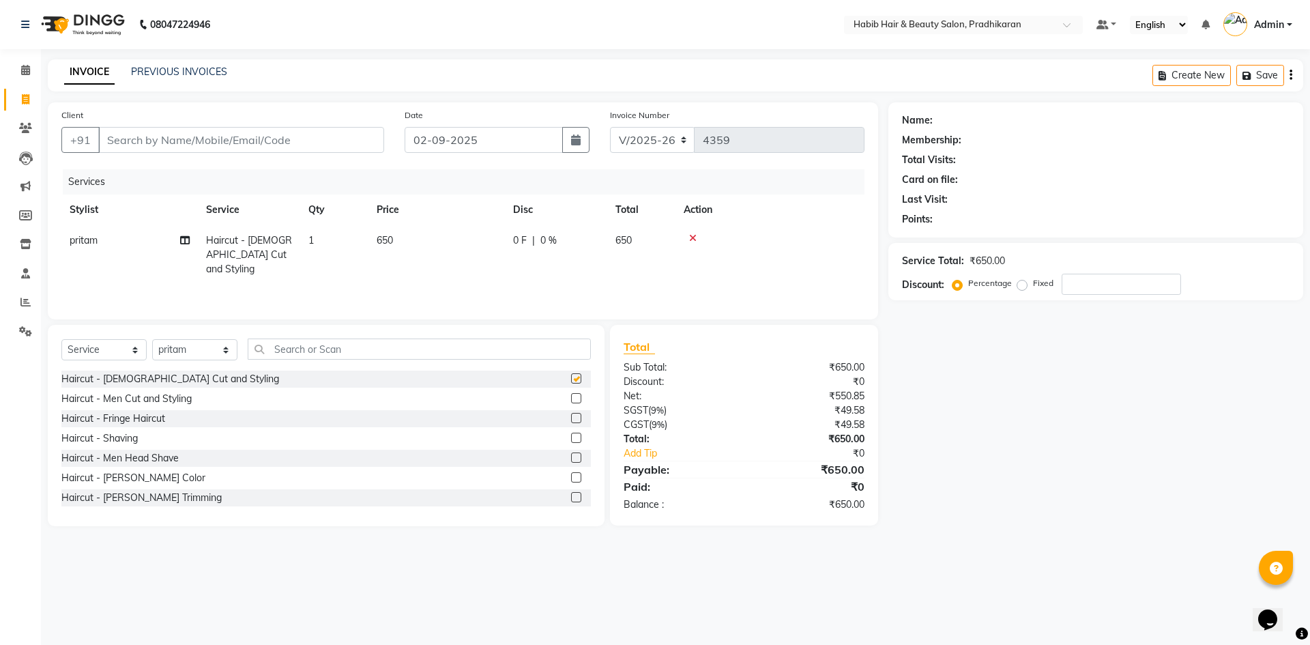
checkbox input "false"
click at [411, 254] on td "650" at bounding box center [436, 254] width 136 height 59
select select "54660"
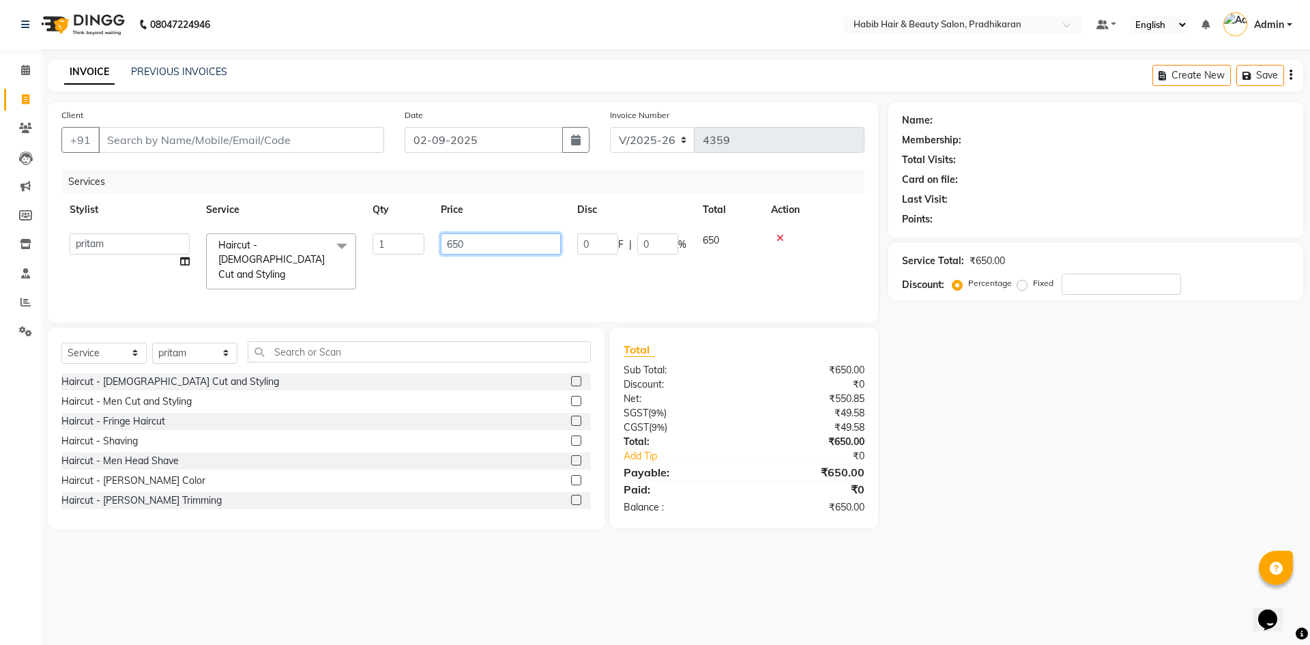
click at [489, 246] on input "650" at bounding box center [501, 243] width 120 height 21
type input "6"
type input "400"
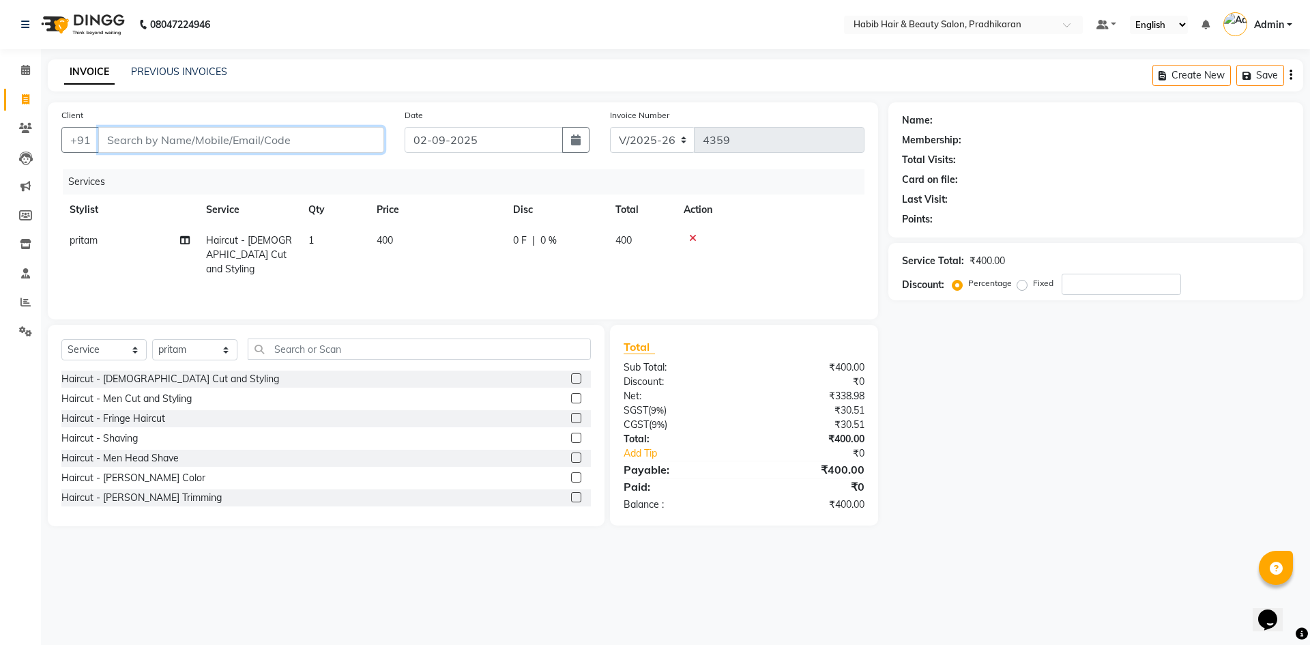
drag, startPoint x: 251, startPoint y: 130, endPoint x: 248, endPoint y: 142, distance: 12.6
click at [248, 141] on input "Client" at bounding box center [241, 140] width 286 height 26
type input "9"
type input "0"
type input "9527884841"
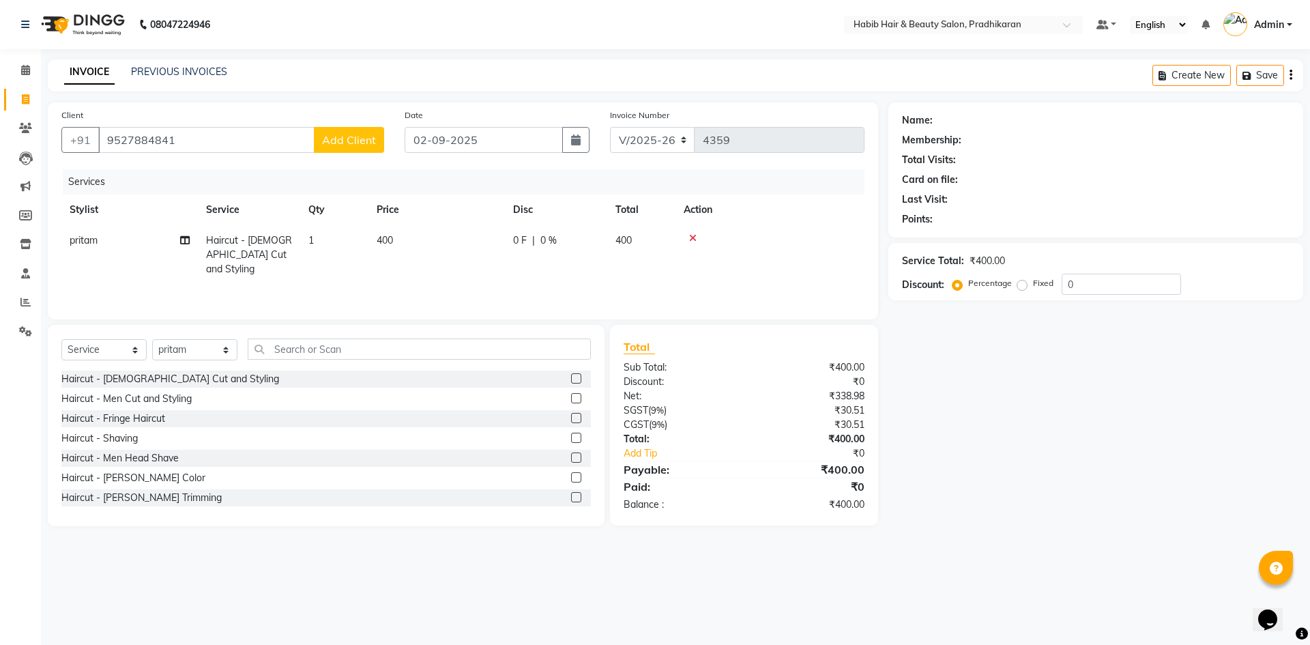
click at [349, 136] on span "Add Client" at bounding box center [349, 140] width 54 height 14
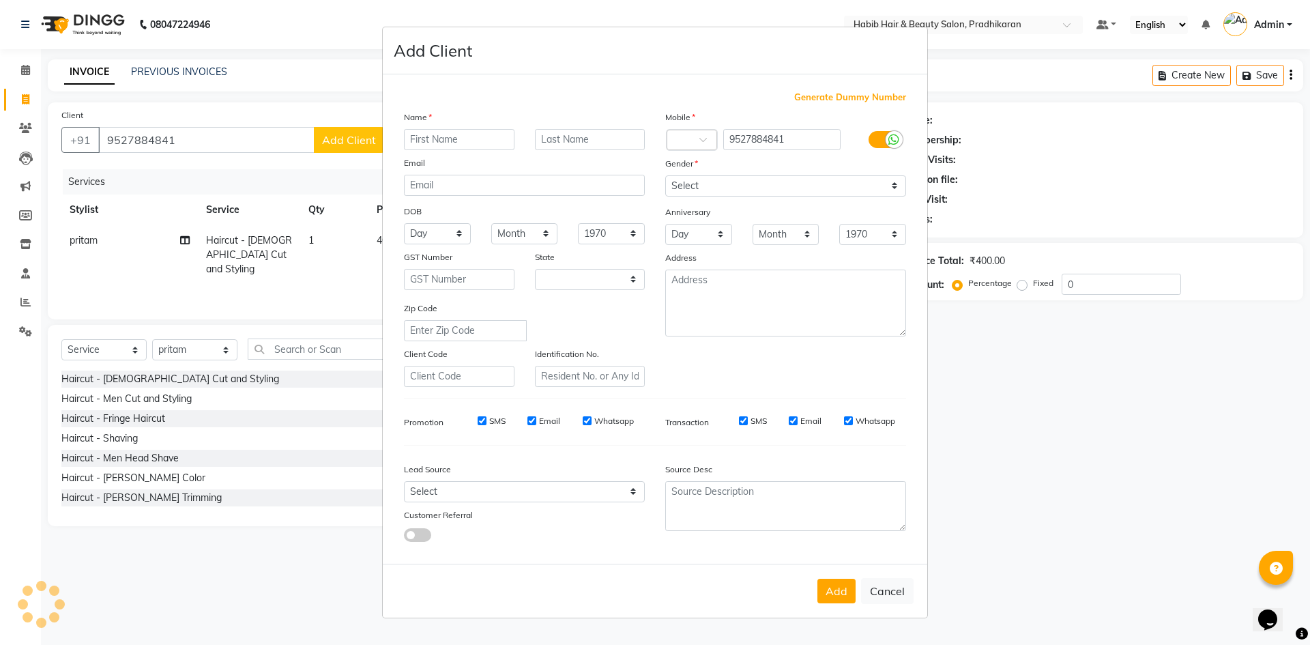
select select "22"
click at [435, 138] on input "text" at bounding box center [459, 139] width 111 height 21
click at [430, 142] on input "text" at bounding box center [459, 139] width 111 height 21
type input "anuja"
click at [896, 183] on select "Select Male Female Other Prefer Not To Say" at bounding box center [785, 185] width 241 height 21
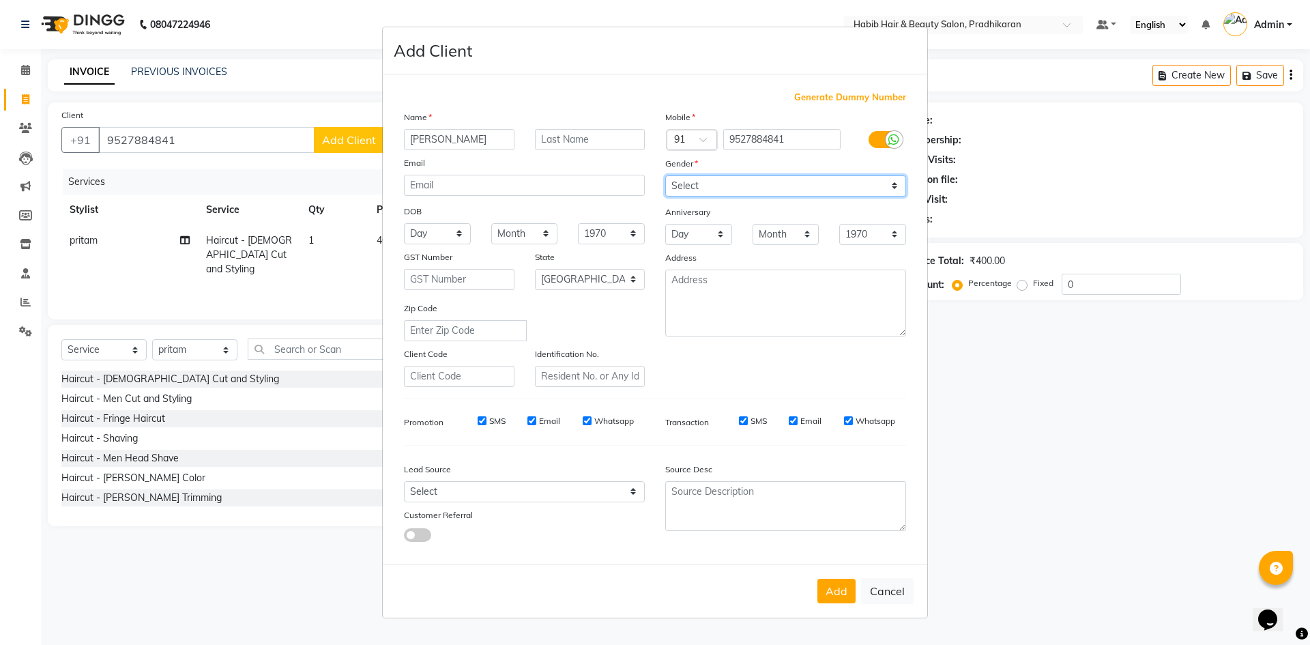
select select "female"
click at [665, 175] on select "Select Male Female Other Prefer Not To Say" at bounding box center [785, 185] width 241 height 21
click at [843, 595] on button "Add" at bounding box center [836, 591] width 38 height 25
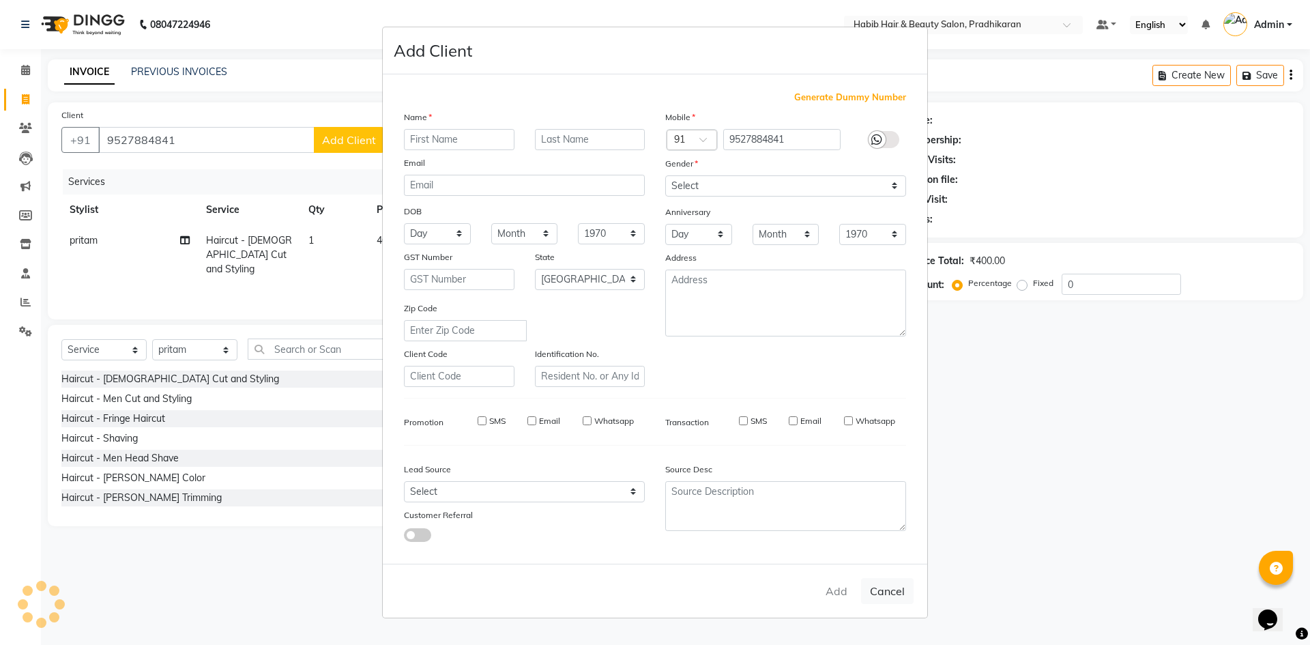
select select
select select "null"
select select
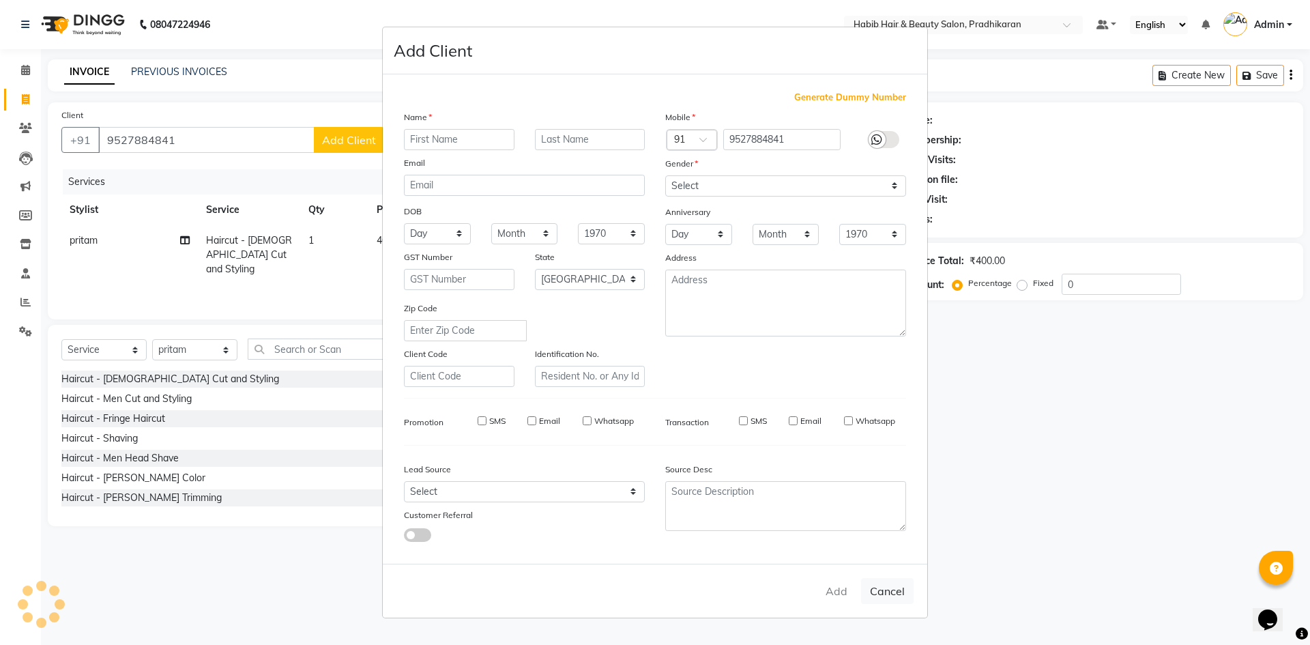
select select
checkbox input "false"
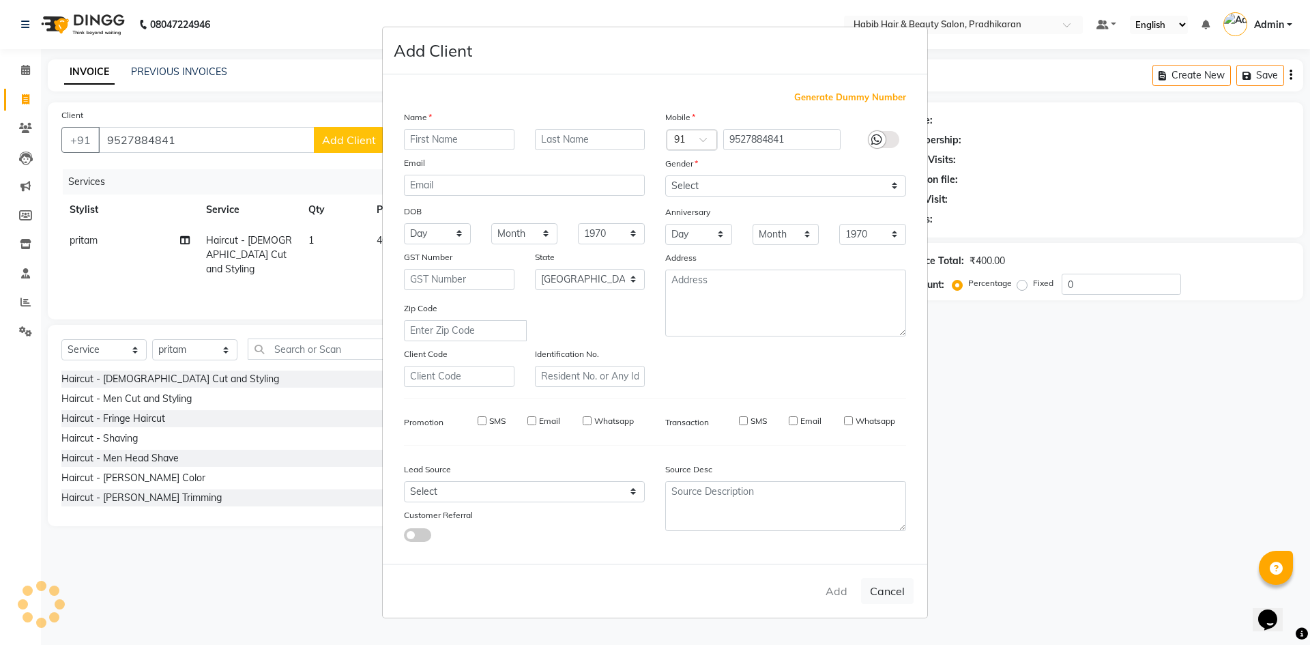
checkbox input "false"
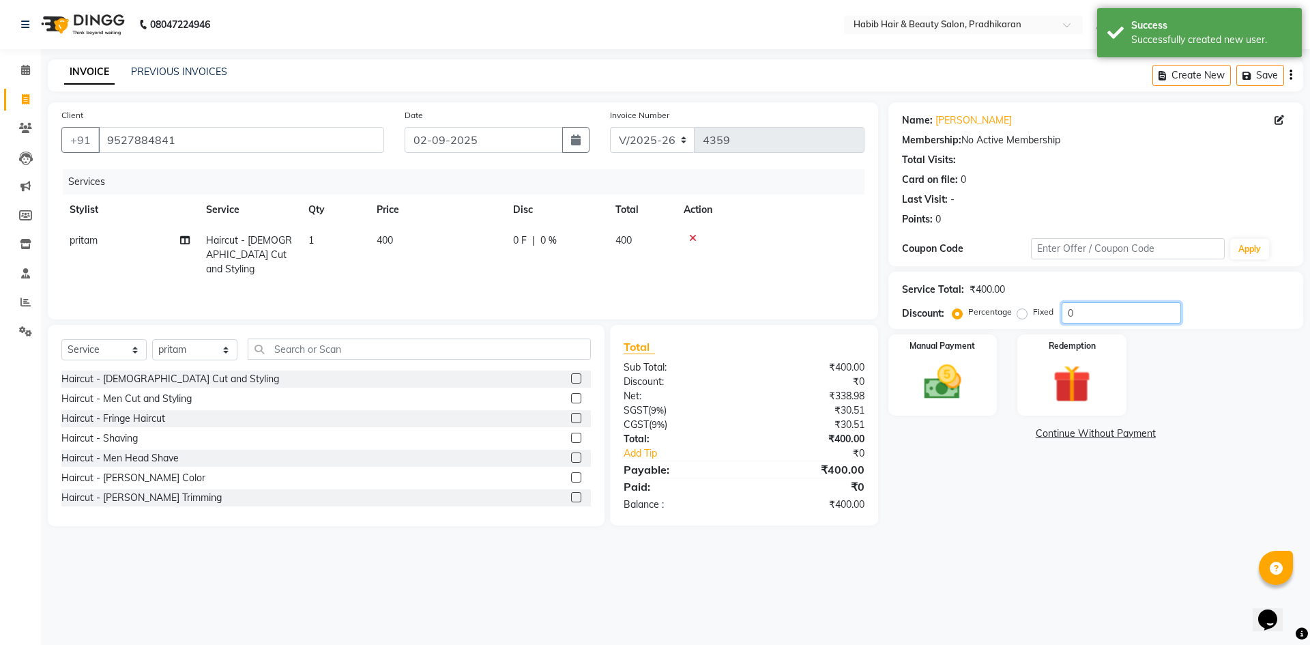
click at [1126, 306] on input "0" at bounding box center [1121, 312] width 119 height 21
type input "50"
click at [902, 407] on div "Manual Payment" at bounding box center [942, 375] width 113 height 84
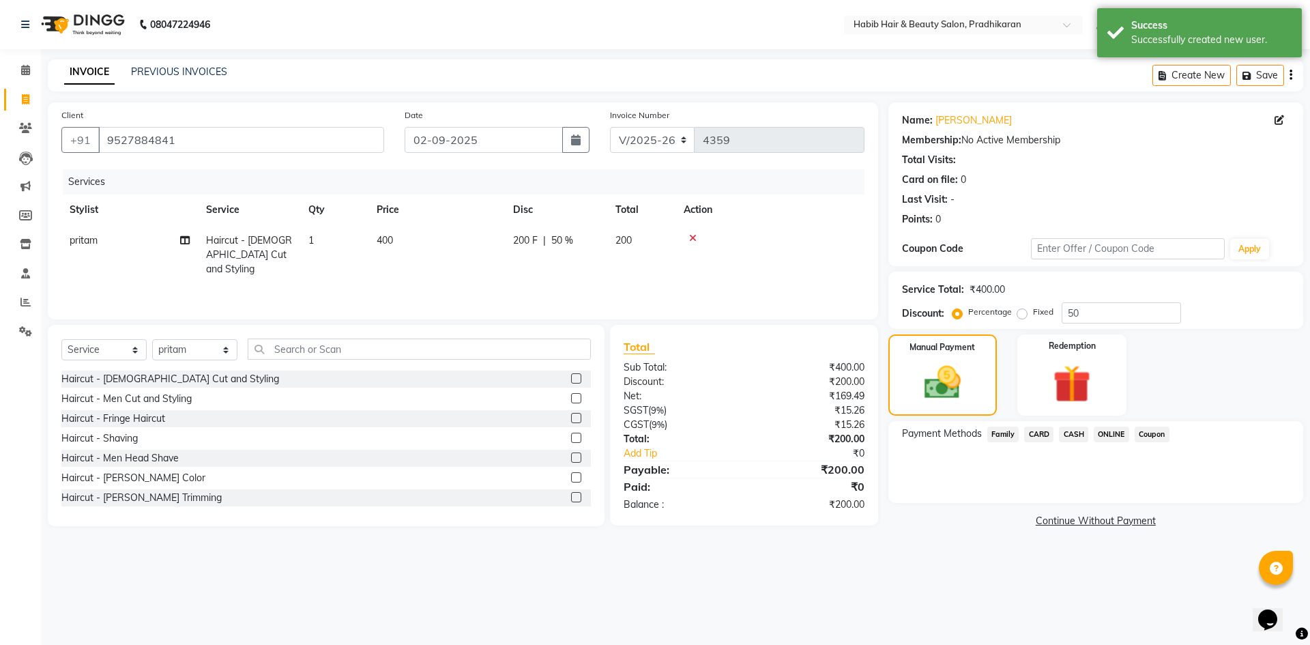
click at [1101, 436] on span "ONLINE" at bounding box center [1111, 434] width 35 height 16
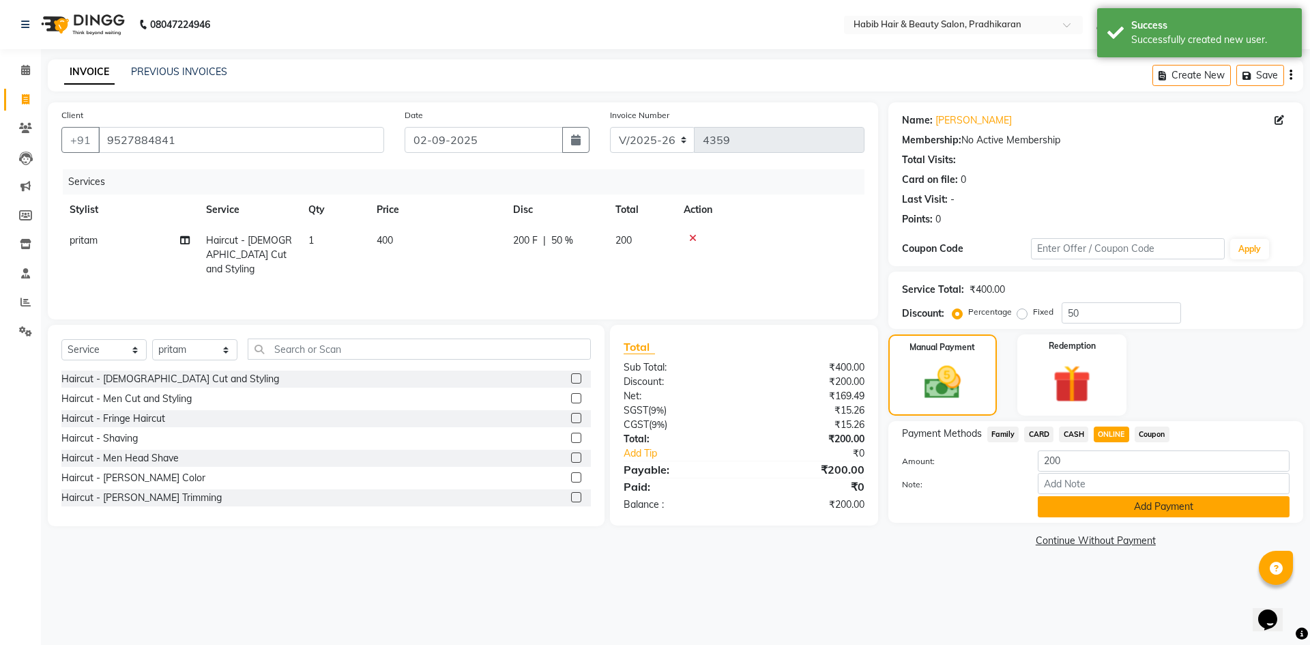
click at [1093, 510] on button "Add Payment" at bounding box center [1164, 506] width 252 height 21
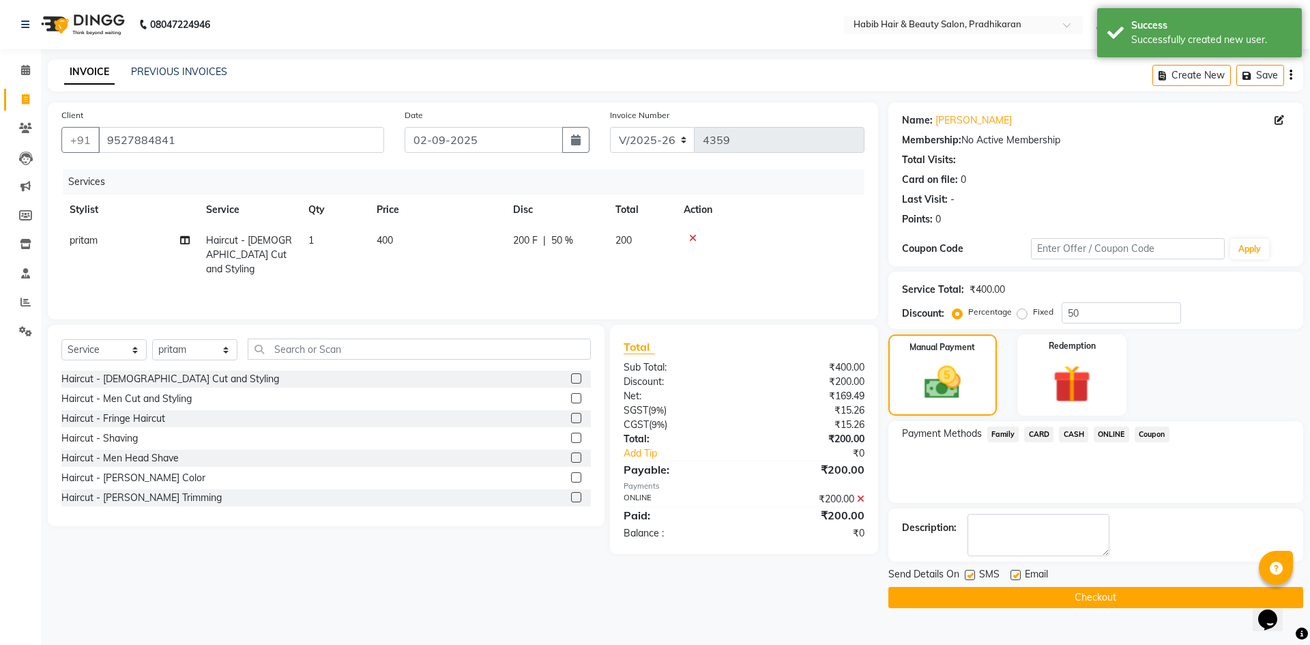
click at [1113, 598] on button "Checkout" at bounding box center [1095, 597] width 415 height 21
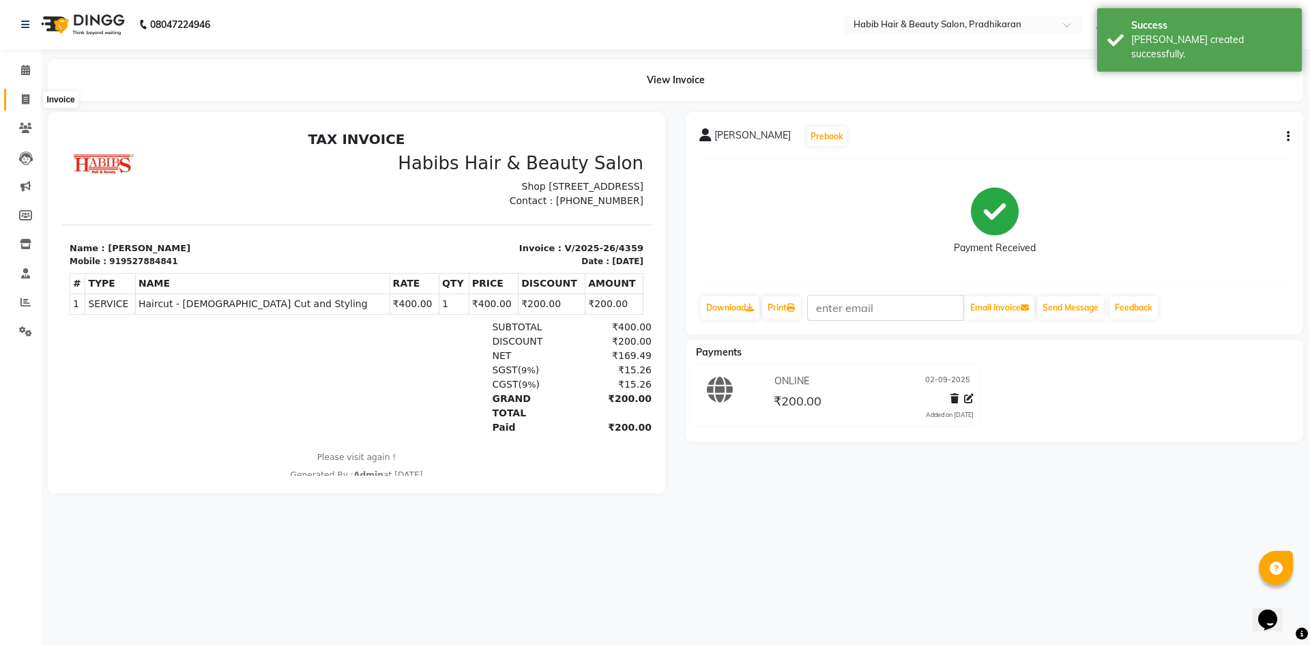
click at [31, 101] on span at bounding box center [26, 100] width 24 height 16
select select "service"
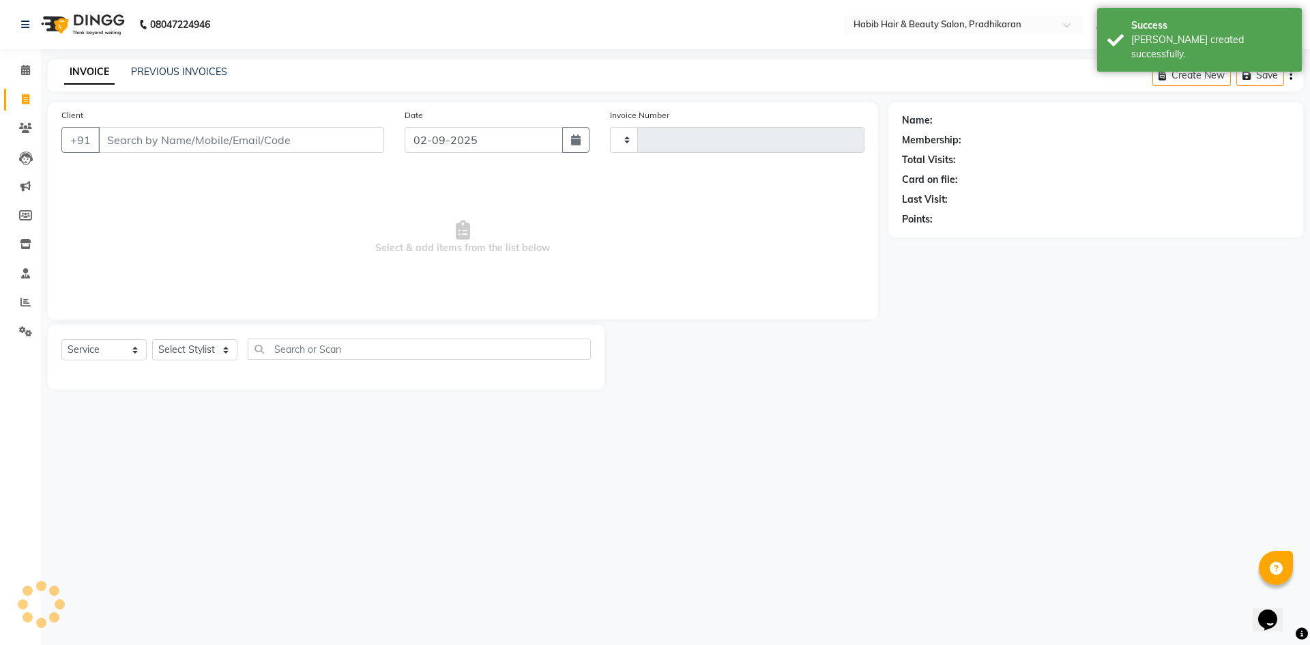
type input "4360"
select select "5583"
click at [225, 356] on select "Select Stylist Admin Anju bhanu gouri kiran Mayur pritam SHREE" at bounding box center [194, 349] width 85 height 21
select select "89528"
click at [152, 339] on select "Select Stylist Admin Anju bhanu gouri kiran Mayur pritam SHREE" at bounding box center [194, 349] width 85 height 21
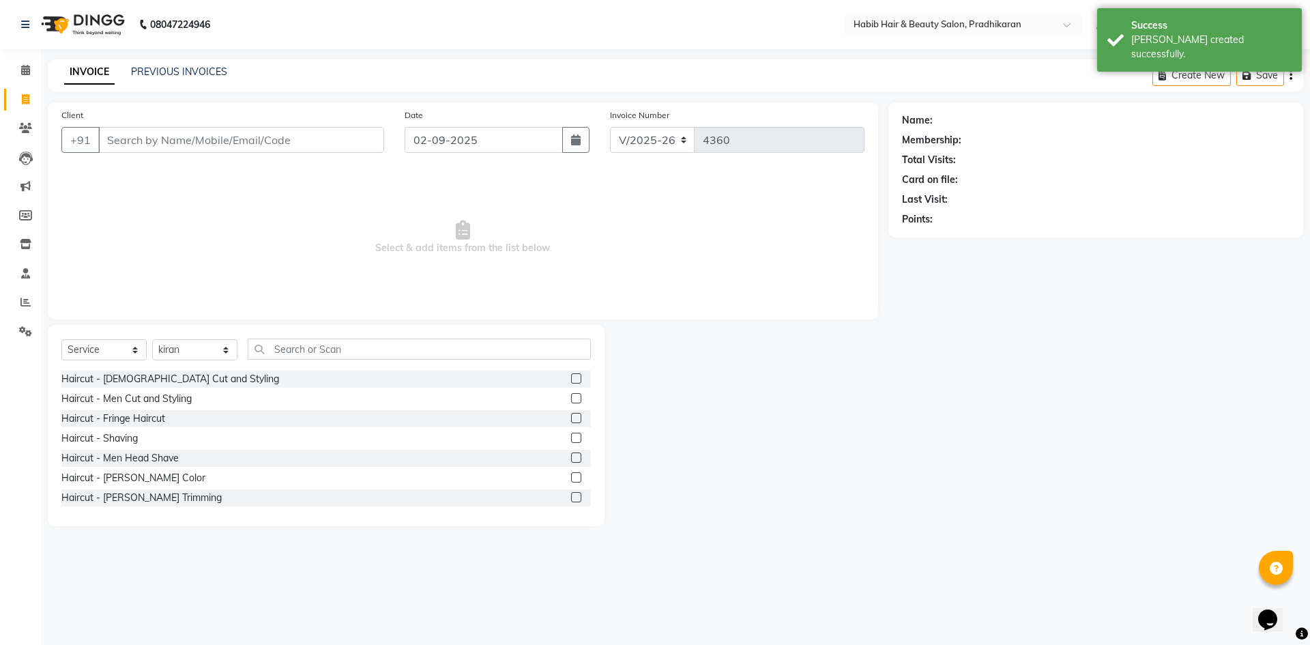
click at [571, 380] on label at bounding box center [576, 378] width 10 height 10
click at [571, 380] on input "checkbox" at bounding box center [575, 379] width 9 height 9
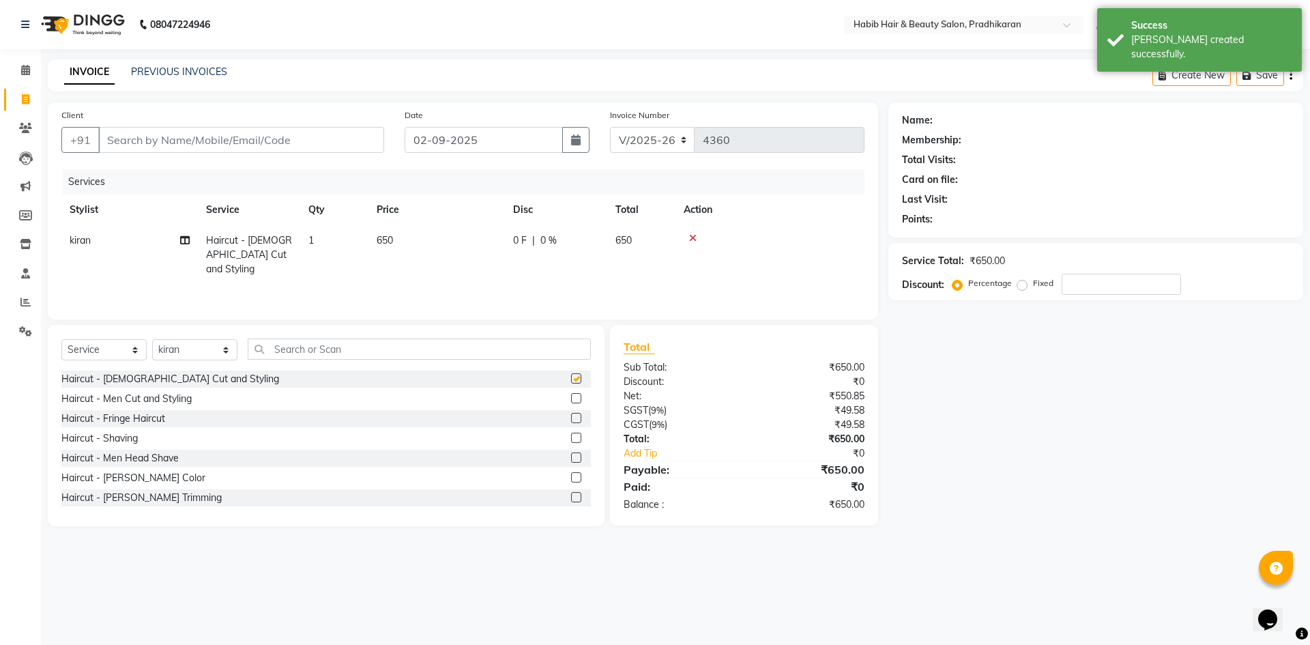
checkbox input "false"
click at [464, 264] on td "650" at bounding box center [436, 254] width 136 height 59
select select "89528"
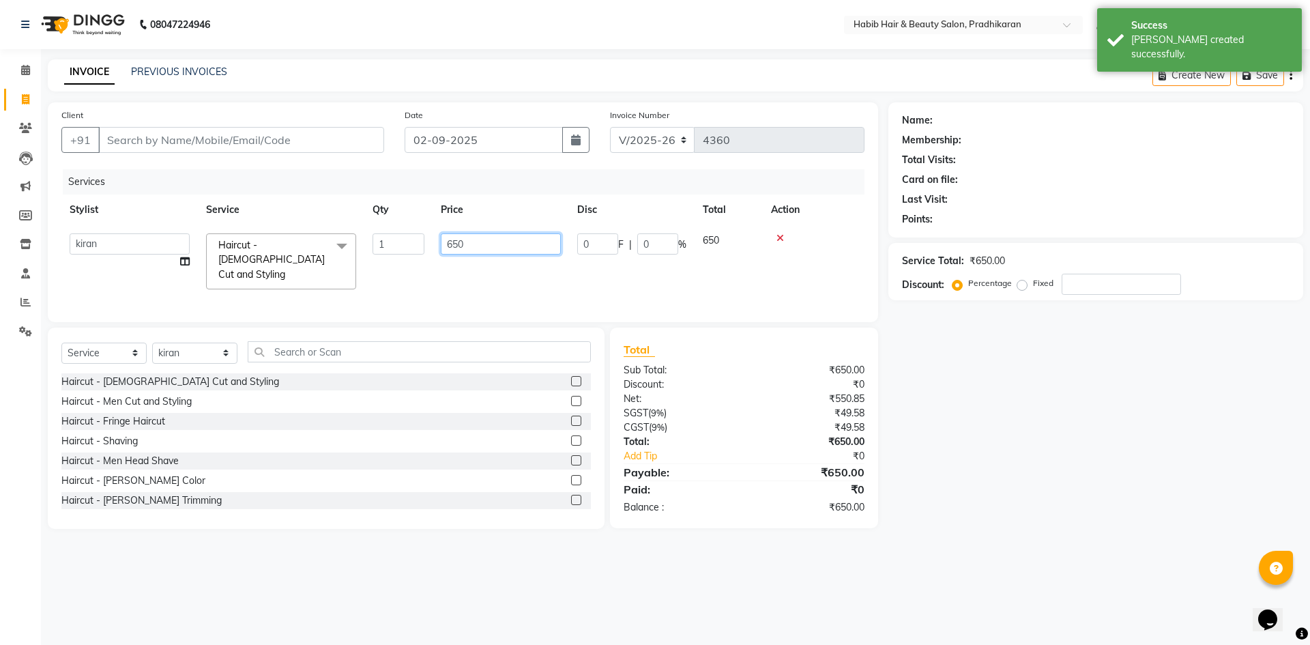
click at [514, 248] on input "650" at bounding box center [501, 243] width 120 height 21
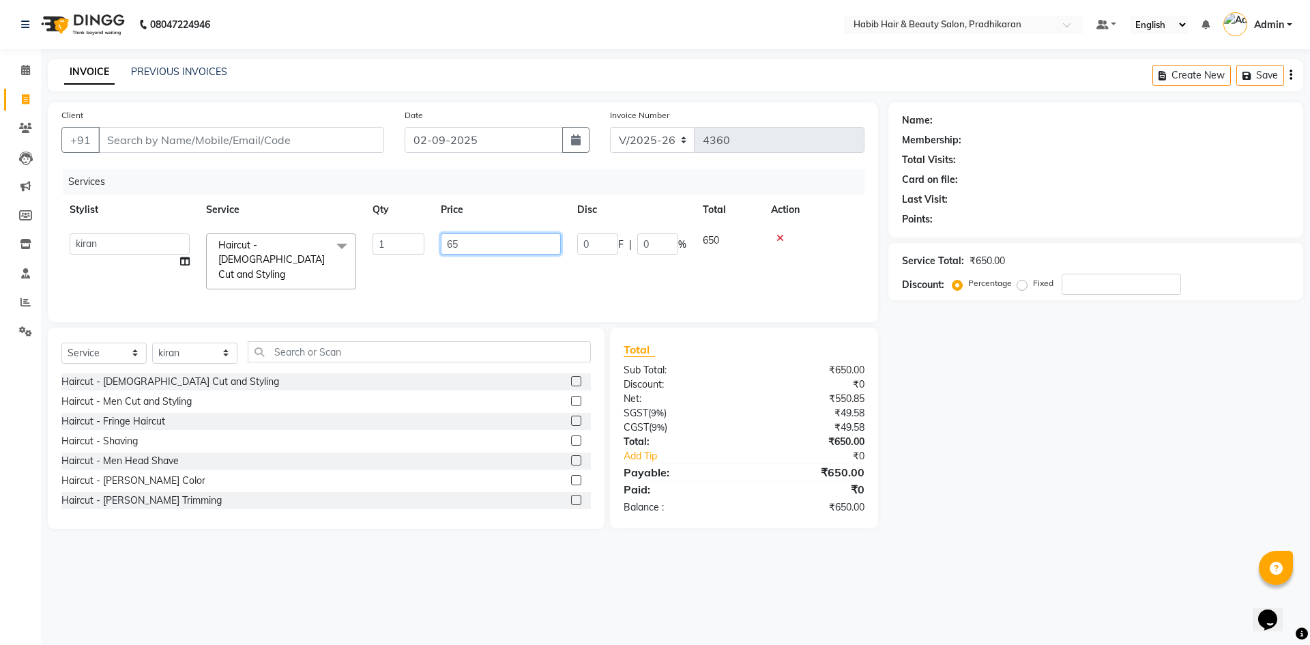
type input "6"
type input "400"
click at [229, 136] on input "Client" at bounding box center [241, 140] width 286 height 26
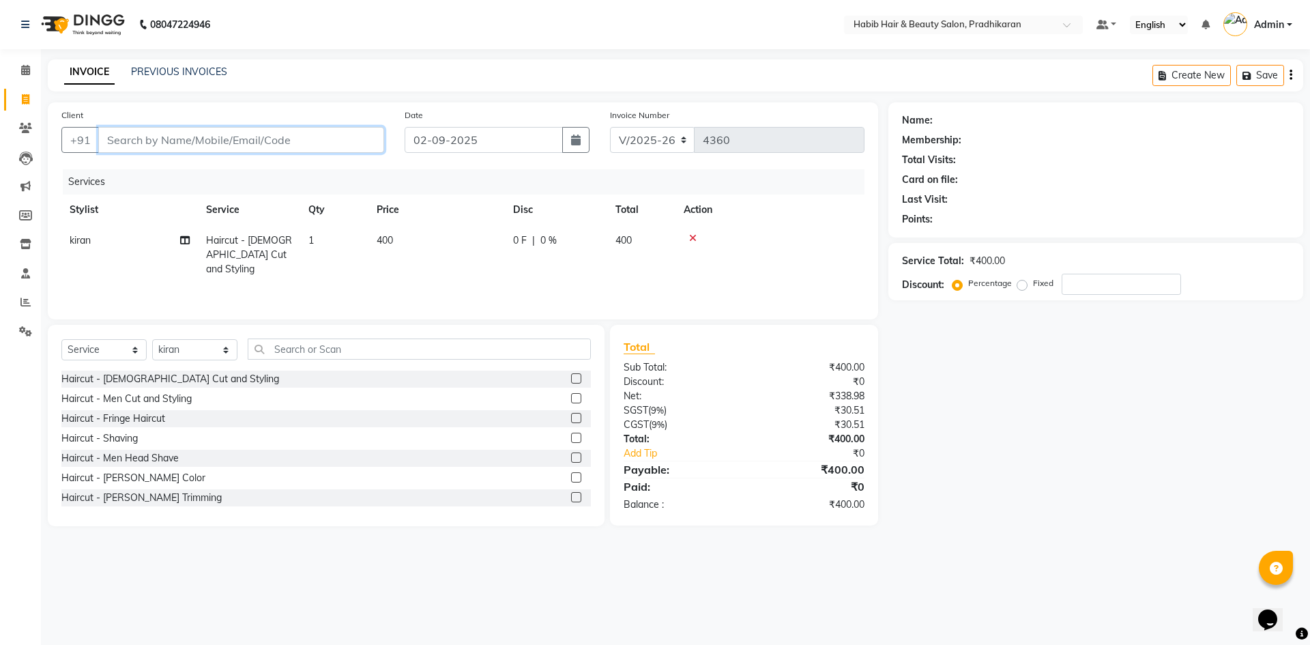
click at [230, 140] on input "Client" at bounding box center [241, 140] width 286 height 26
type input "8"
type input "0"
type input "8975880923"
click at [347, 147] on button "Add Client" at bounding box center [349, 140] width 70 height 26
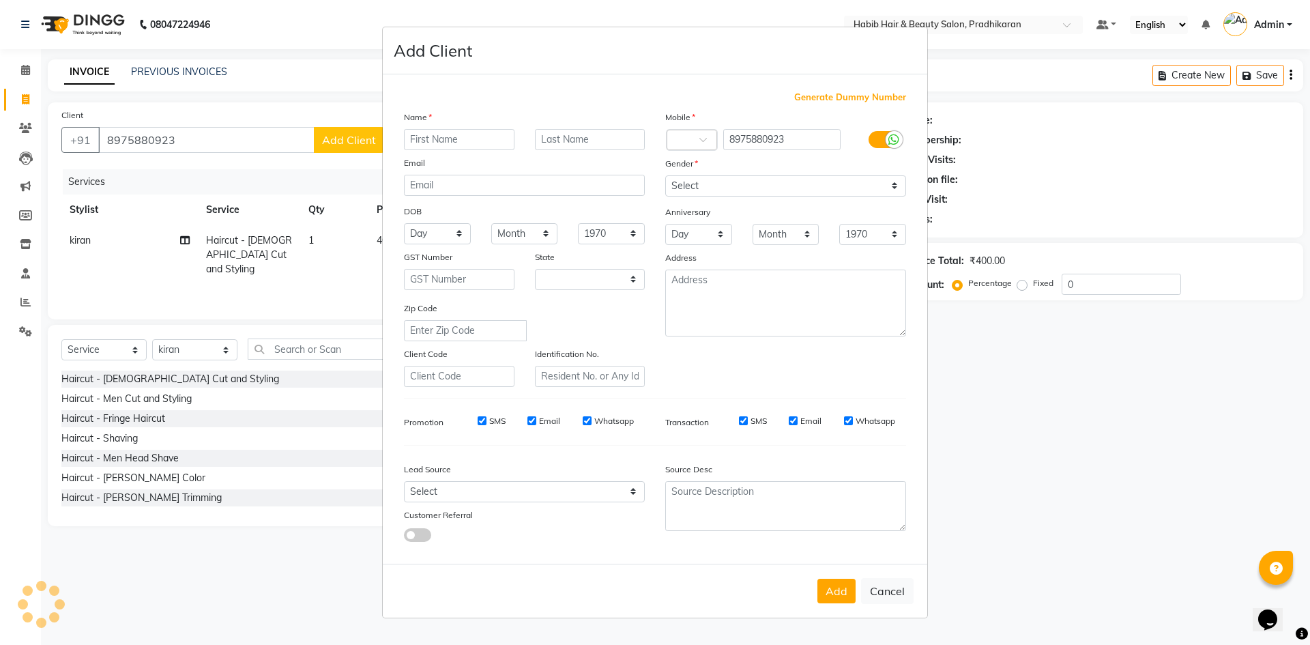
select select "22"
click at [448, 143] on input "text" at bounding box center [459, 139] width 111 height 21
type input "sanjana"
click at [901, 186] on select "Select Male Female Other Prefer Not To Say" at bounding box center [785, 185] width 241 height 21
select select "female"
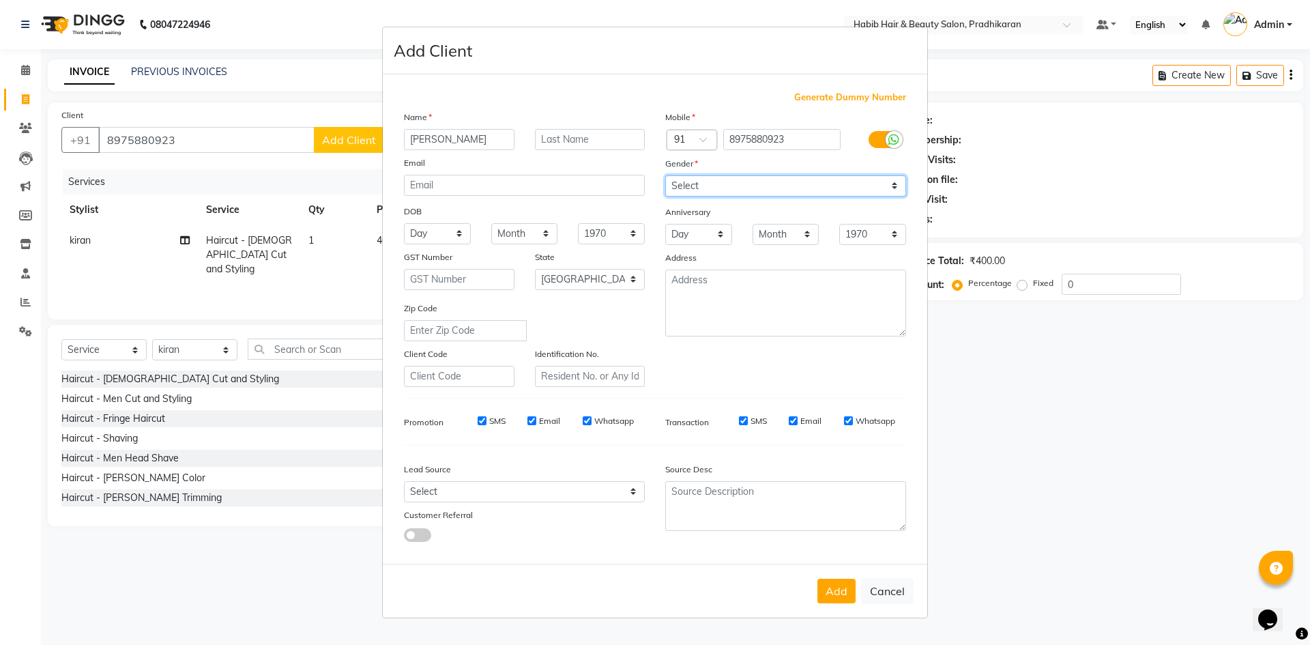
click at [665, 175] on select "Select Male Female Other Prefer Not To Say" at bounding box center [785, 185] width 241 height 21
click at [839, 592] on button "Add" at bounding box center [836, 591] width 38 height 25
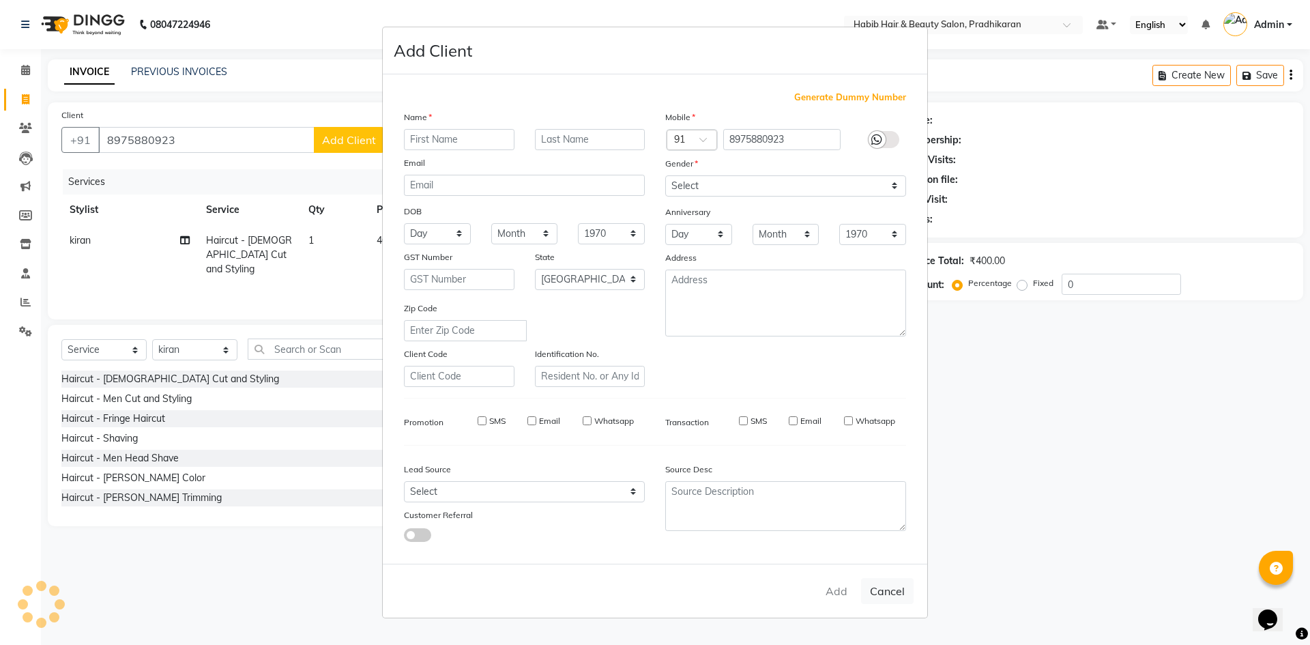
select select
select select "null"
select select
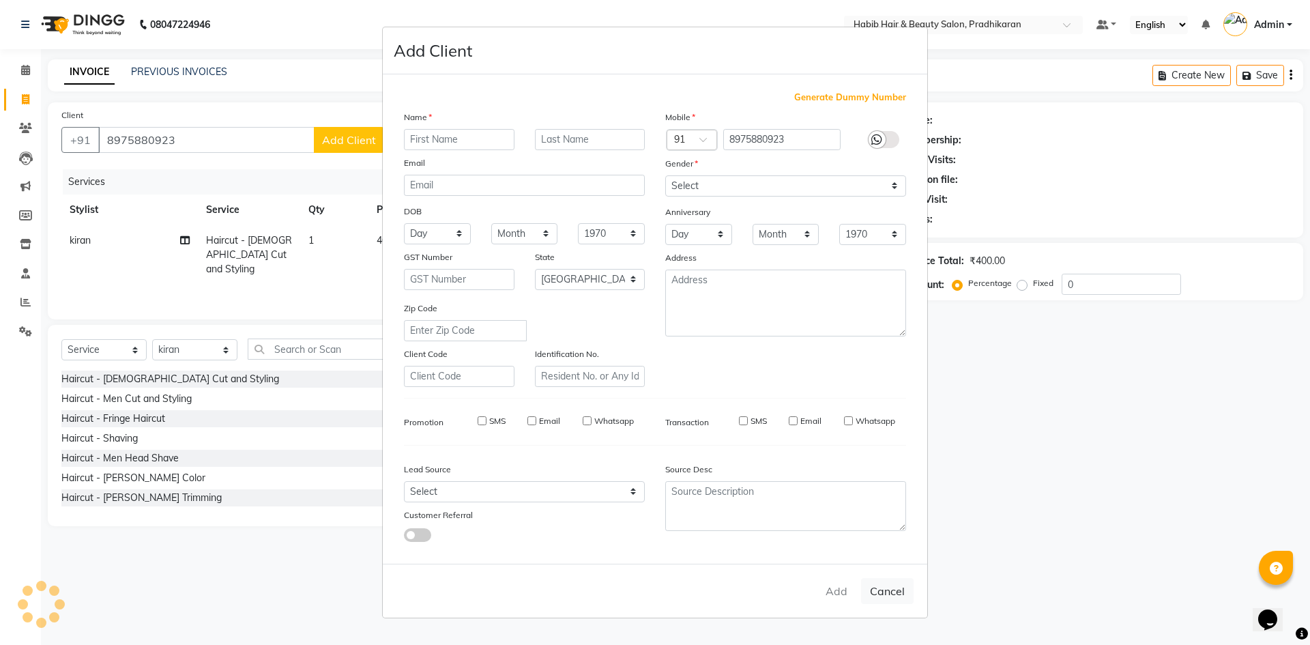
select select
checkbox input "false"
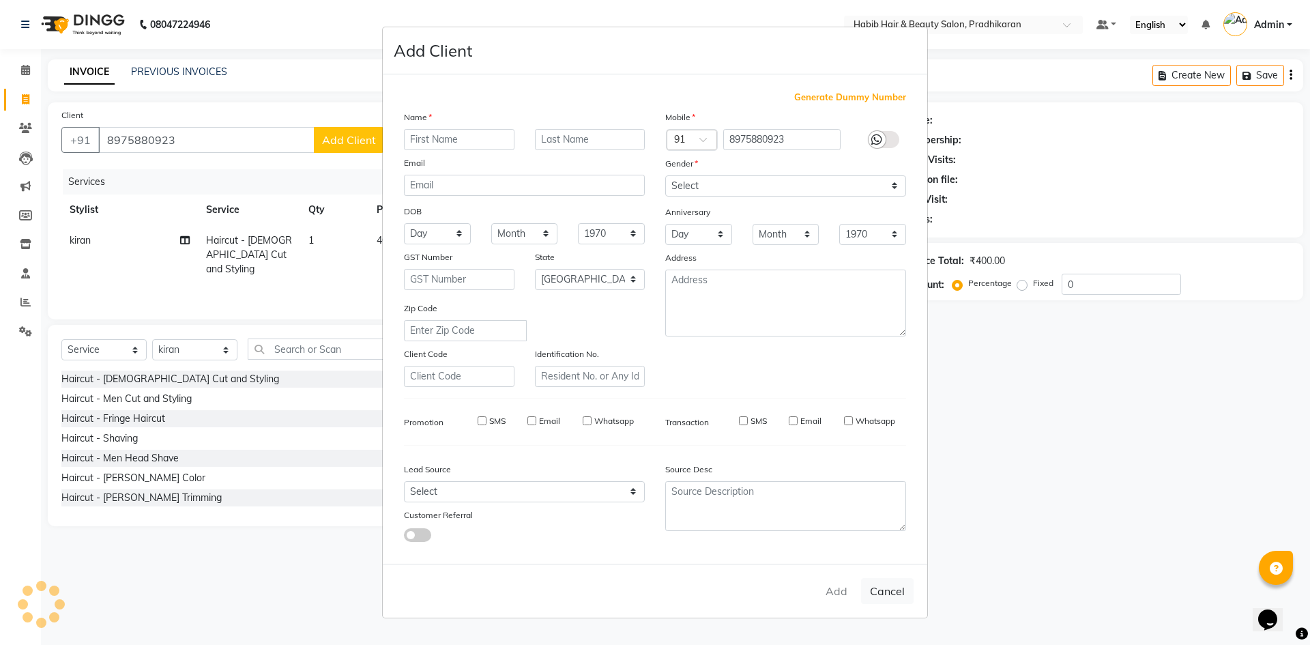
checkbox input "false"
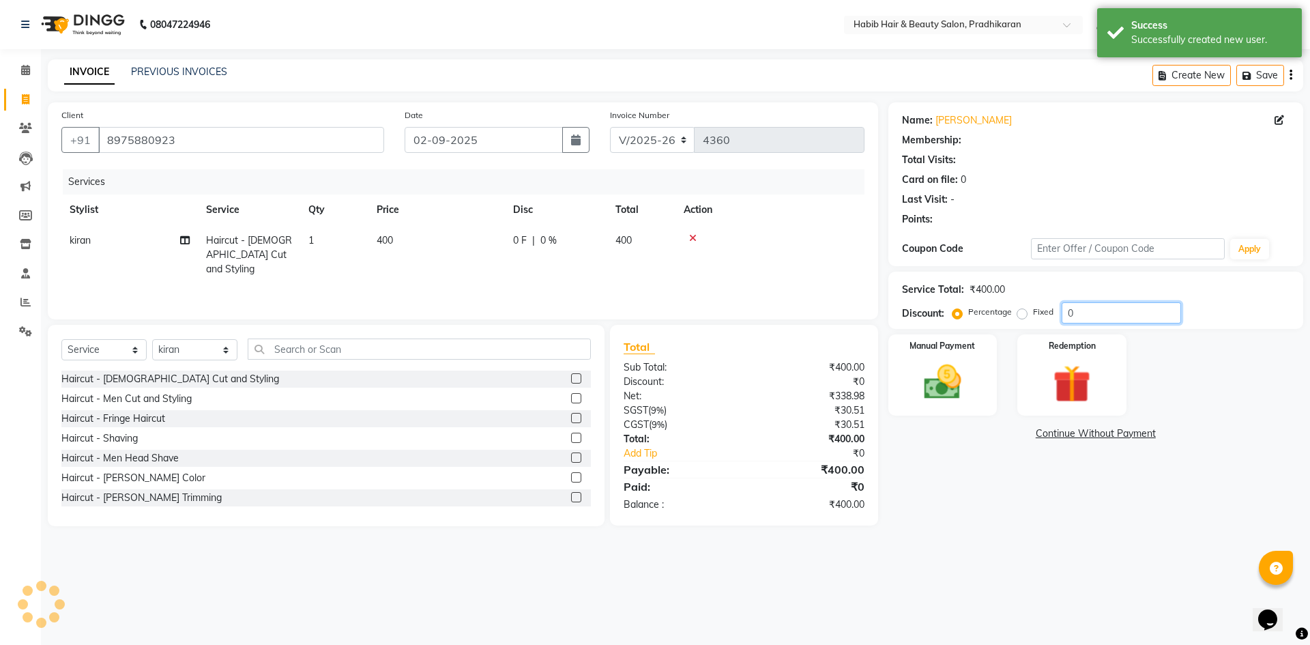
click at [1089, 310] on input "0" at bounding box center [1121, 312] width 119 height 21
type input "50"
click at [912, 379] on img at bounding box center [942, 382] width 63 height 45
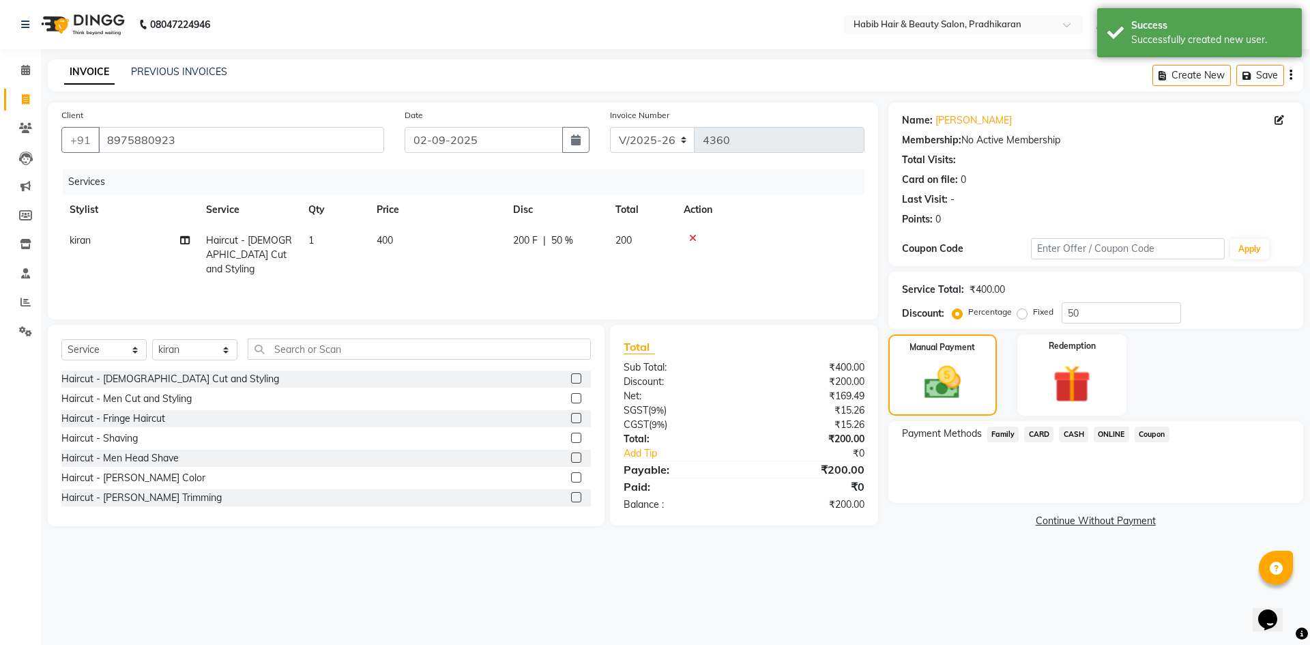
click at [1104, 433] on span "ONLINE" at bounding box center [1111, 434] width 35 height 16
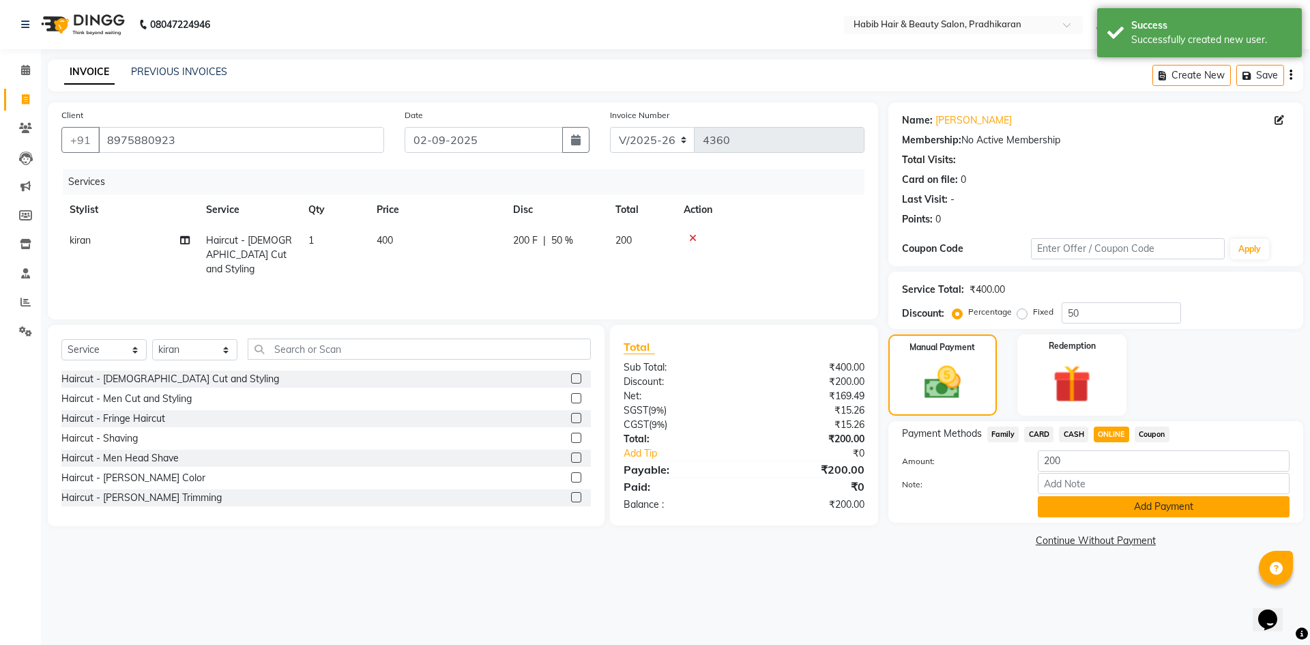
click at [1117, 510] on button "Add Payment" at bounding box center [1164, 506] width 252 height 21
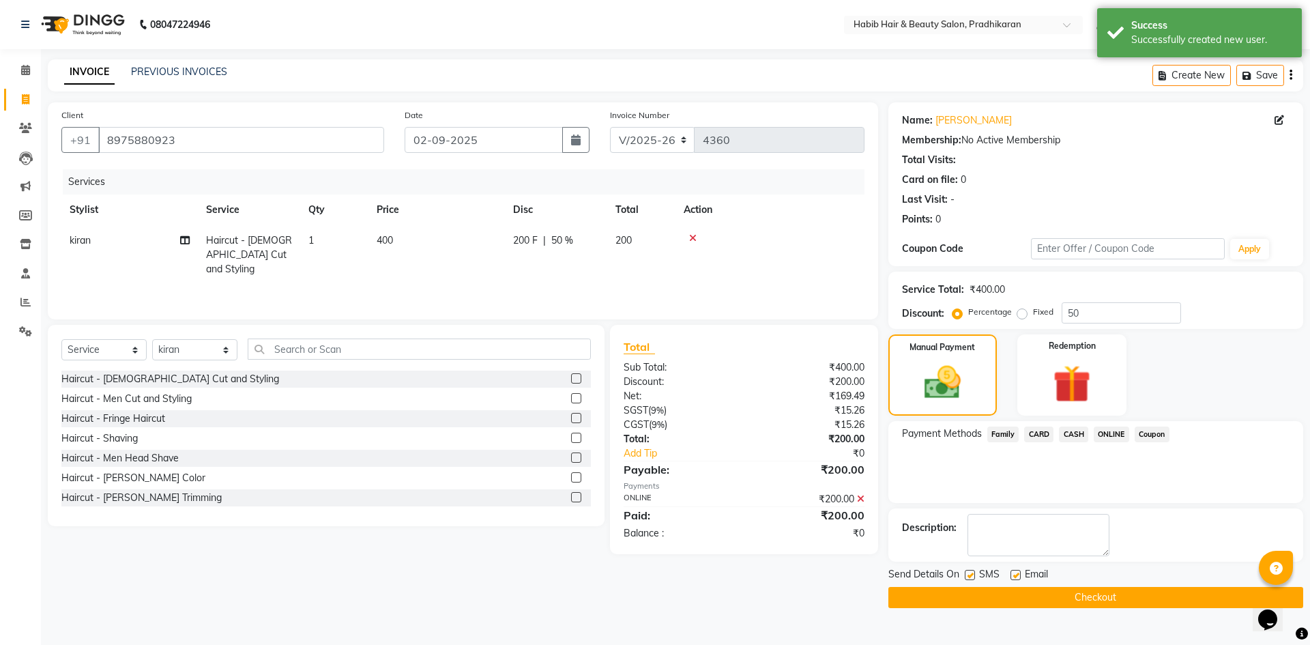
click at [1111, 593] on button "Checkout" at bounding box center [1095, 597] width 415 height 21
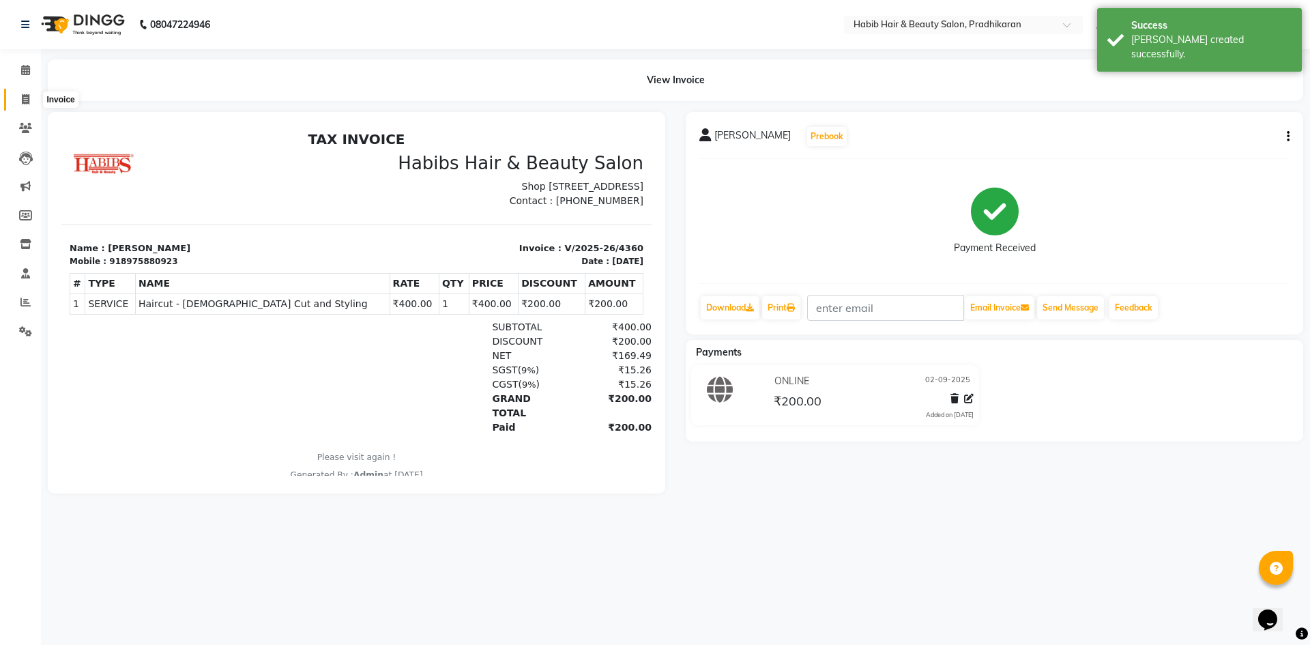
click at [25, 106] on span at bounding box center [26, 100] width 24 height 16
select select "service"
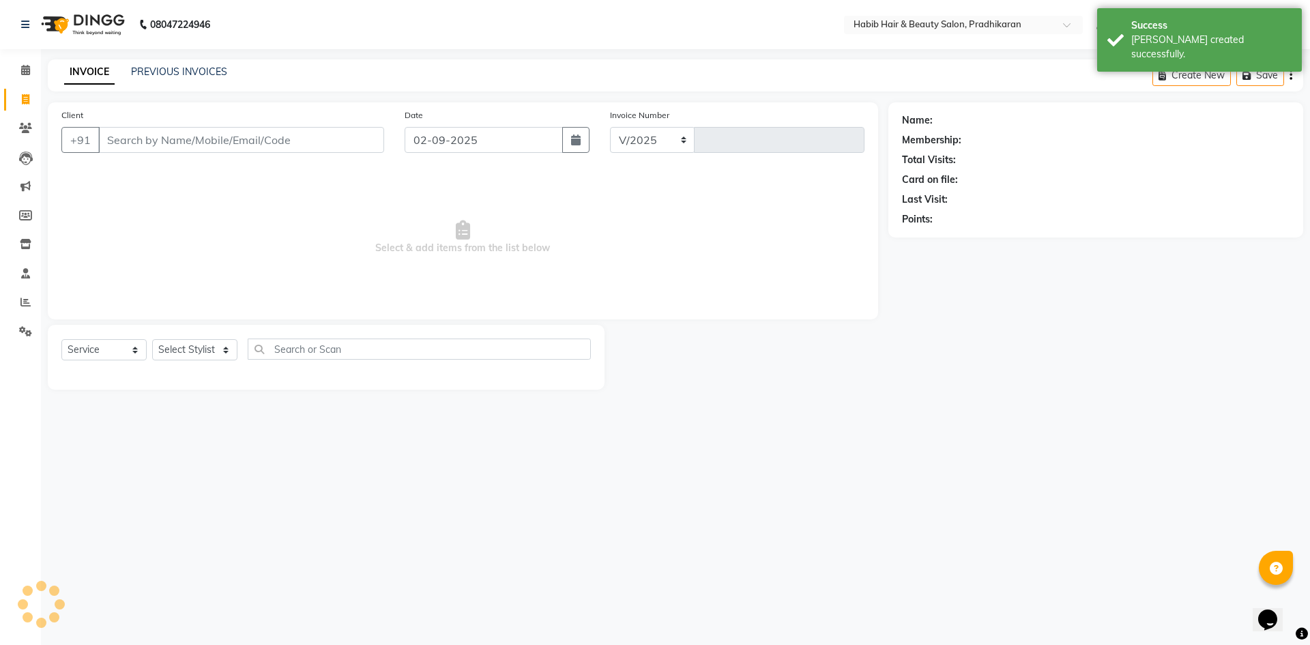
select select "5583"
type input "4361"
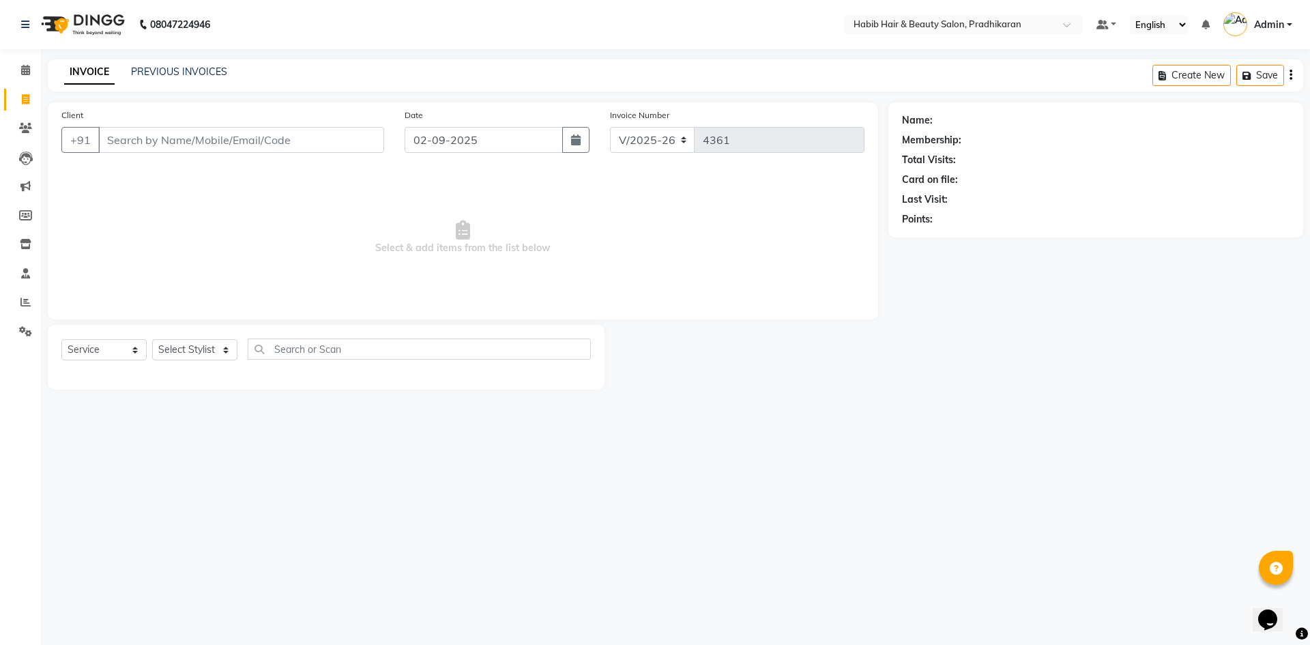
click at [373, 289] on span "Select & add items from the list below" at bounding box center [462, 237] width 803 height 136
